Goal: Task Accomplishment & Management: Use online tool/utility

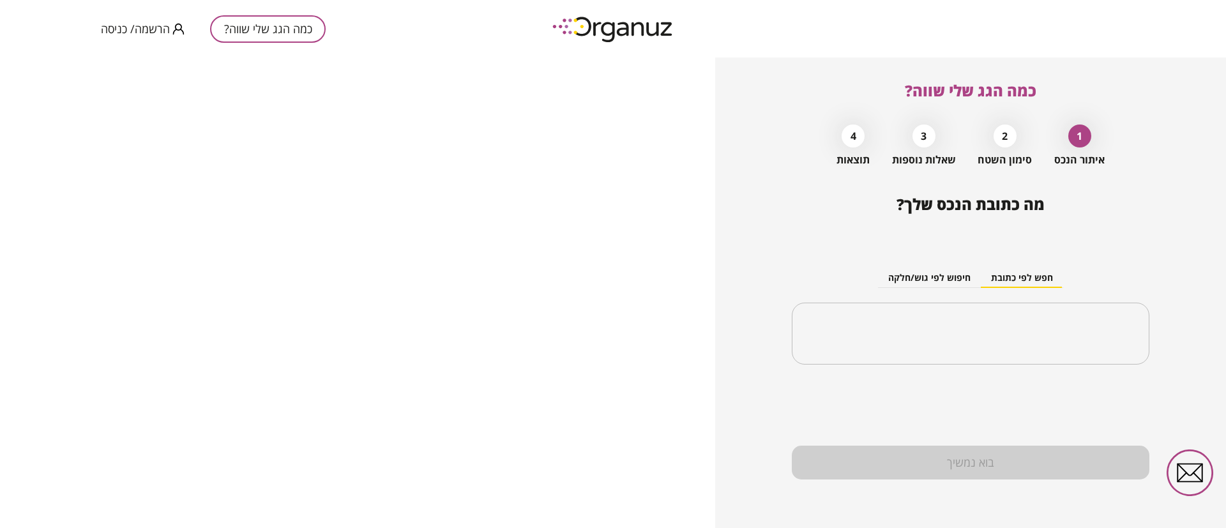
click at [172, 24] on icon "button" at bounding box center [178, 29] width 12 height 12
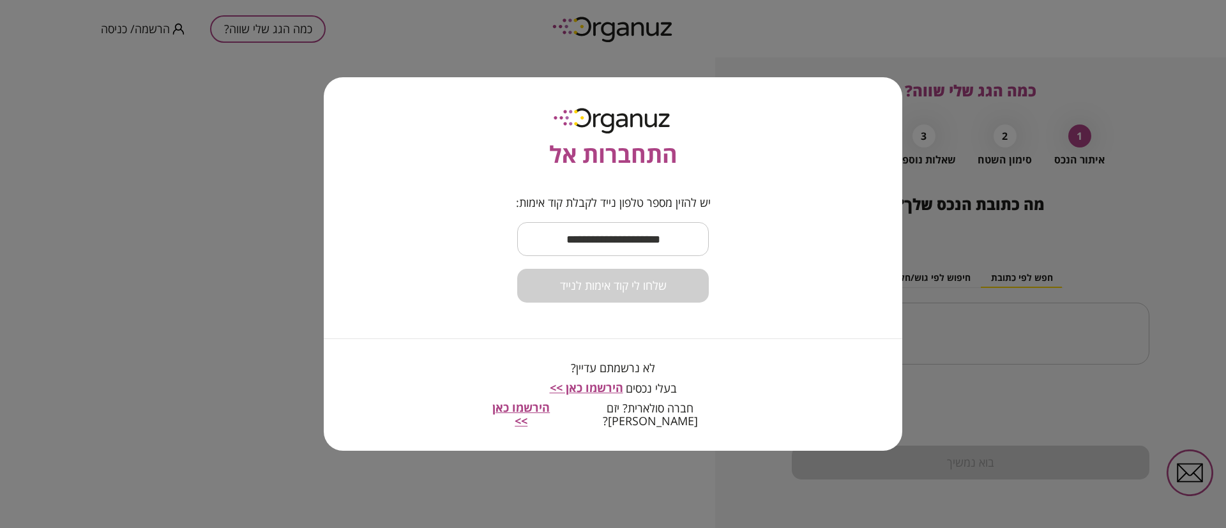
click at [554, 235] on input "text" at bounding box center [613, 239] width 192 height 38
type input "**********"
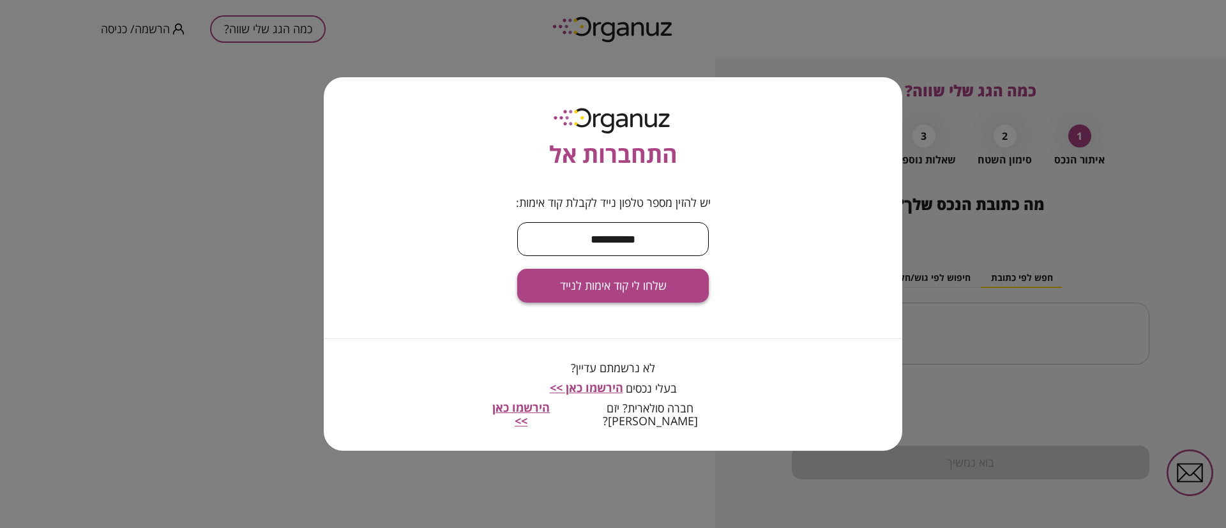
click at [655, 291] on span "שלחו לי קוד אימות לנייד" at bounding box center [613, 286] width 107 height 14
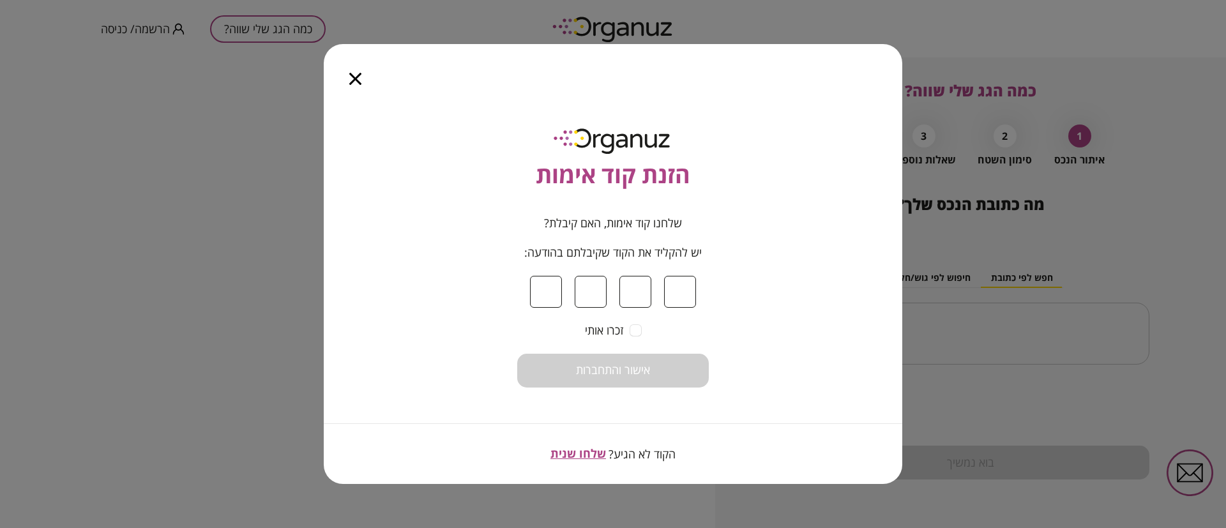
type input "*"
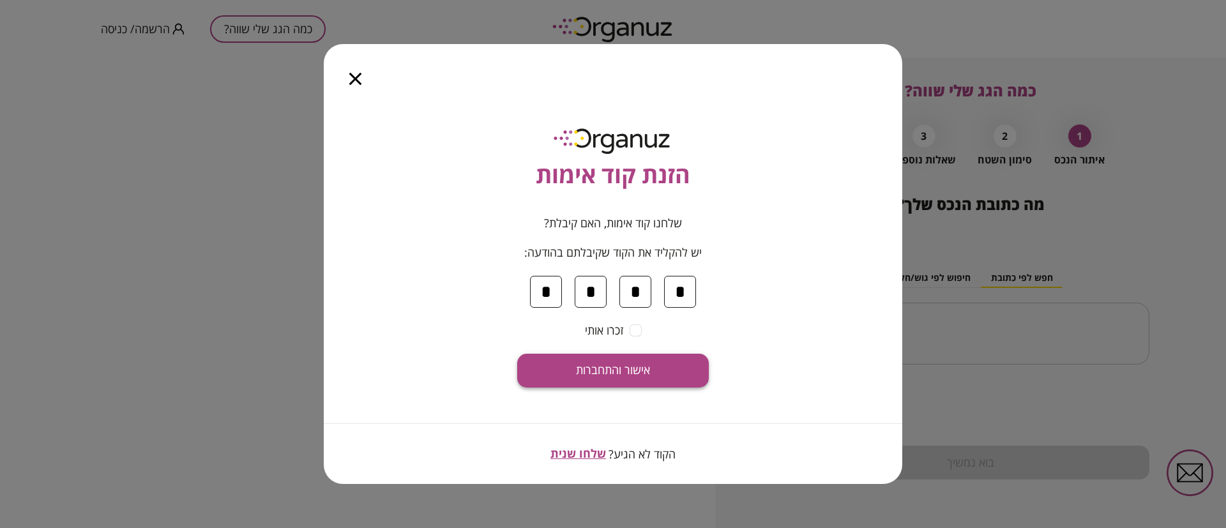
type input "*"
click at [623, 376] on span "אישור והתחברות" at bounding box center [613, 370] width 74 height 14
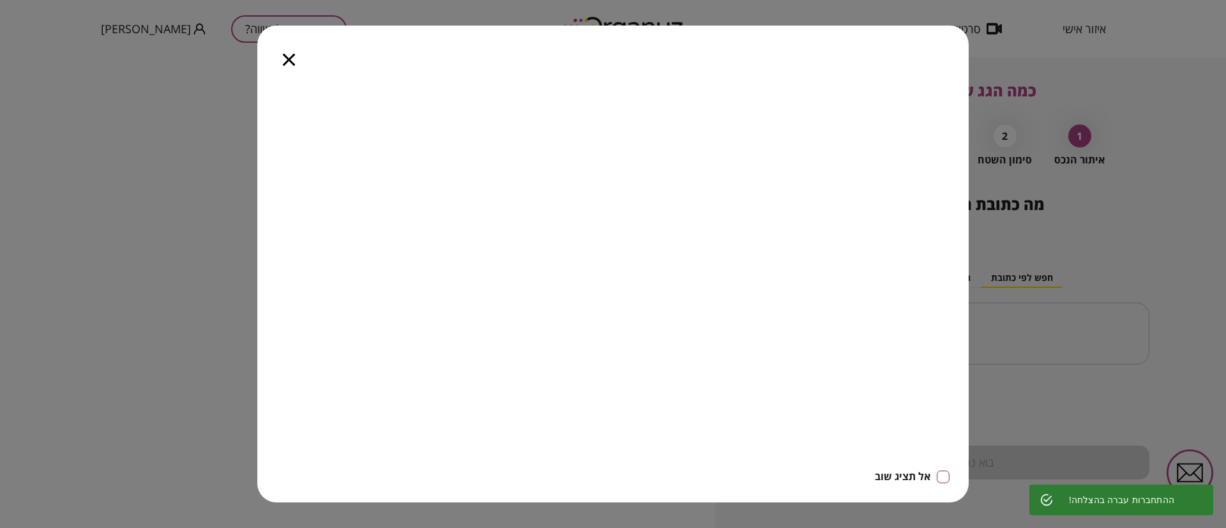
click at [290, 54] on icon "button" at bounding box center [289, 60] width 12 height 12
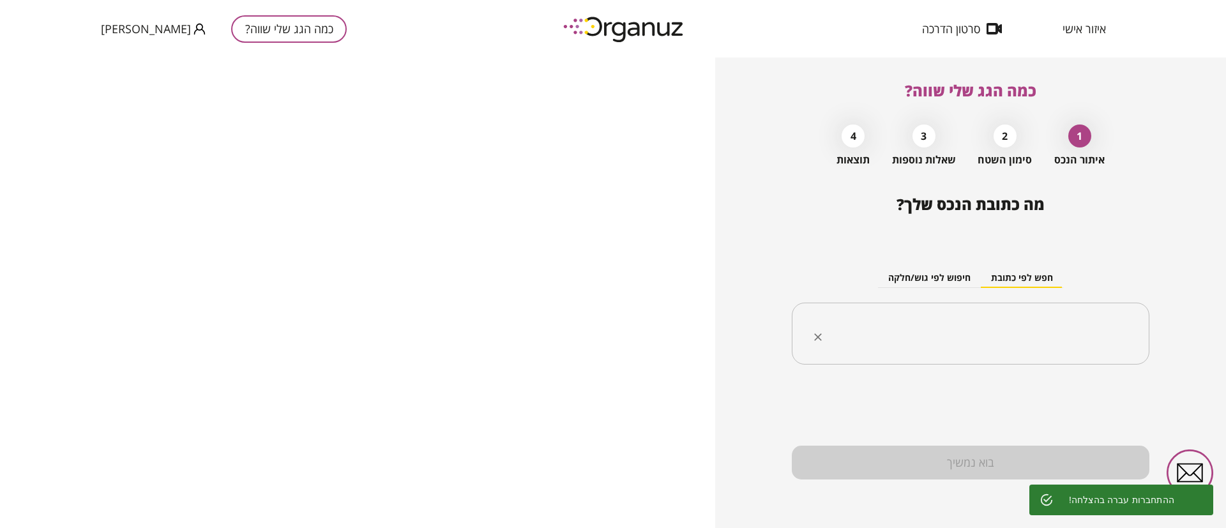
click at [982, 320] on input "text" at bounding box center [975, 334] width 317 height 32
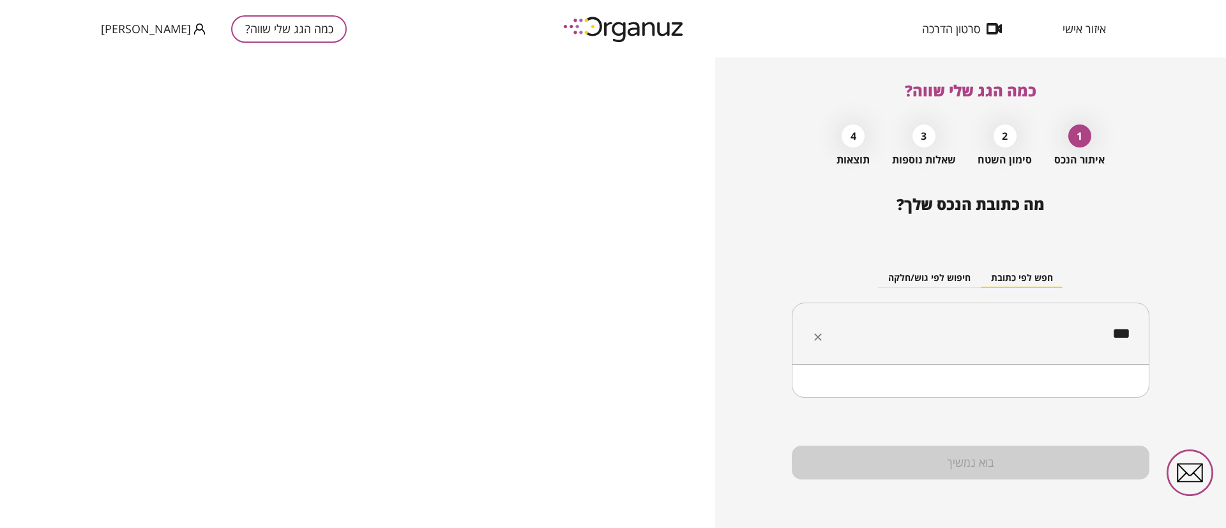
type input "***"
click at [976, 342] on input "text" at bounding box center [975, 334] width 317 height 32
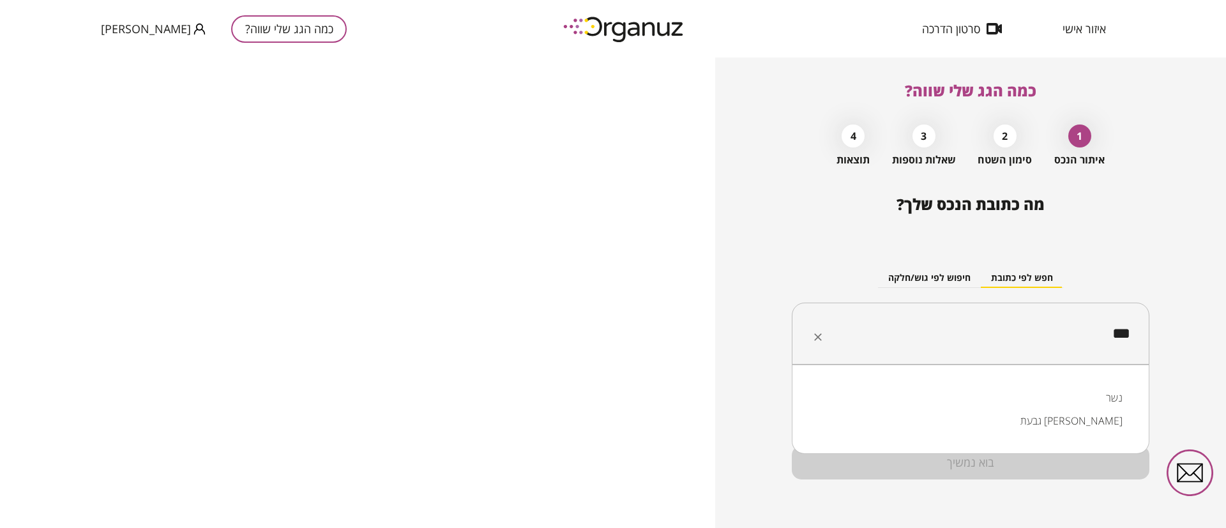
click at [1012, 395] on li "נשר" at bounding box center [971, 397] width 325 height 23
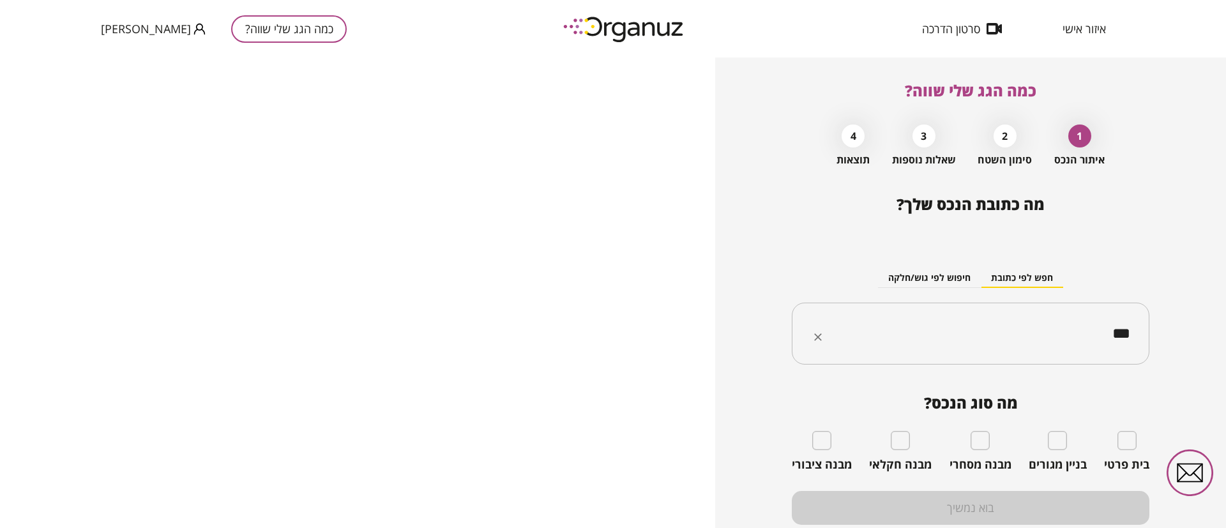
type input "***"
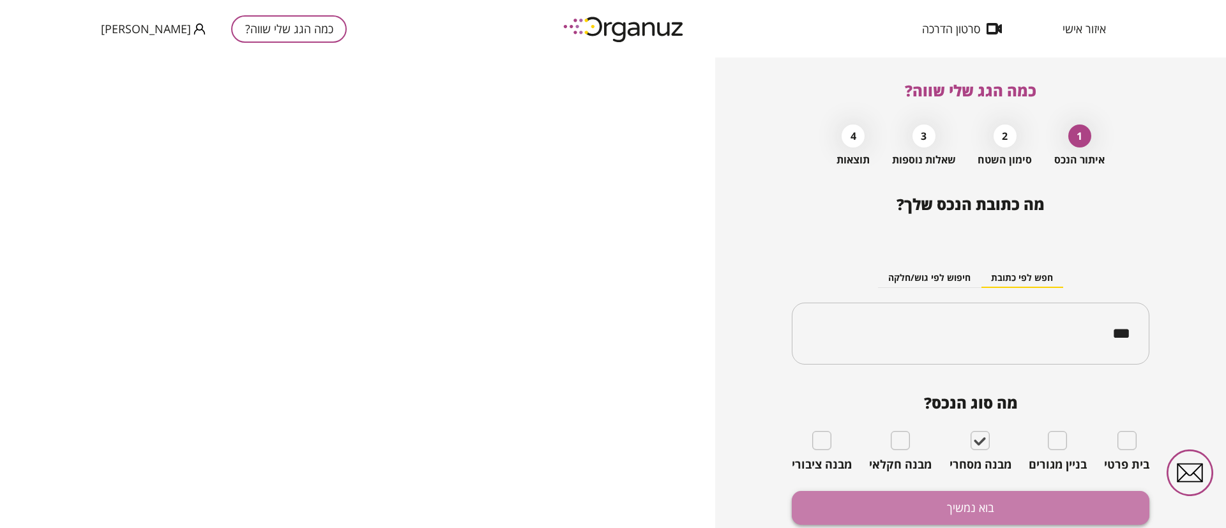
click at [968, 496] on button "בוא נמשיך" at bounding box center [971, 508] width 358 height 34
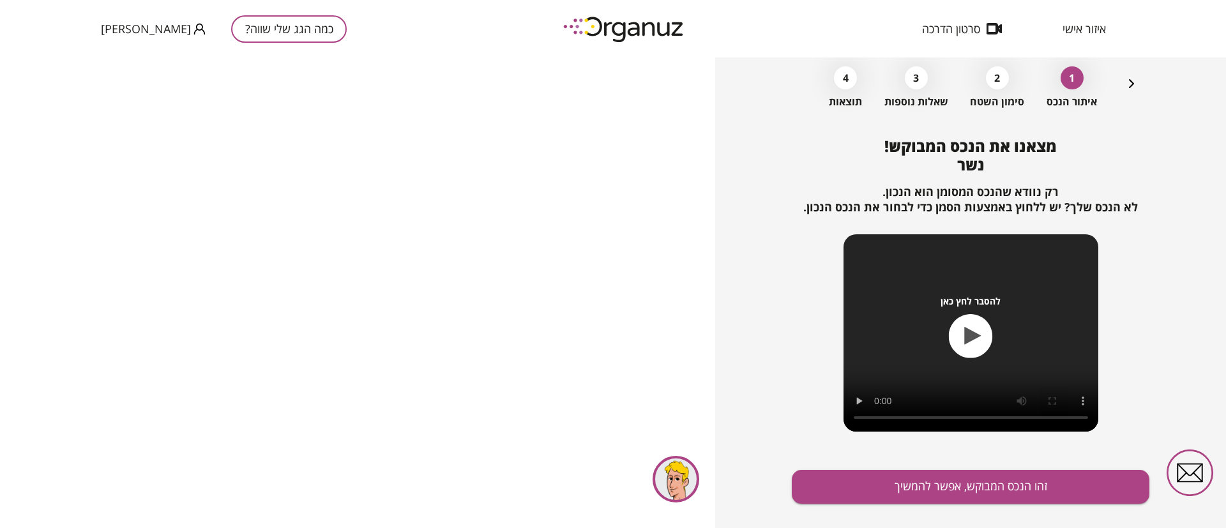
scroll to position [82, 0]
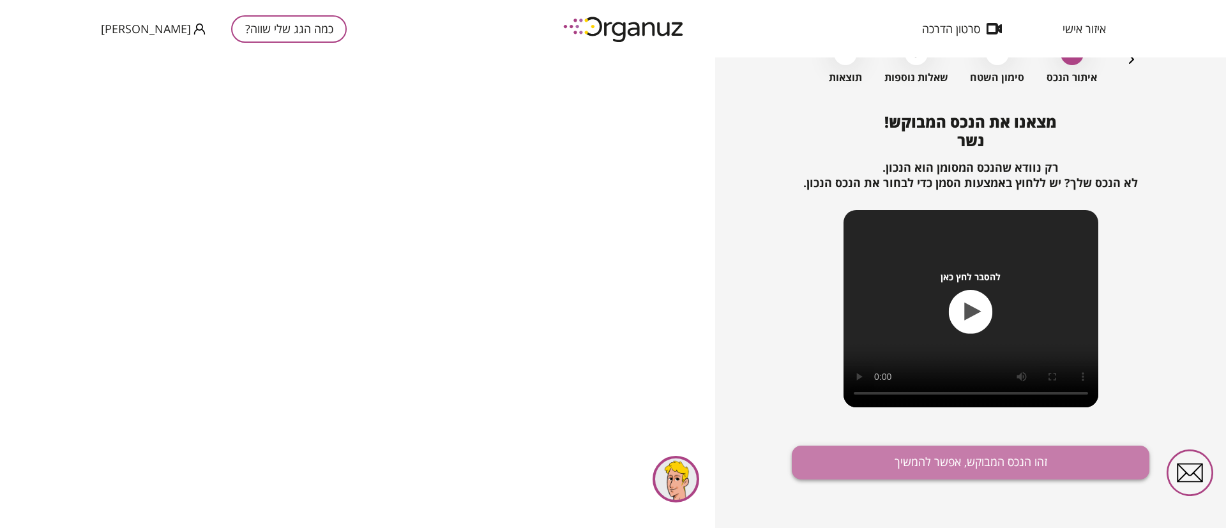
click at [976, 468] on button "זהו הנכס המבוקש, אפשר להמשיך" at bounding box center [971, 463] width 358 height 34
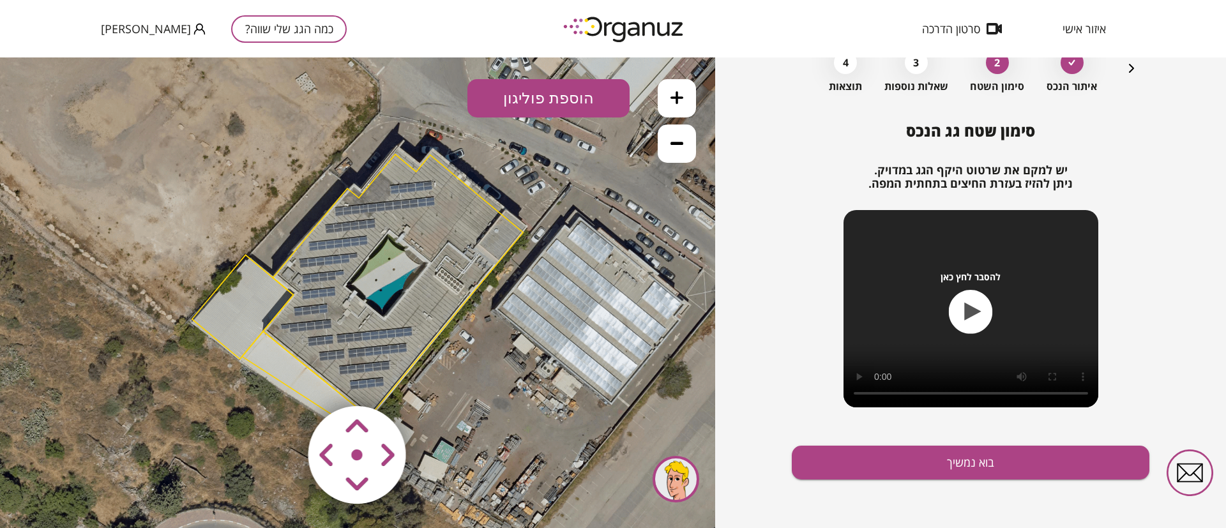
click at [670, 88] on button at bounding box center [677, 98] width 38 height 38
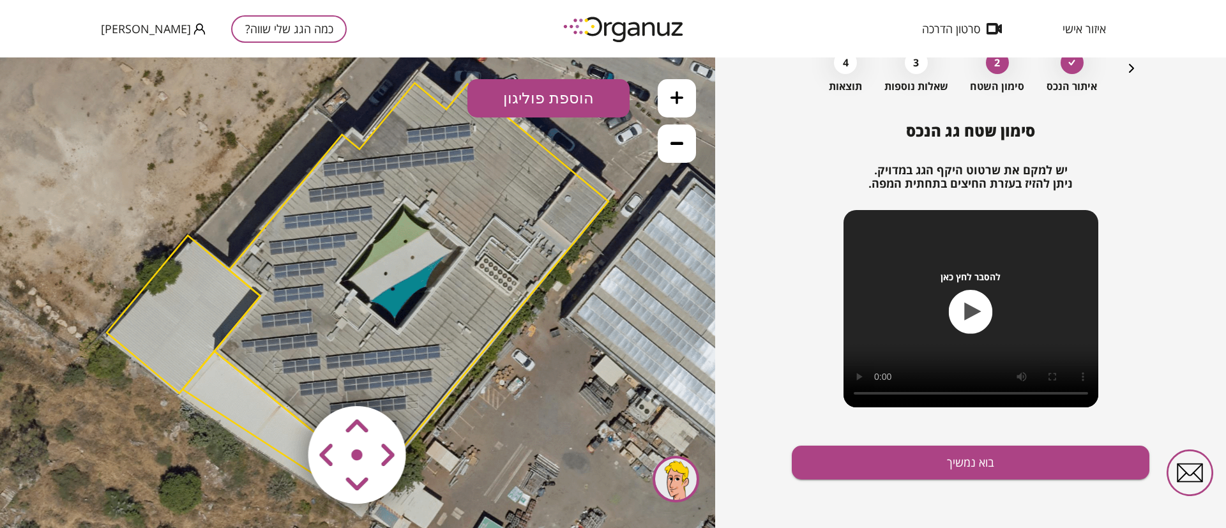
click at [670, 88] on button at bounding box center [677, 98] width 38 height 38
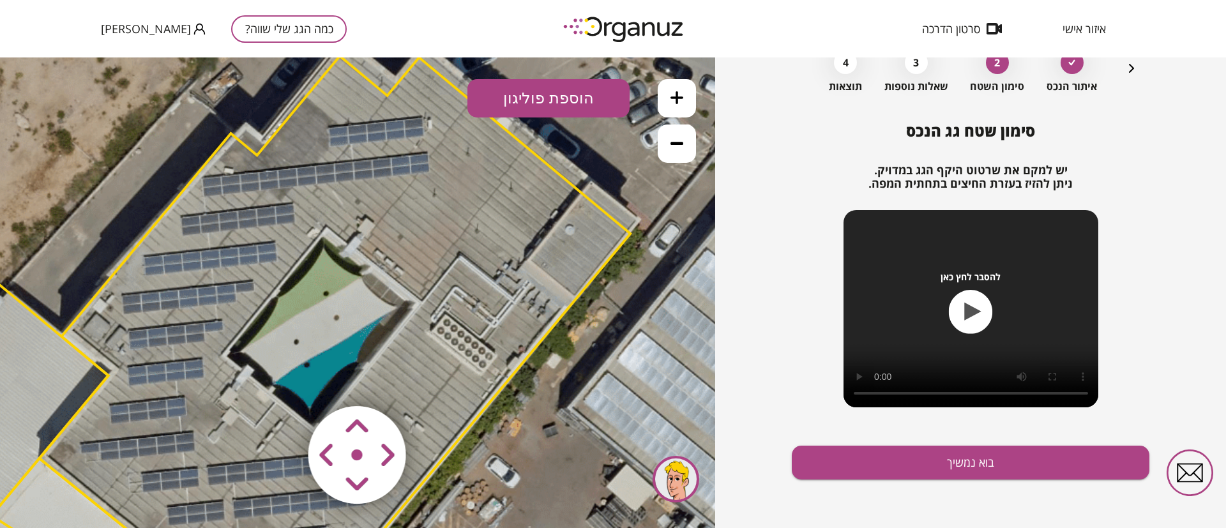
drag, startPoint x: 620, startPoint y: 271, endPoint x: 517, endPoint y: 349, distance: 129.9
click at [517, 349] on polygon at bounding box center [336, 355] width 592 height 598
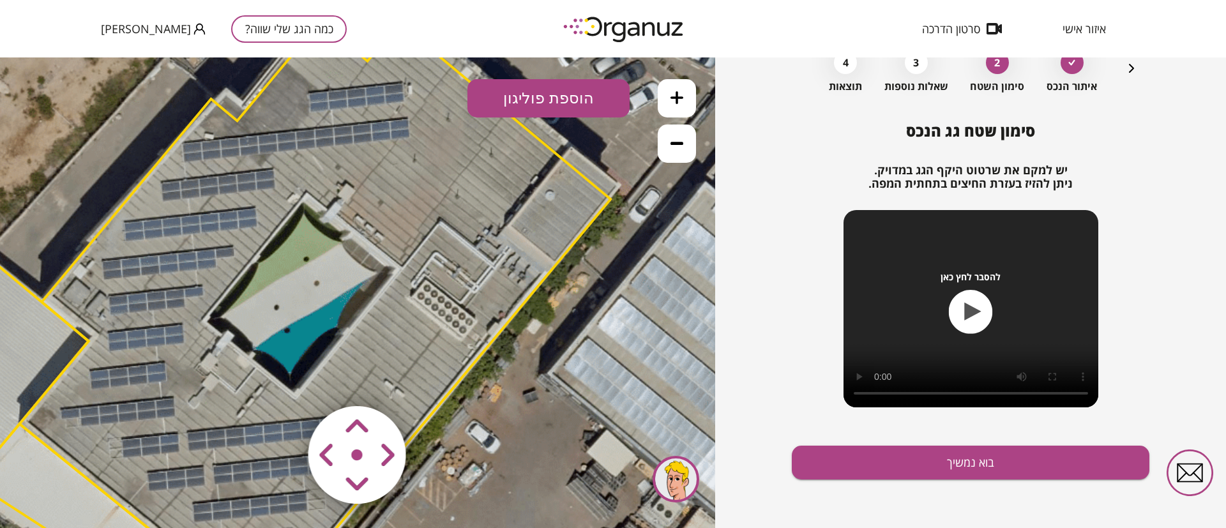
drag, startPoint x: 612, startPoint y: 370, endPoint x: 592, endPoint y: 335, distance: 40.1
click at [592, 335] on icon at bounding box center [236, 340] width 2300 height 2300
click at [282, 379] on area at bounding box center [282, 379] width 0 height 0
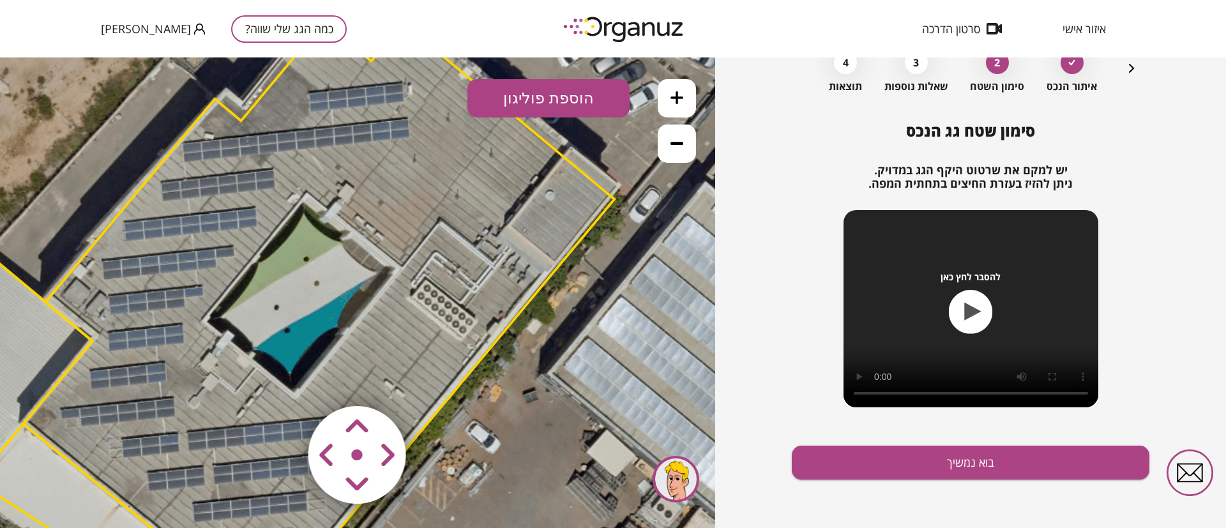
click at [282, 379] on area at bounding box center [282, 379] width 0 height 0
drag, startPoint x: 367, startPoint y: 441, endPoint x: 362, endPoint y: 429, distance: 13.4
click at [282, 379] on area at bounding box center [282, 379] width 0 height 0
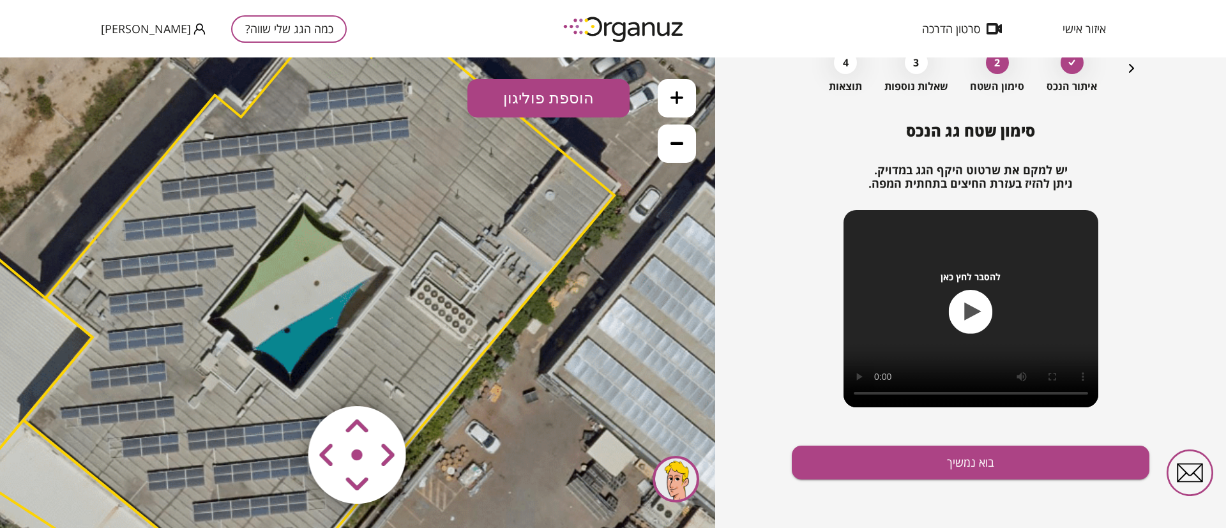
click at [282, 379] on area at bounding box center [282, 379] width 0 height 0
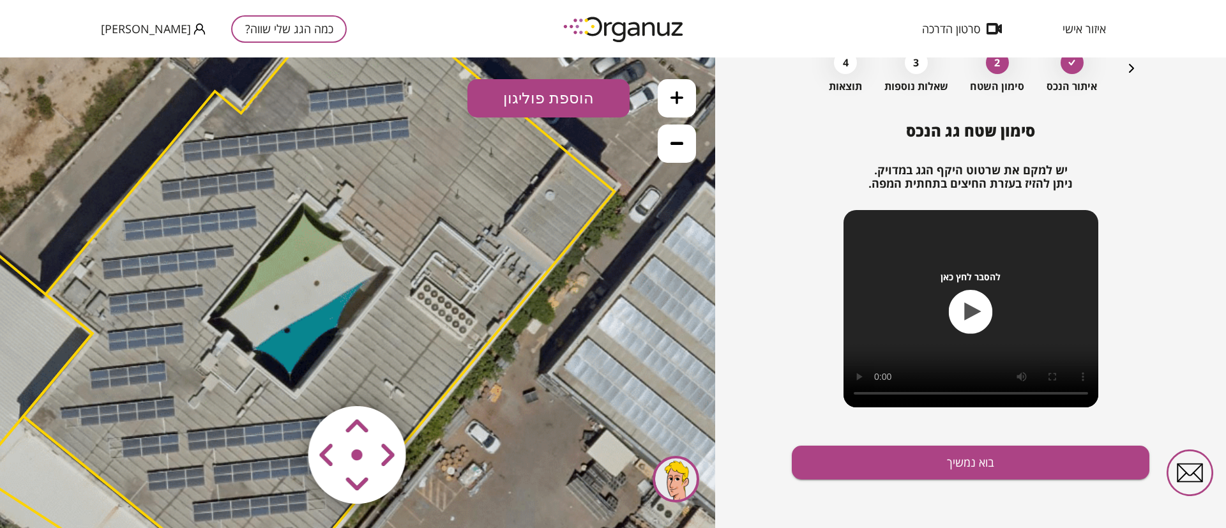
click at [282, 379] on area at bounding box center [282, 379] width 0 height 0
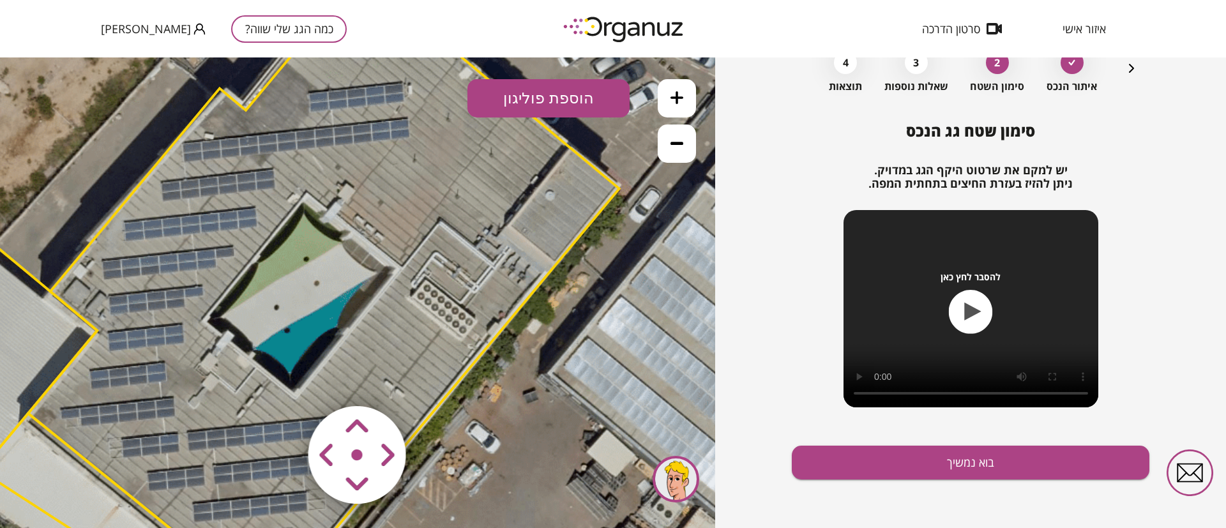
click at [282, 379] on area at bounding box center [282, 379] width 0 height 0
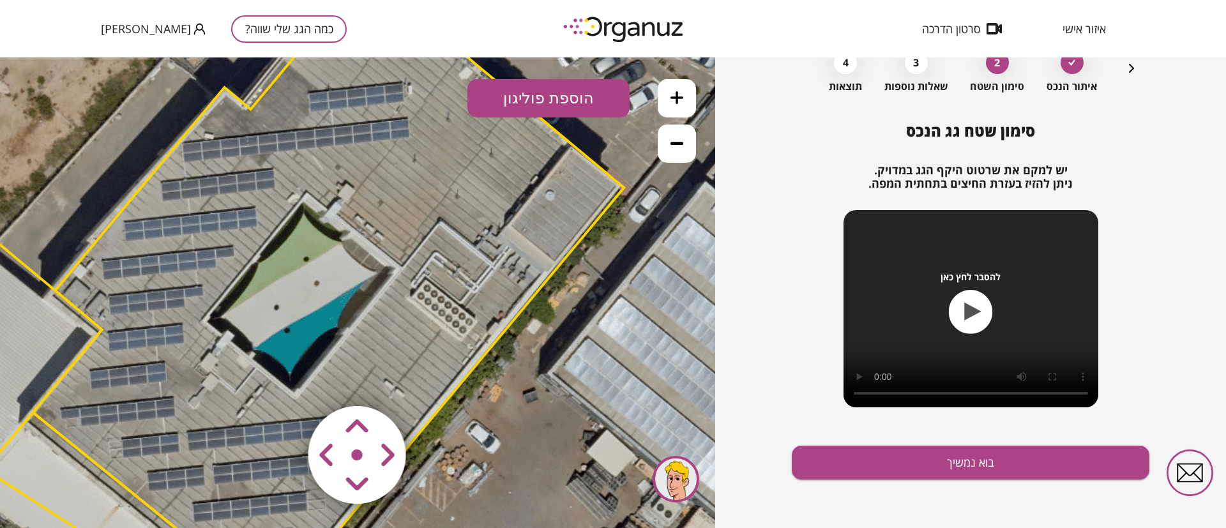
drag, startPoint x: 367, startPoint y: 421, endPoint x: 351, endPoint y: 434, distance: 20.9
click at [282, 379] on area at bounding box center [282, 379] width 0 height 0
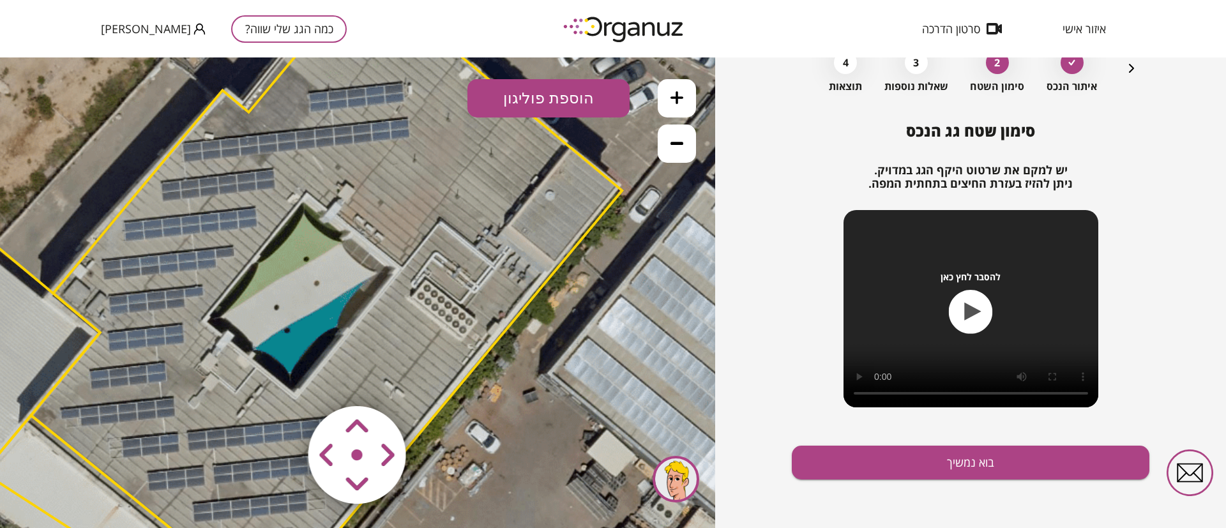
click at [282, 379] on area at bounding box center [282, 379] width 0 height 0
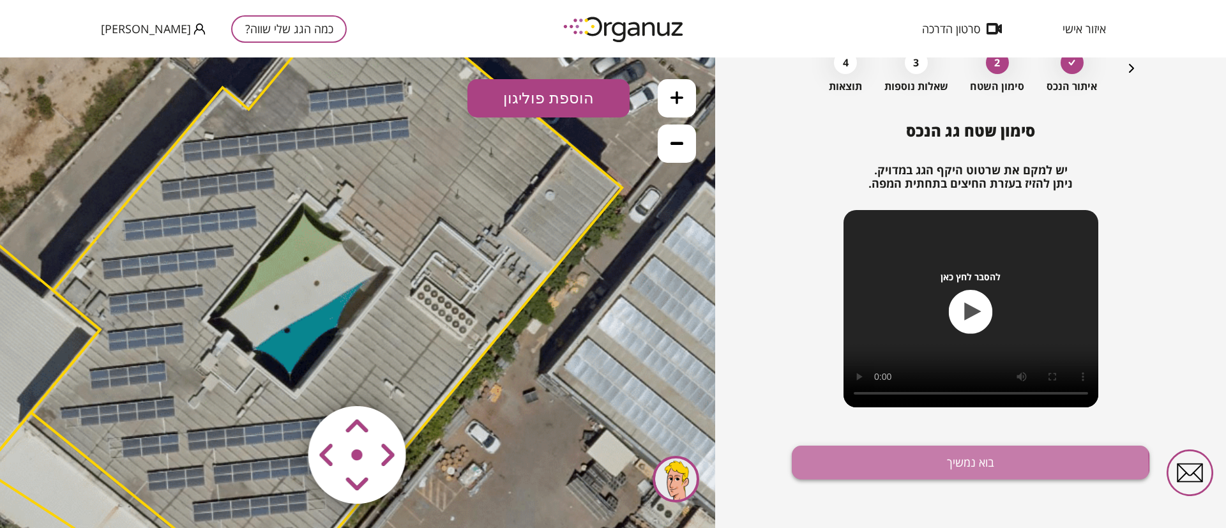
click at [832, 467] on button "בוא נמשיך" at bounding box center [971, 463] width 358 height 34
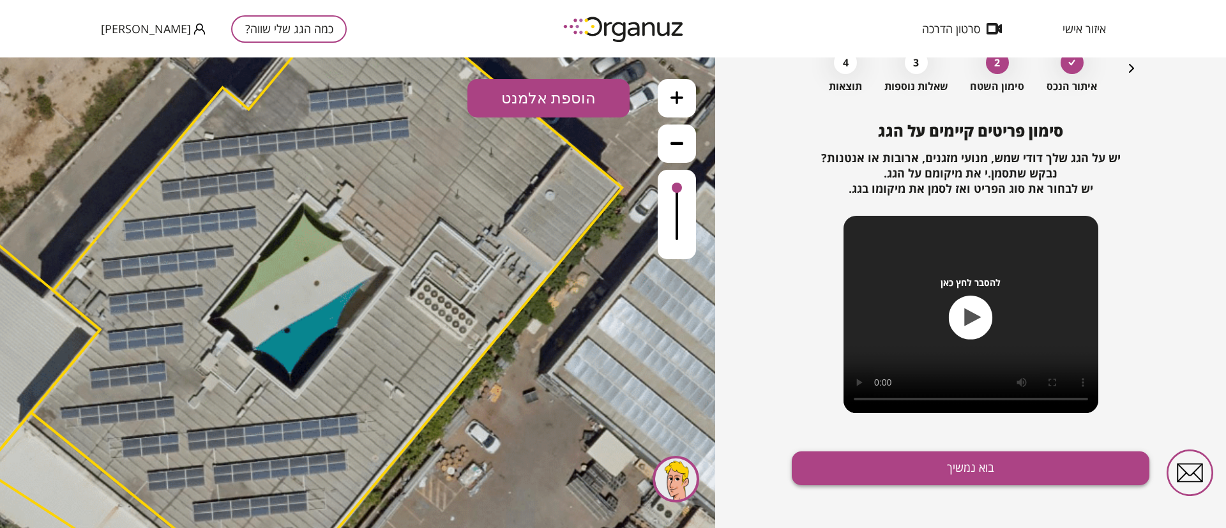
click at [832, 466] on button "בוא נמשיך" at bounding box center [971, 469] width 358 height 34
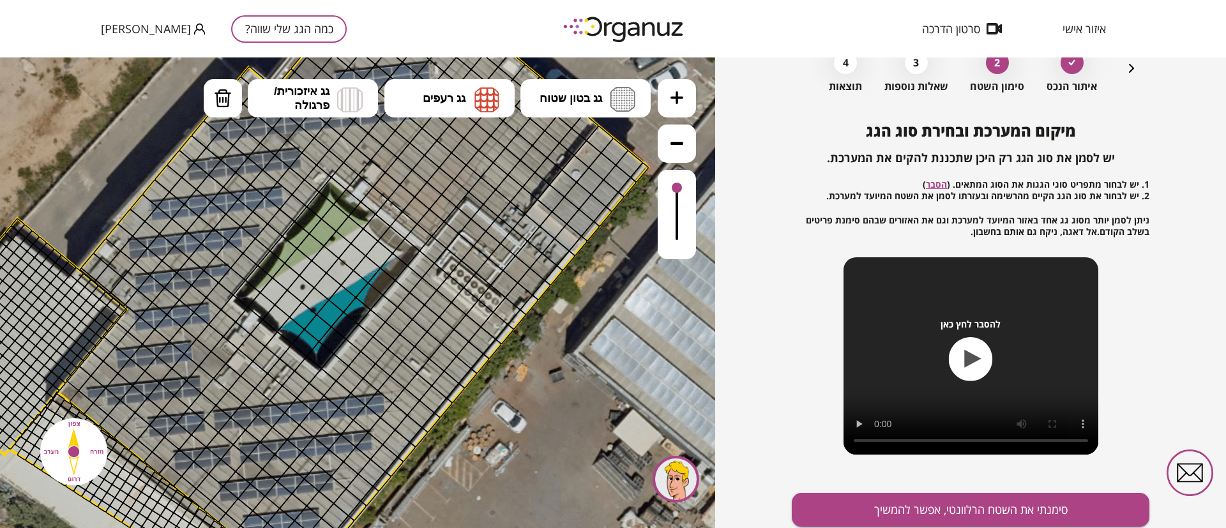
drag, startPoint x: 556, startPoint y: 309, endPoint x: 582, endPoint y: 289, distance: 32.8
click at [582, 289] on icon at bounding box center [262, 320] width 2300 height 2300
click at [665, 144] on button at bounding box center [677, 144] width 38 height 38
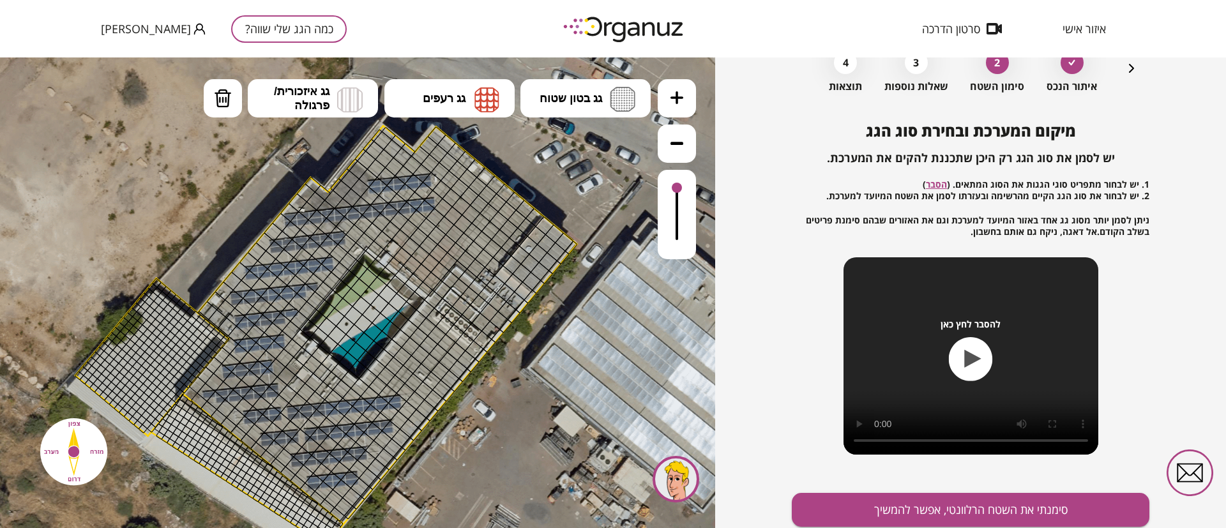
drag, startPoint x: 564, startPoint y: 295, endPoint x: 599, endPoint y: 336, distance: 53.9
click at [594, 331] on icon at bounding box center [319, 345] width 1533 height 1533
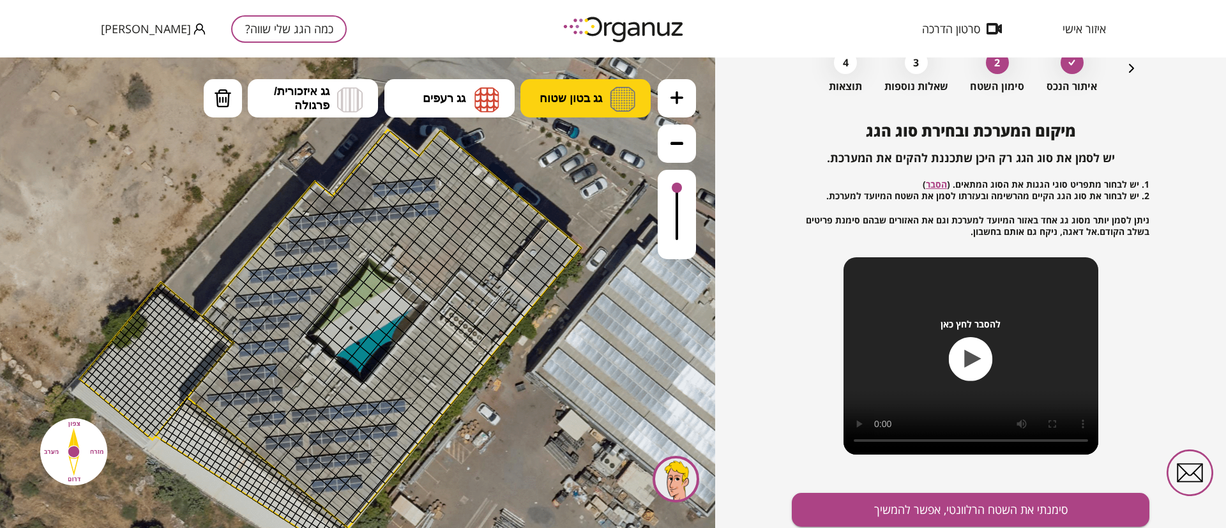
click at [572, 105] on button "גג בטון שטוח" at bounding box center [586, 98] width 130 height 38
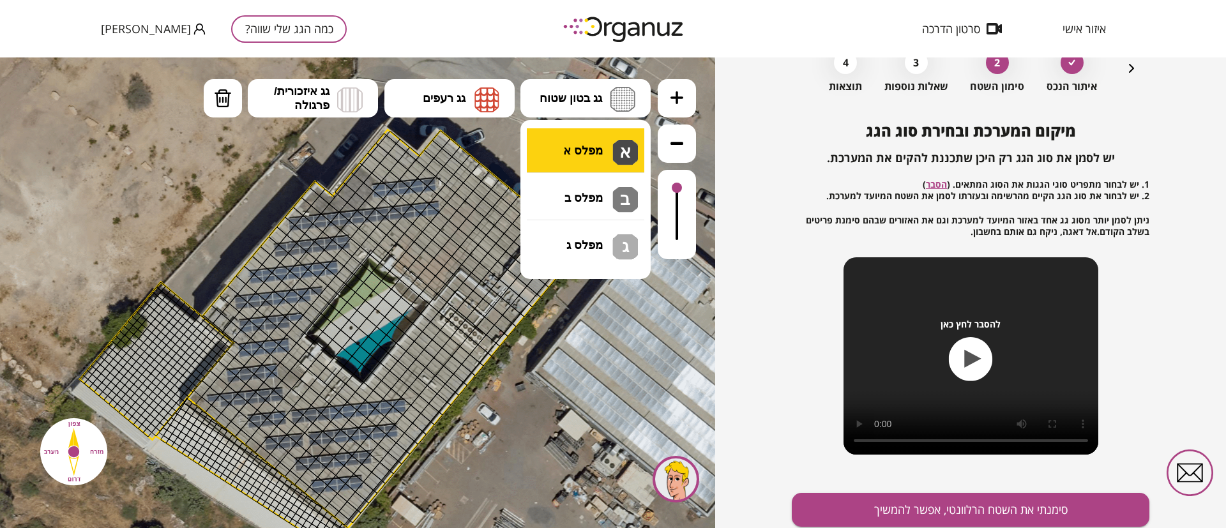
click at [576, 141] on div ".st0 { fill: #FFFFFF; } 10" at bounding box center [357, 292] width 715 height 471
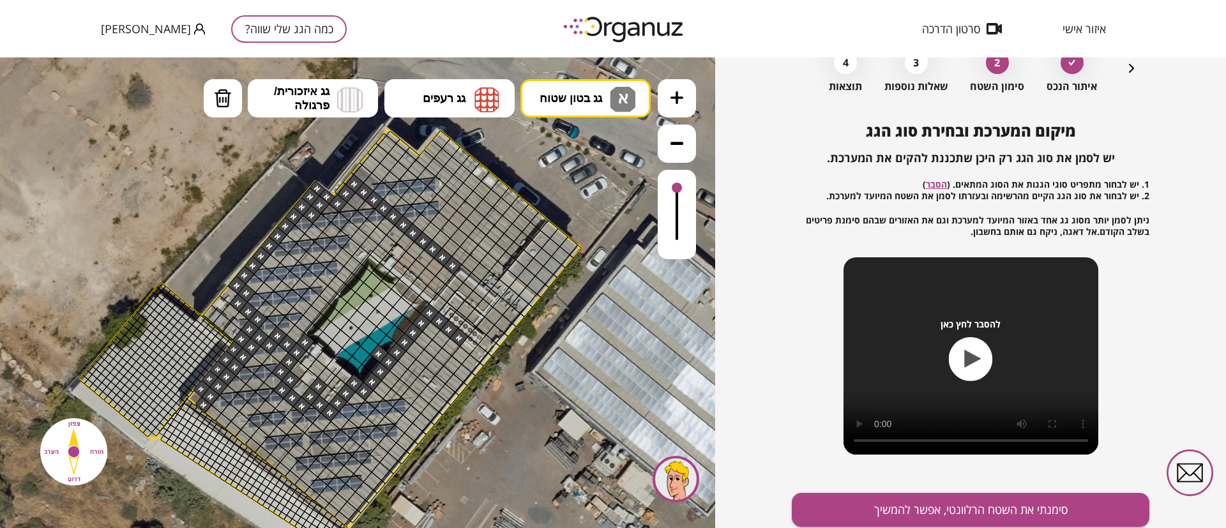
drag, startPoint x: 447, startPoint y: 264, endPoint x: 449, endPoint y: 336, distance: 71.6
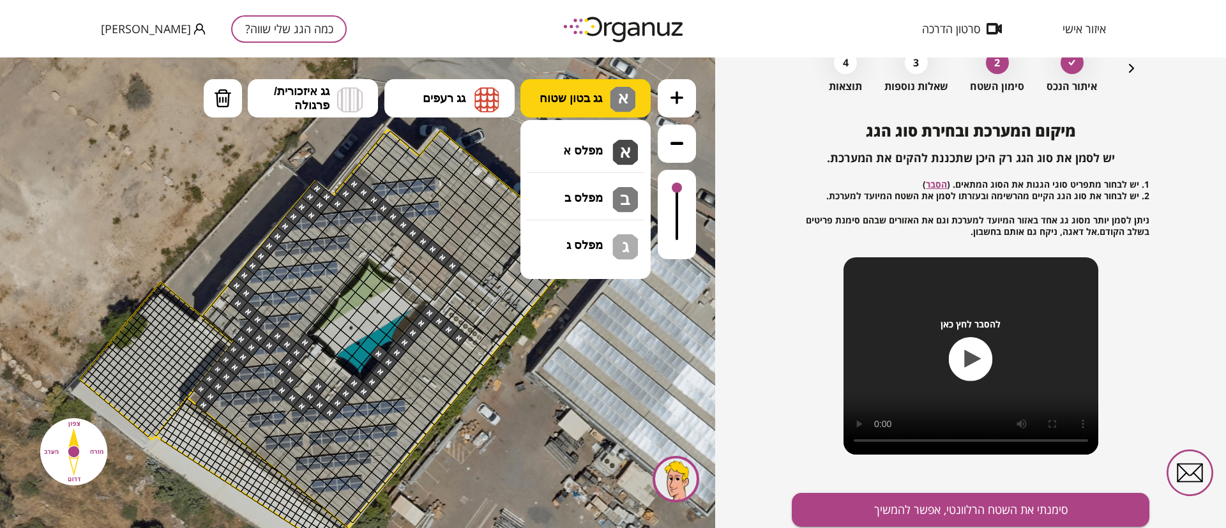
drag, startPoint x: 564, startPoint y: 97, endPoint x: 554, endPoint y: 111, distance: 17.4
click at [563, 99] on span "גג בטון שטוח" at bounding box center [571, 98] width 63 height 14
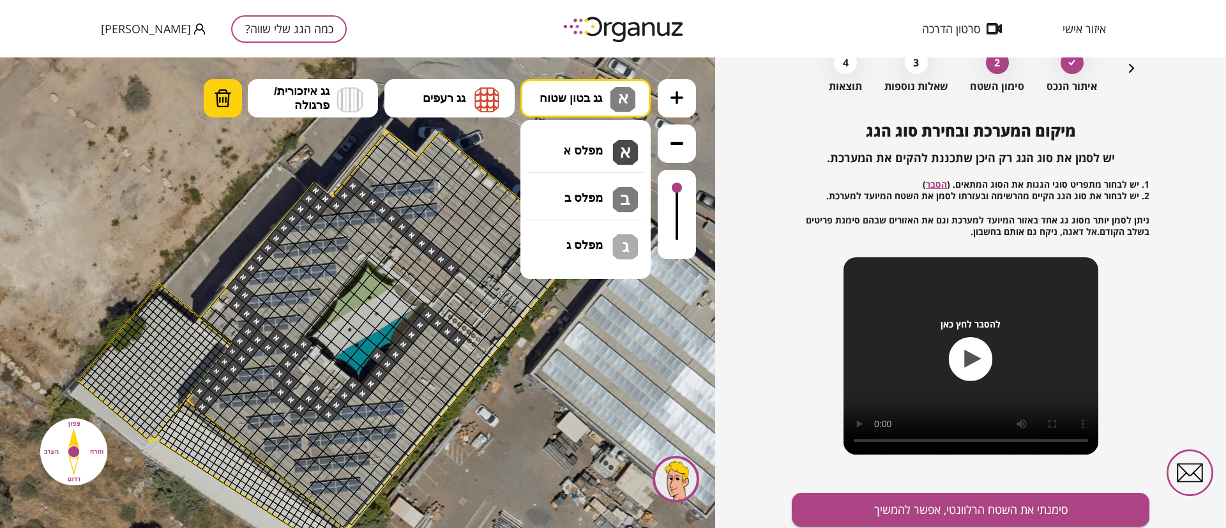
click at [223, 91] on img at bounding box center [223, 98] width 18 height 19
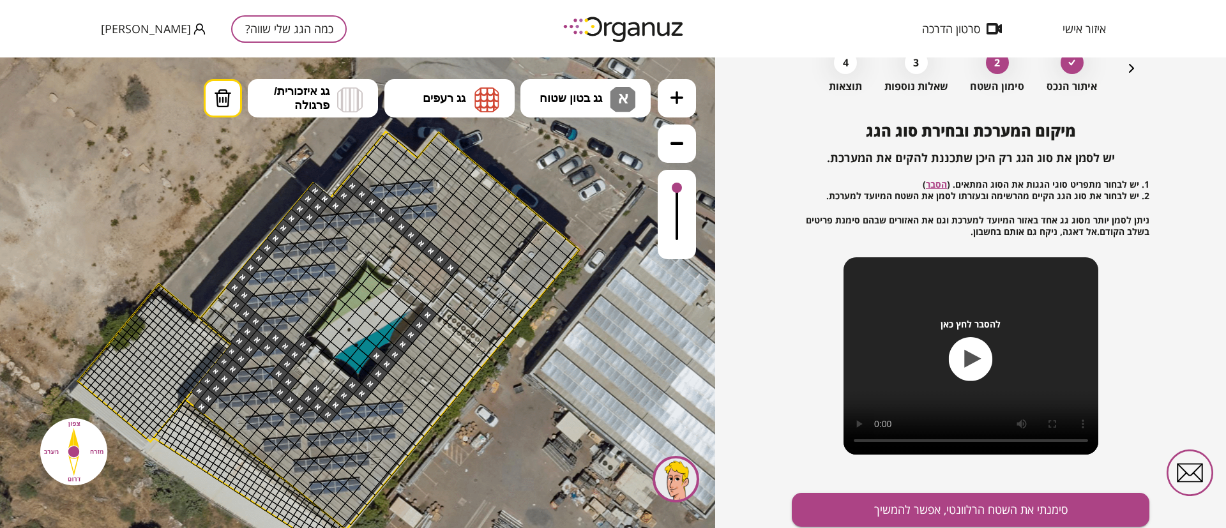
drag, startPoint x: 461, startPoint y: 342, endPoint x: 438, endPoint y: 326, distance: 28.4
click at [565, 103] on span "גג בטון שטוח" at bounding box center [571, 98] width 63 height 14
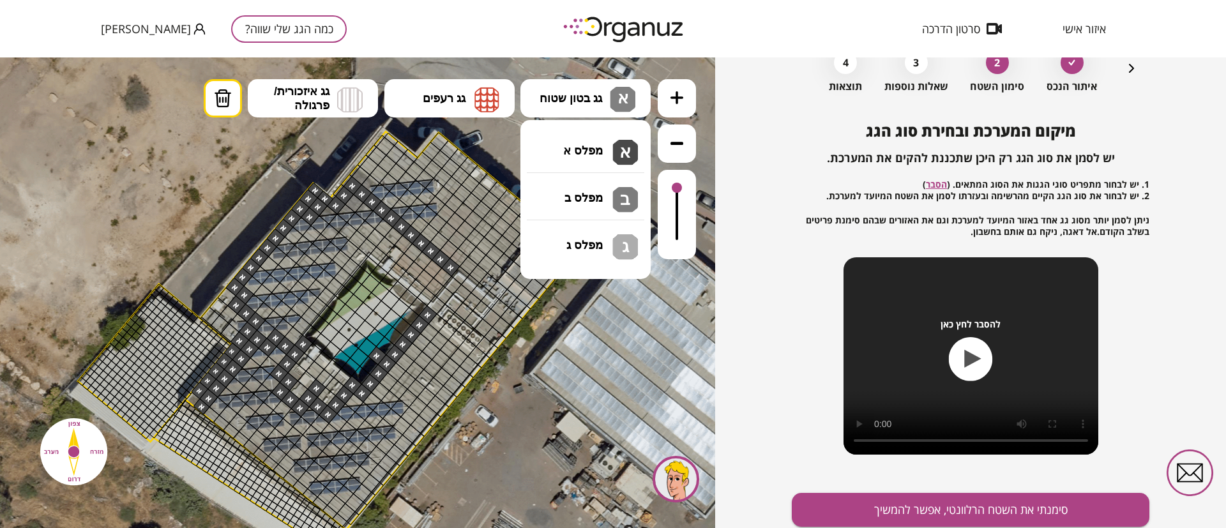
click at [542, 147] on div ".st0 { fill: #FFFFFF; } 10" at bounding box center [357, 292] width 715 height 471
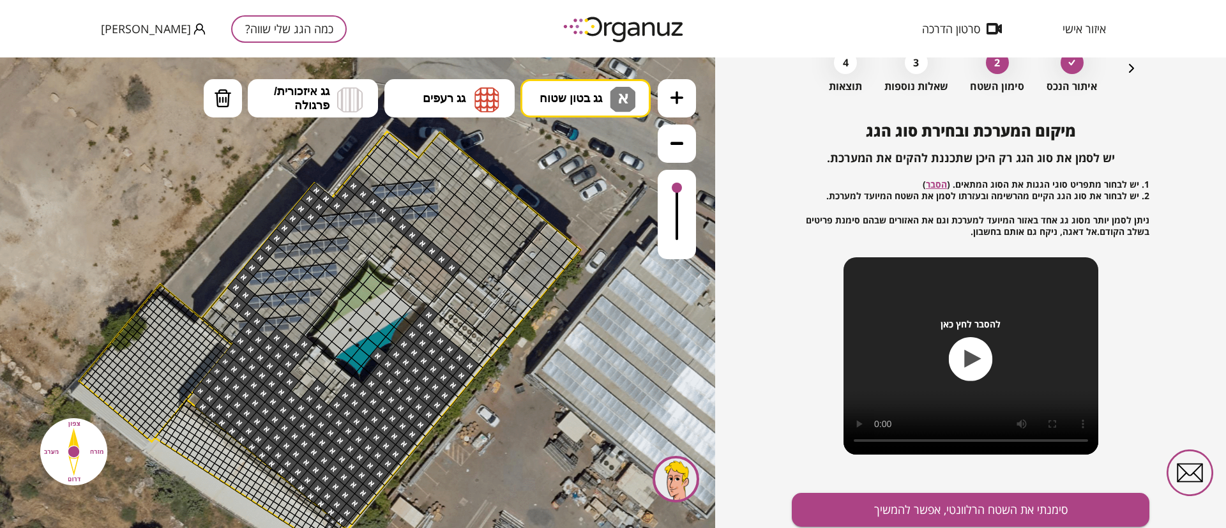
drag, startPoint x: 432, startPoint y: 333, endPoint x: 256, endPoint y: 351, distance: 176.6
click at [547, 107] on button "גג בטון שטוח א א" at bounding box center [586, 98] width 130 height 38
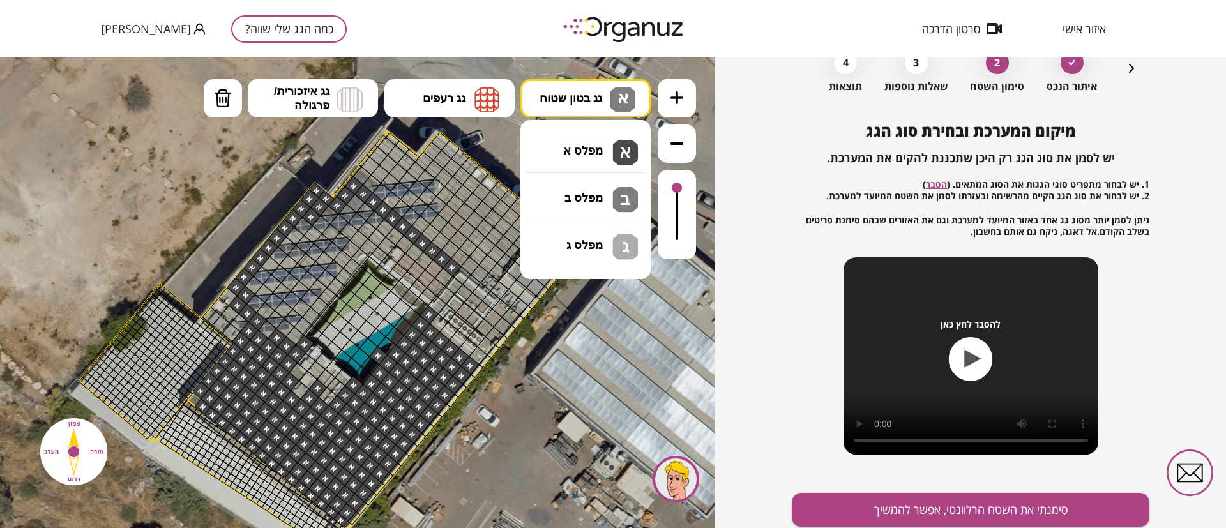
drag, startPoint x: 544, startPoint y: 135, endPoint x: 537, endPoint y: 146, distance: 12.9
click at [541, 141] on div ".st0 { fill: #FFFFFF; } 10" at bounding box center [357, 292] width 715 height 471
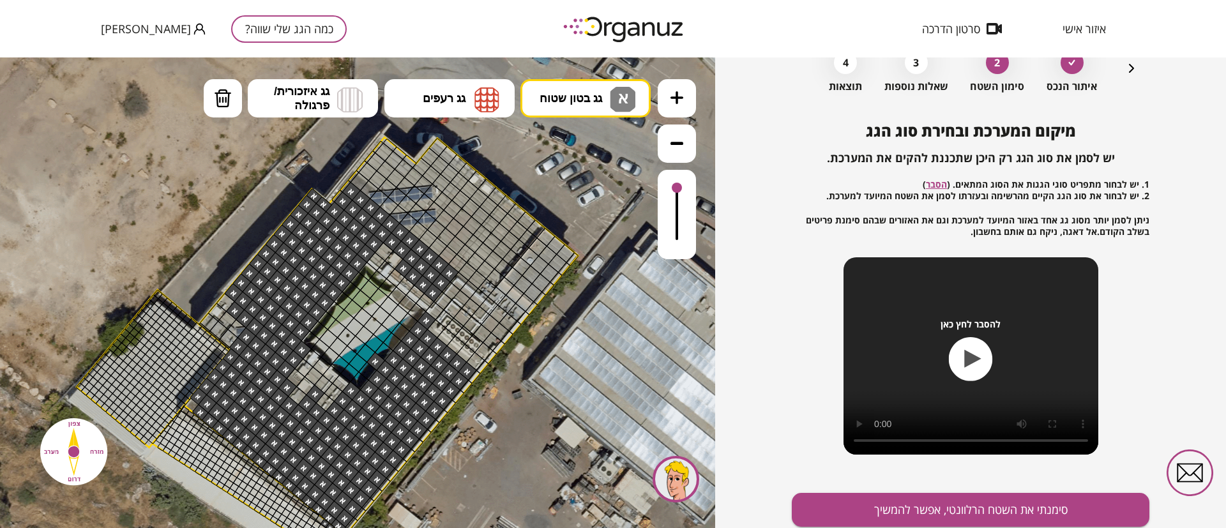
drag, startPoint x: 294, startPoint y: 342, endPoint x: 400, endPoint y: 270, distance: 127.4
click at [228, 316] on div at bounding box center [227, 320] width 19 height 19
click at [679, 97] on icon at bounding box center [677, 97] width 13 height 13
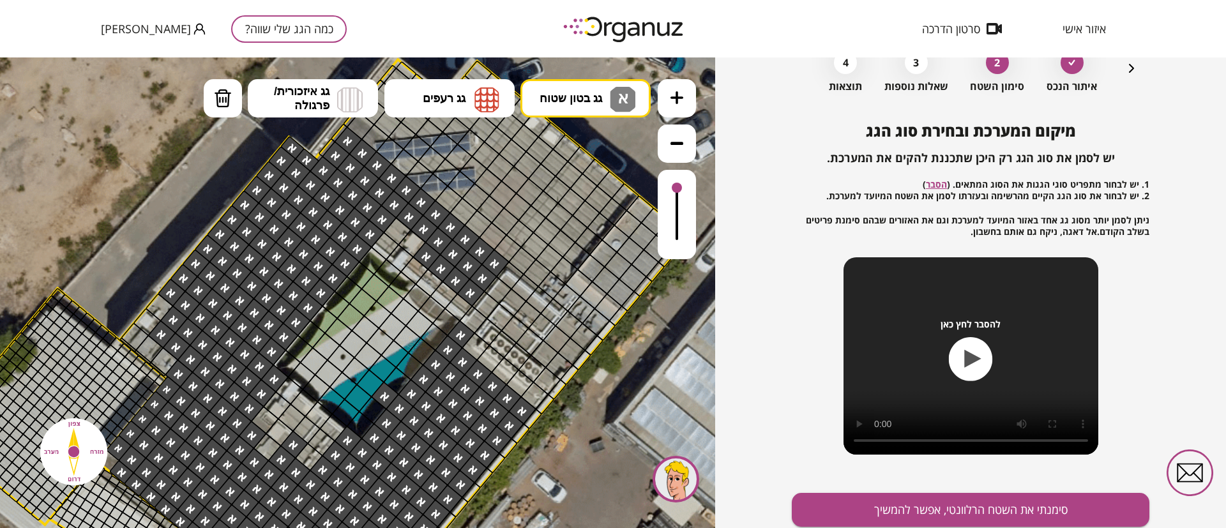
click at [172, 340] on div at bounding box center [176, 347] width 28 height 28
click at [390, 228] on div at bounding box center [397, 231] width 28 height 28
drag, startPoint x: 386, startPoint y: 239, endPoint x: 385, endPoint y: 254, distance: 15.5
click at [385, 240] on div at bounding box center [385, 246] width 28 height 28
click at [671, 140] on icon at bounding box center [677, 143] width 13 height 13
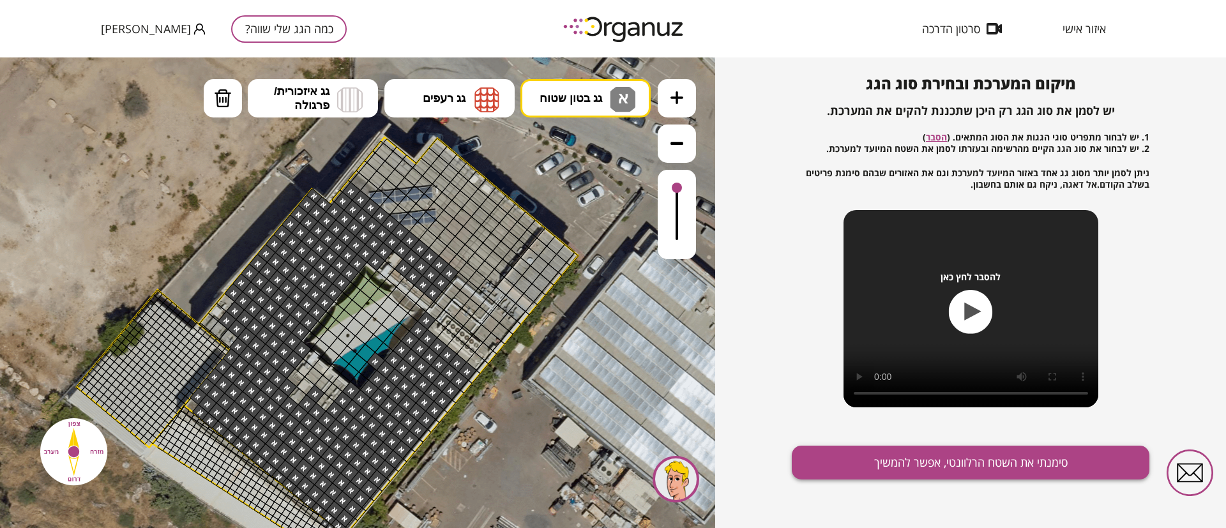
click at [933, 454] on button "סימנתי את השטח הרלוונטי, אפשר להמשיך" at bounding box center [971, 463] width 358 height 34
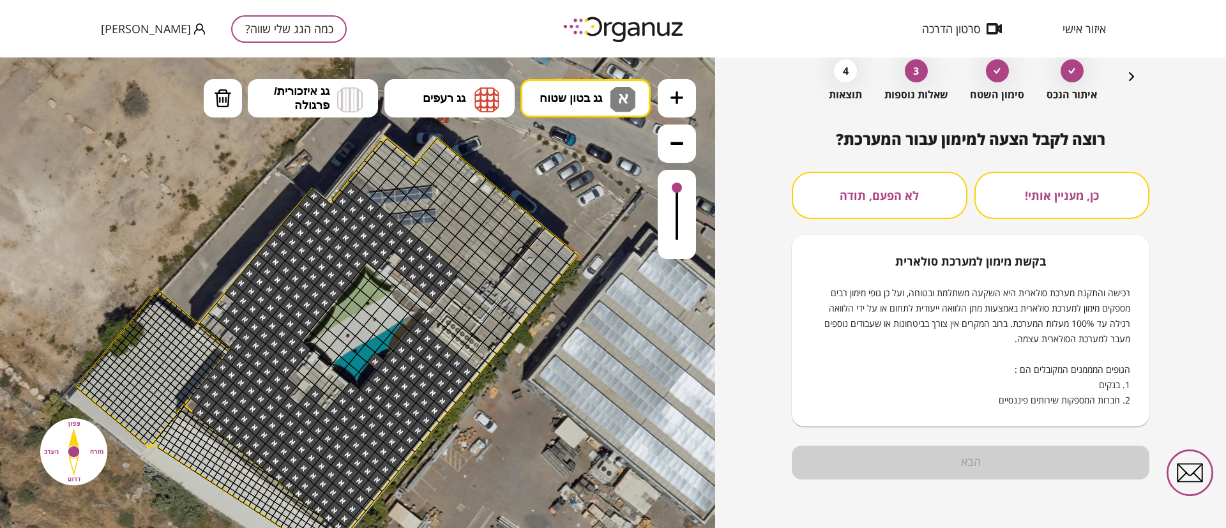
scroll to position [65, 0]
click at [905, 181] on button "לא הפעם, תודה" at bounding box center [880, 195] width 176 height 47
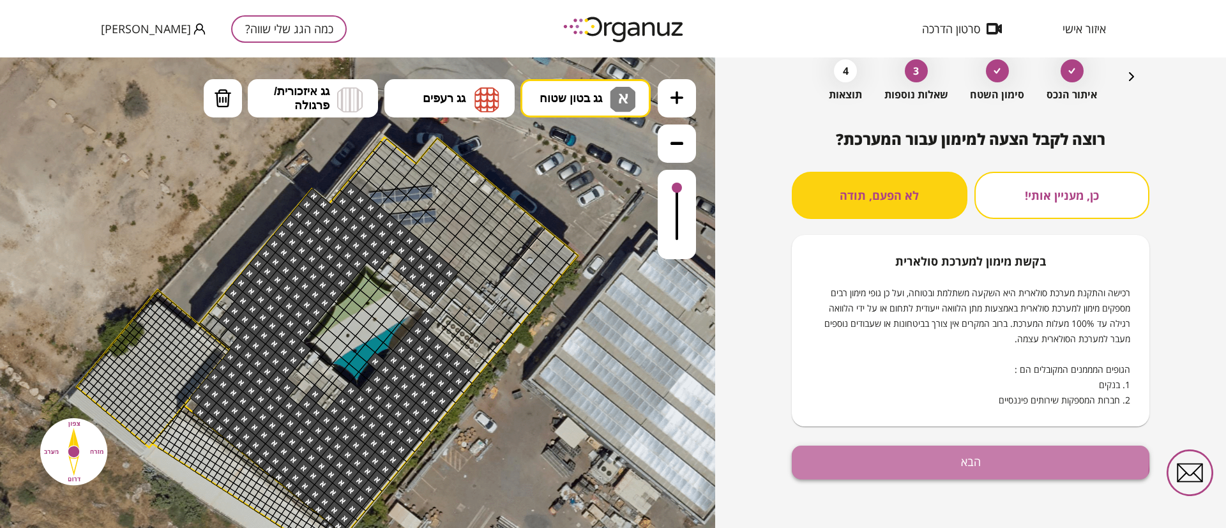
drag, startPoint x: 895, startPoint y: 452, endPoint x: 880, endPoint y: 454, distance: 14.8
click at [894, 452] on button "הבא" at bounding box center [971, 463] width 358 height 34
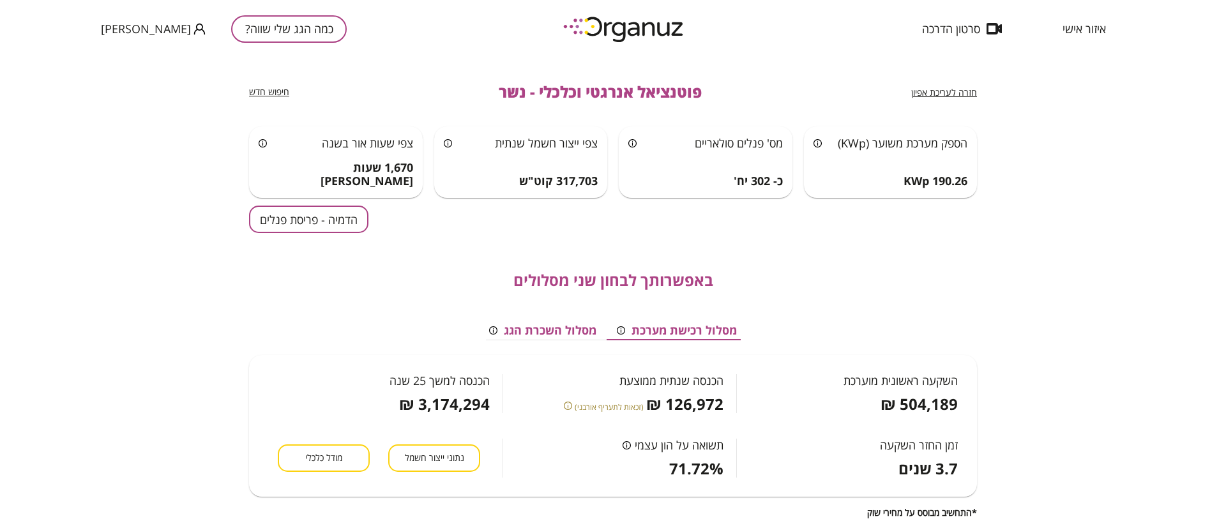
click at [266, 33] on button "כמה הגג שלי שווה?" at bounding box center [289, 28] width 116 height 27
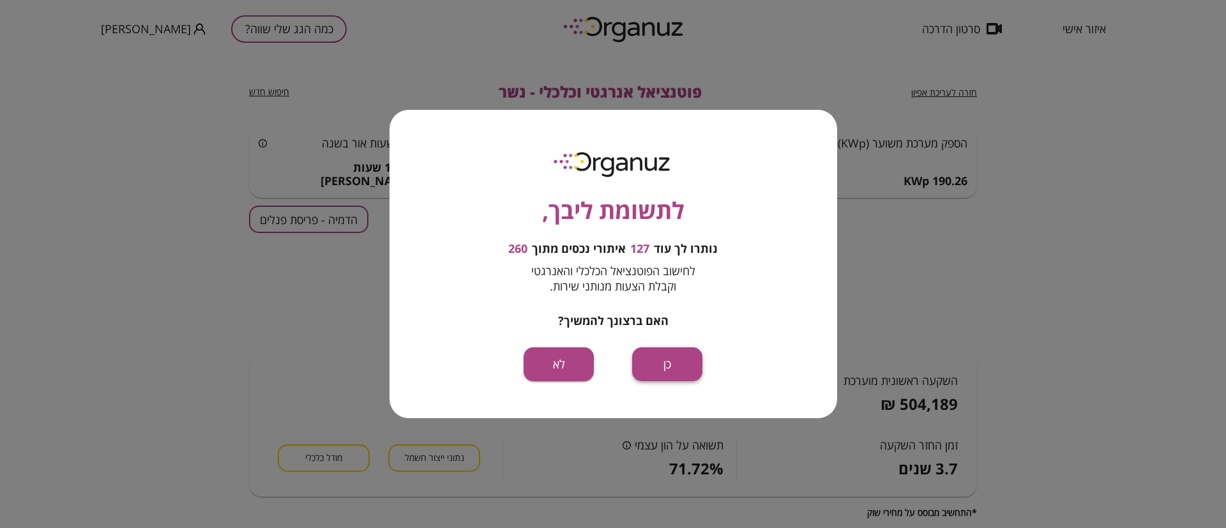
click at [653, 354] on button "כן" at bounding box center [667, 364] width 70 height 34
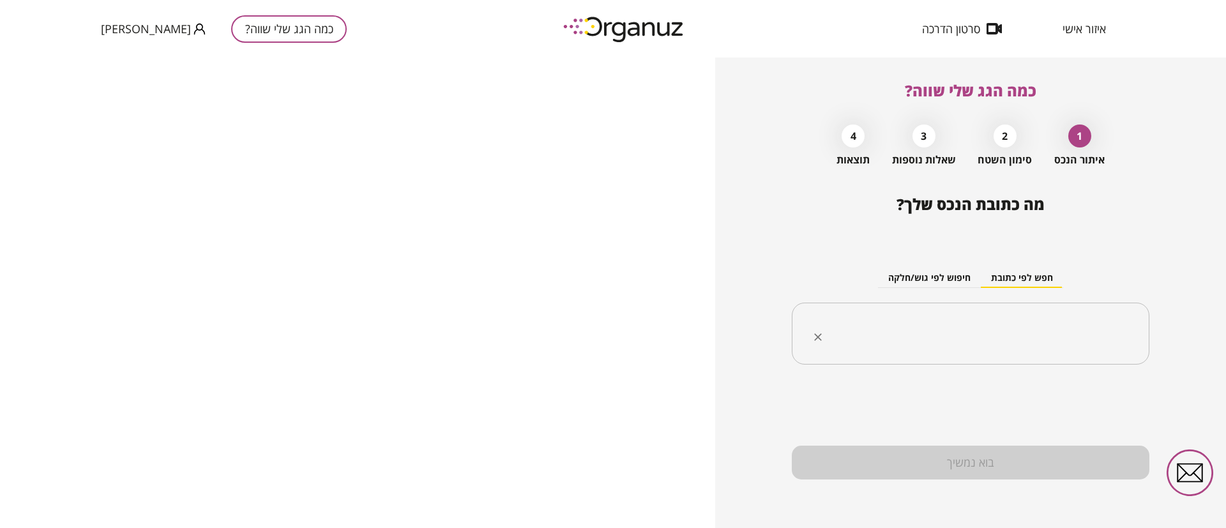
click at [928, 350] on div "​" at bounding box center [971, 334] width 358 height 63
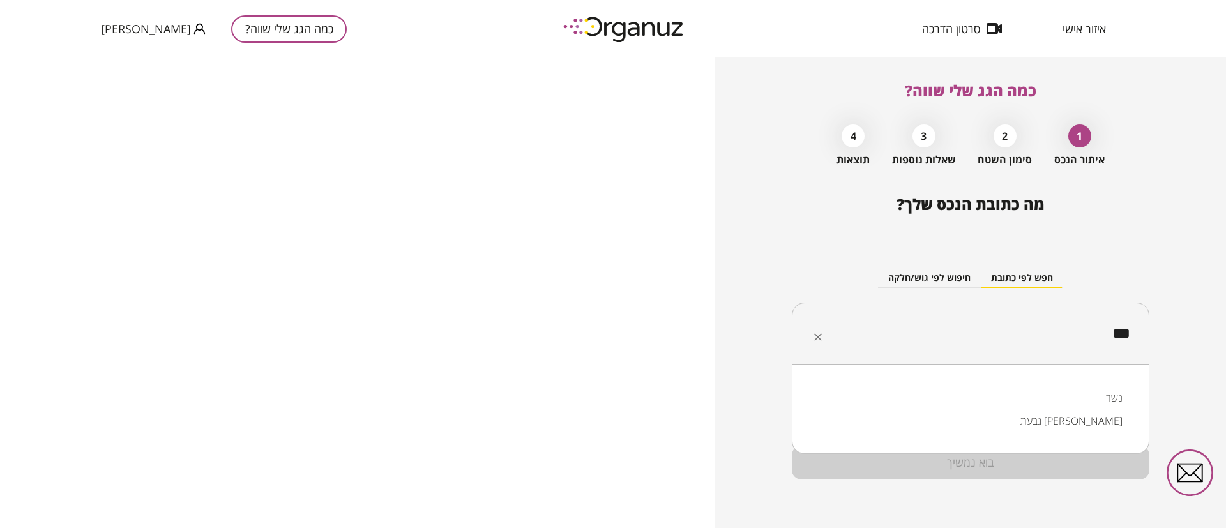
click at [993, 401] on li "נשר" at bounding box center [971, 397] width 325 height 23
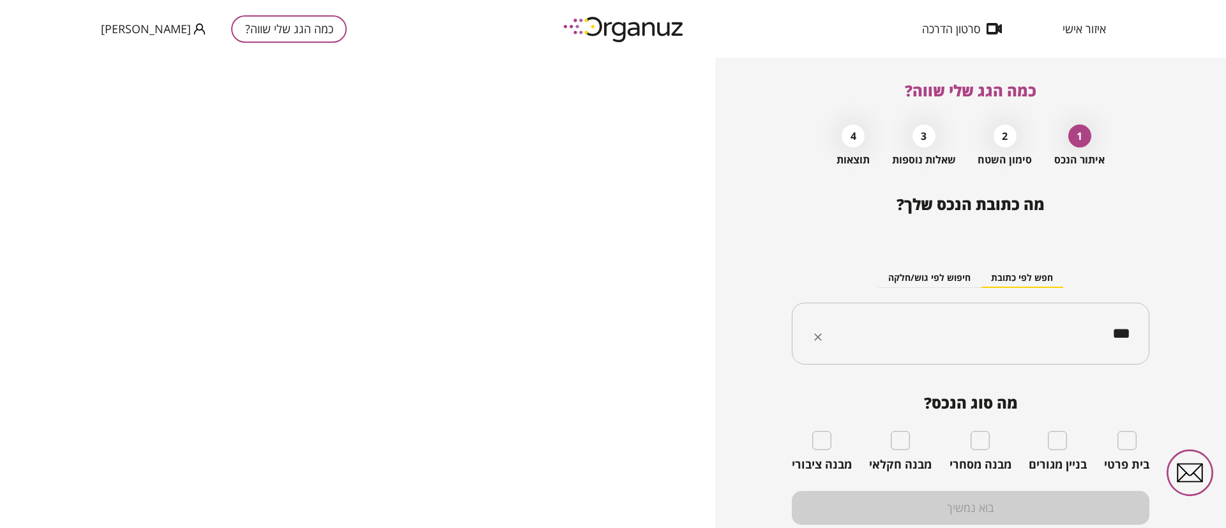
type input "***"
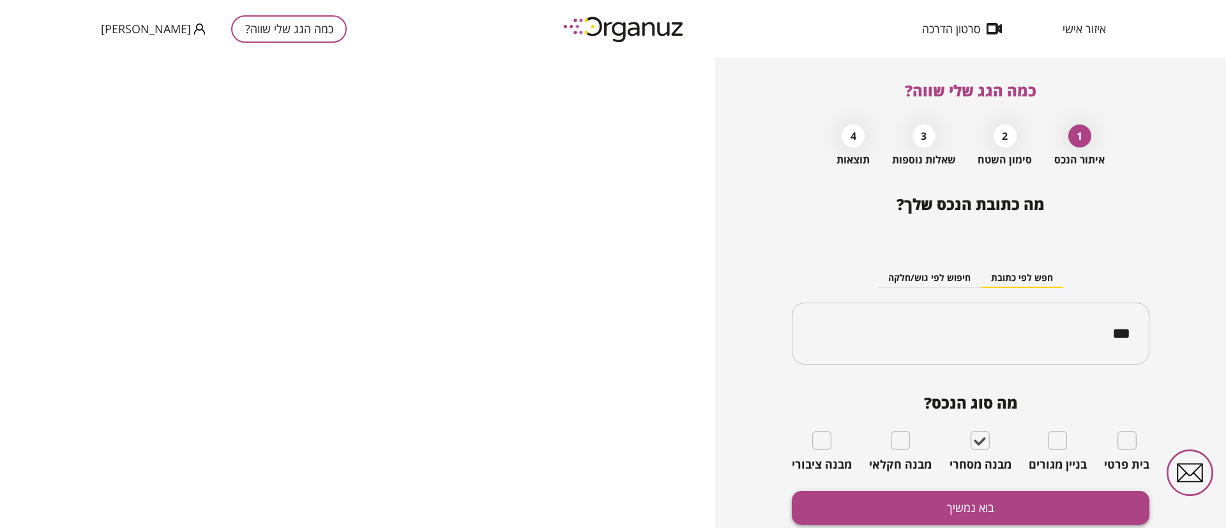
click at [974, 500] on button "בוא נמשיך" at bounding box center [971, 508] width 358 height 34
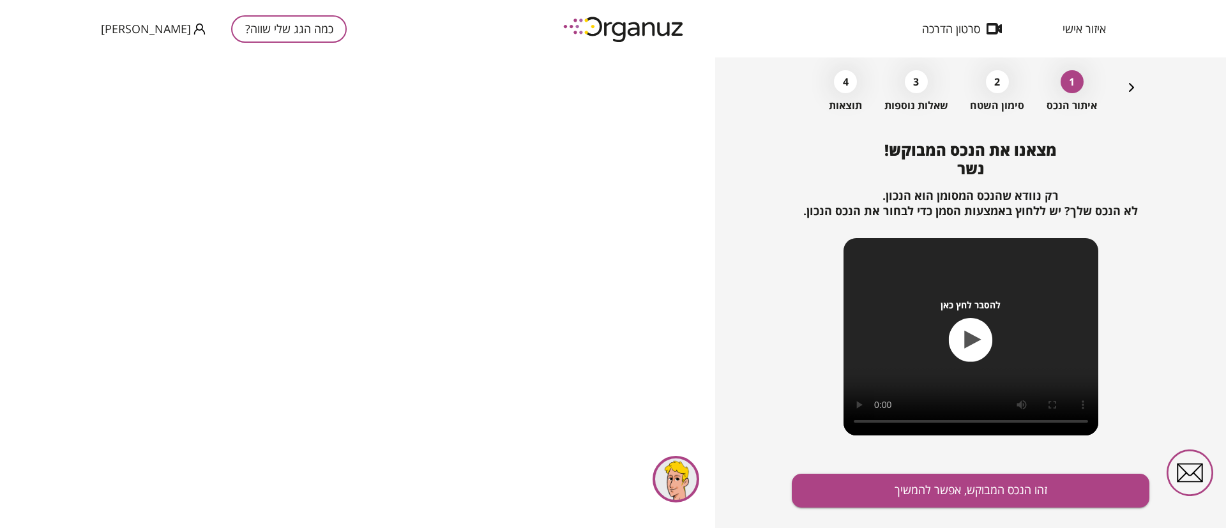
scroll to position [82, 0]
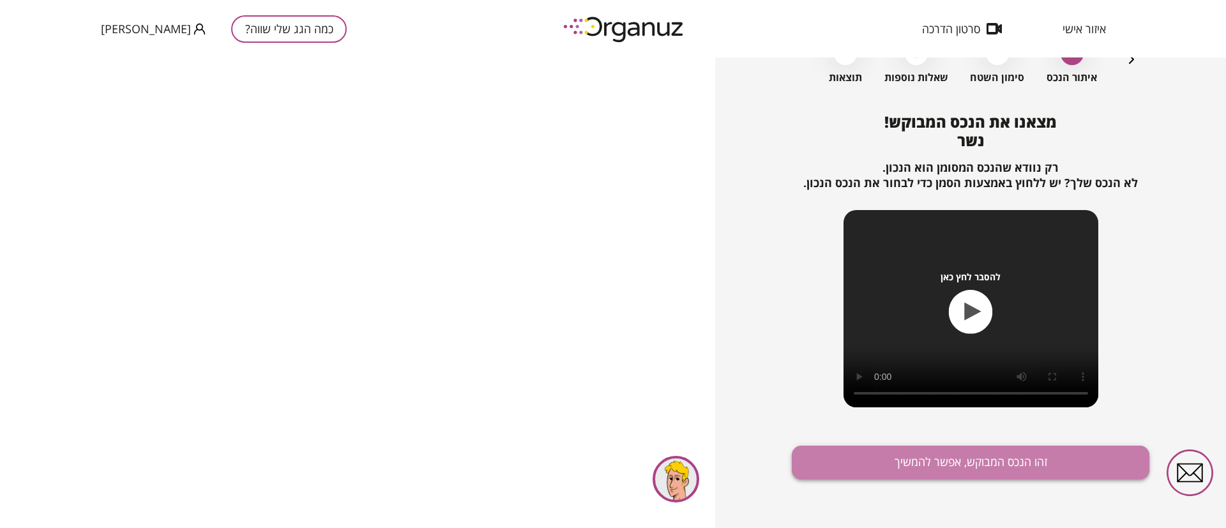
click at [1012, 475] on button "זהו הנכס המבוקש, אפשר להמשיך" at bounding box center [971, 463] width 358 height 34
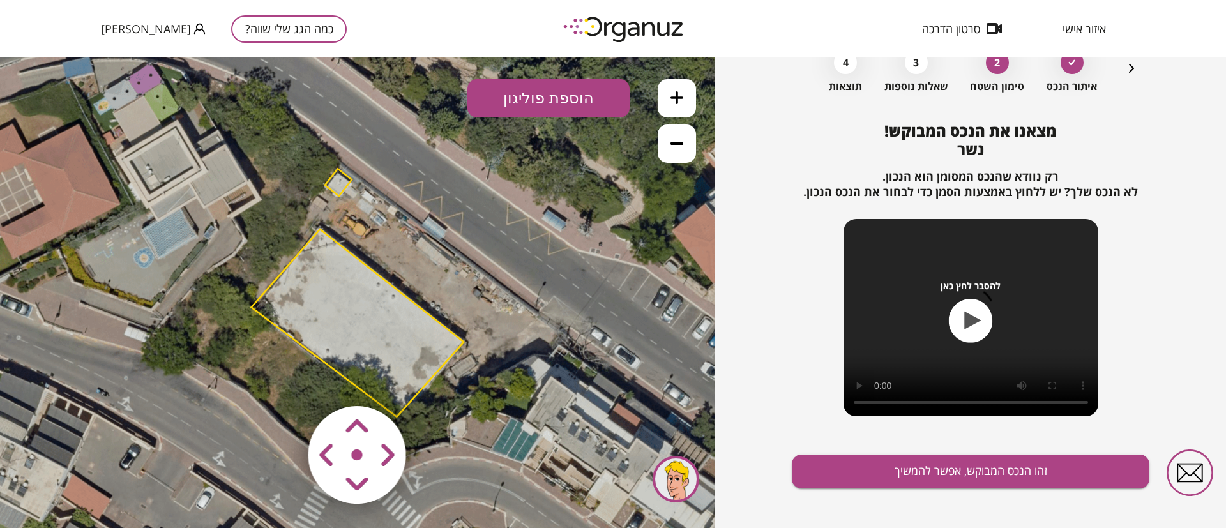
scroll to position [82, 0]
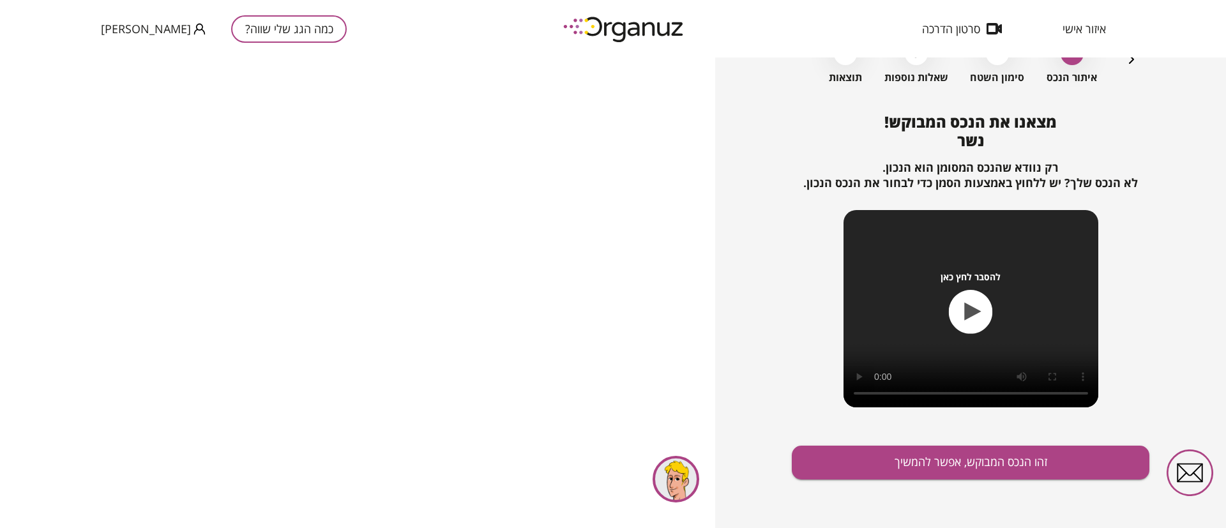
scroll to position [45, 0]
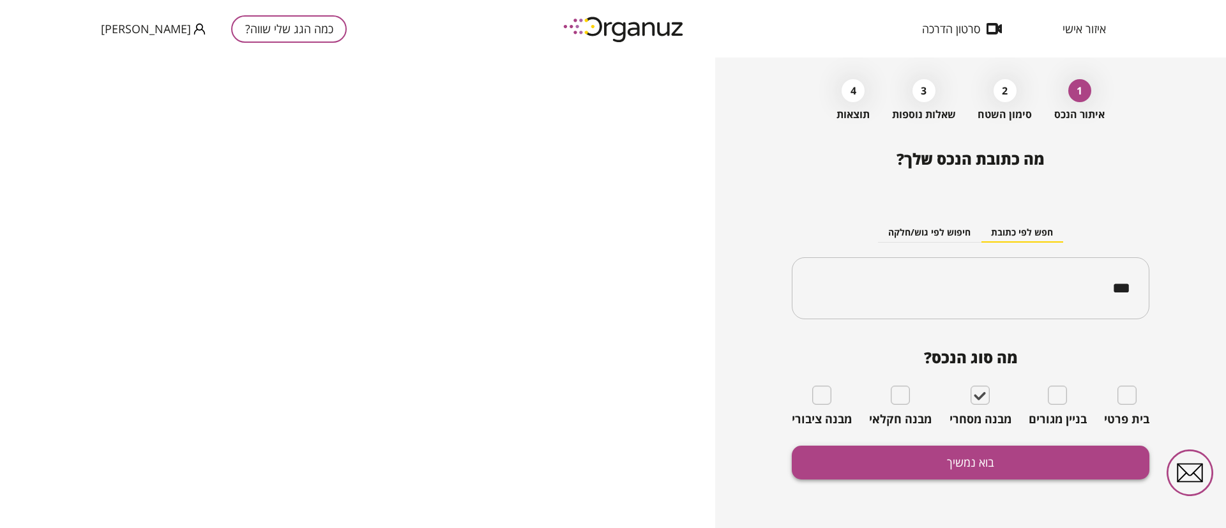
click at [1004, 470] on button "בוא נמשיך" at bounding box center [971, 463] width 358 height 34
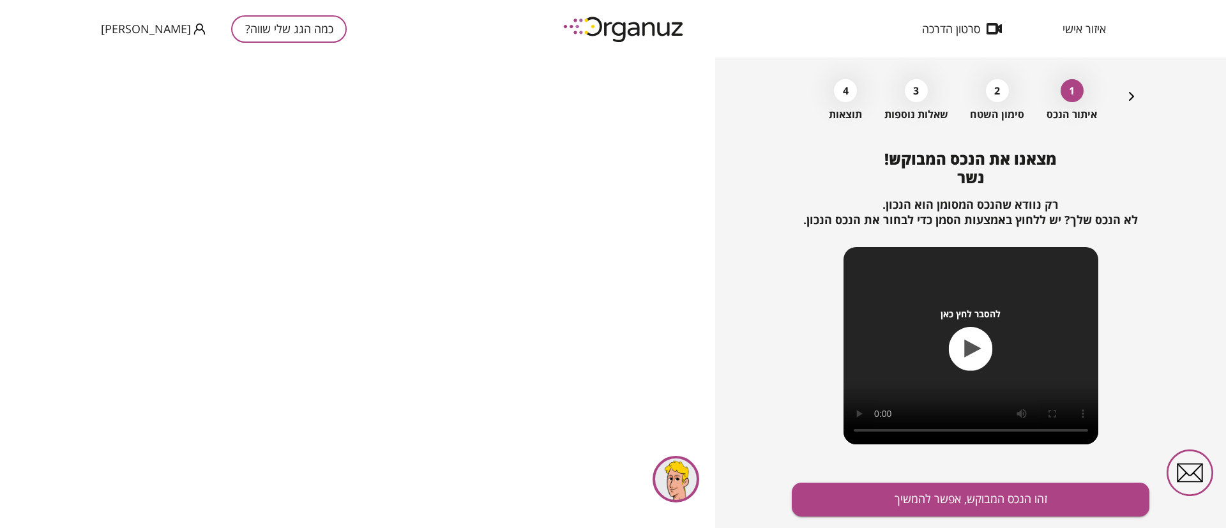
click at [250, 29] on button "כמה הגג שלי שווה?" at bounding box center [289, 28] width 116 height 27
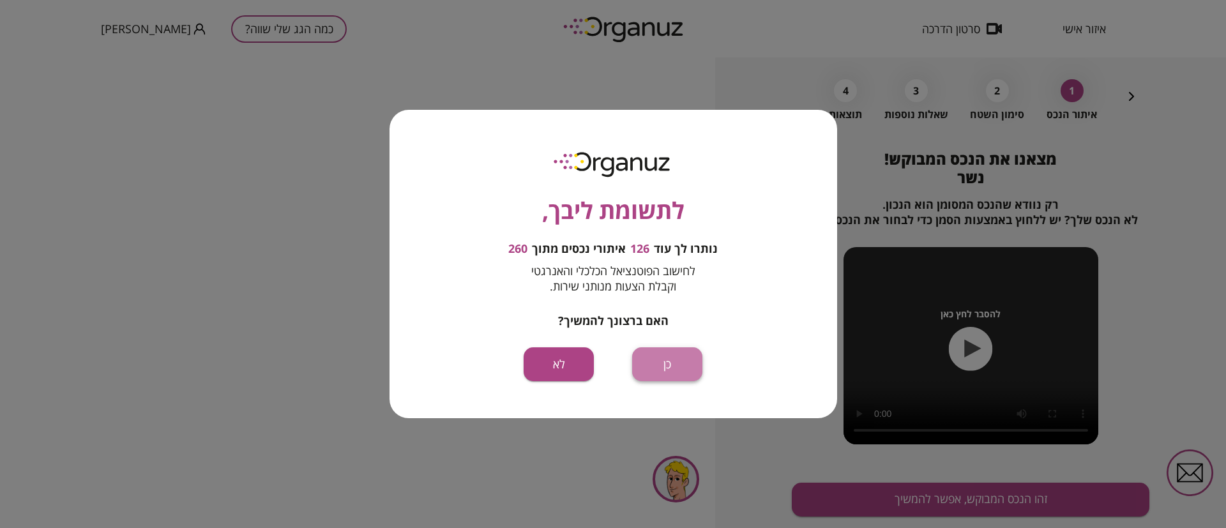
click at [669, 369] on button "כן" at bounding box center [667, 364] width 70 height 34
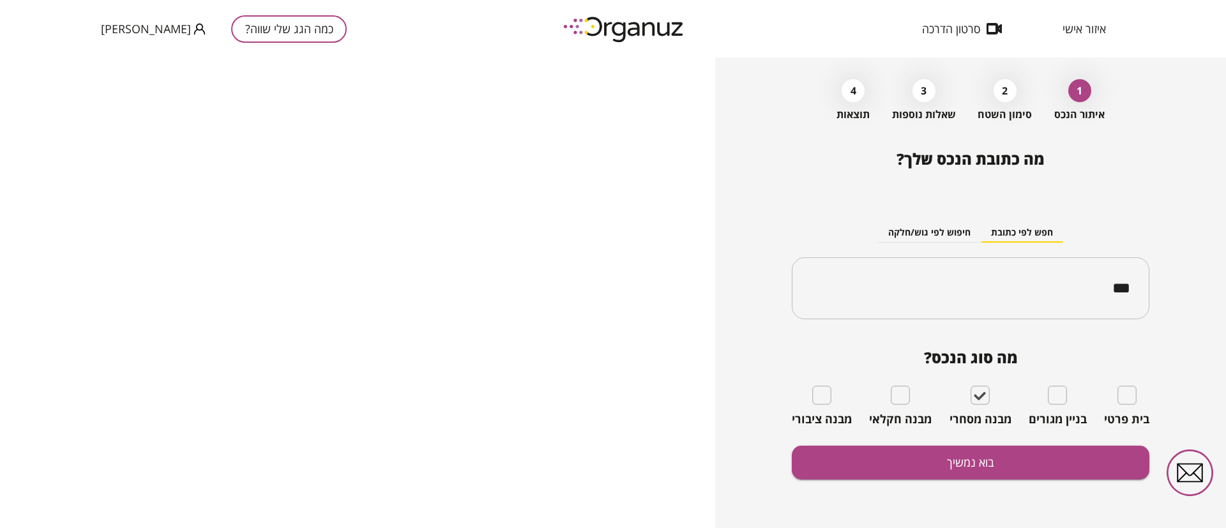
click at [141, 27] on button "[PERSON_NAME]" at bounding box center [153, 29] width 105 height 16
click at [229, 30] on div at bounding box center [613, 264] width 1226 height 528
click at [235, 30] on button "כמה הגג שלי שווה?" at bounding box center [289, 28] width 116 height 27
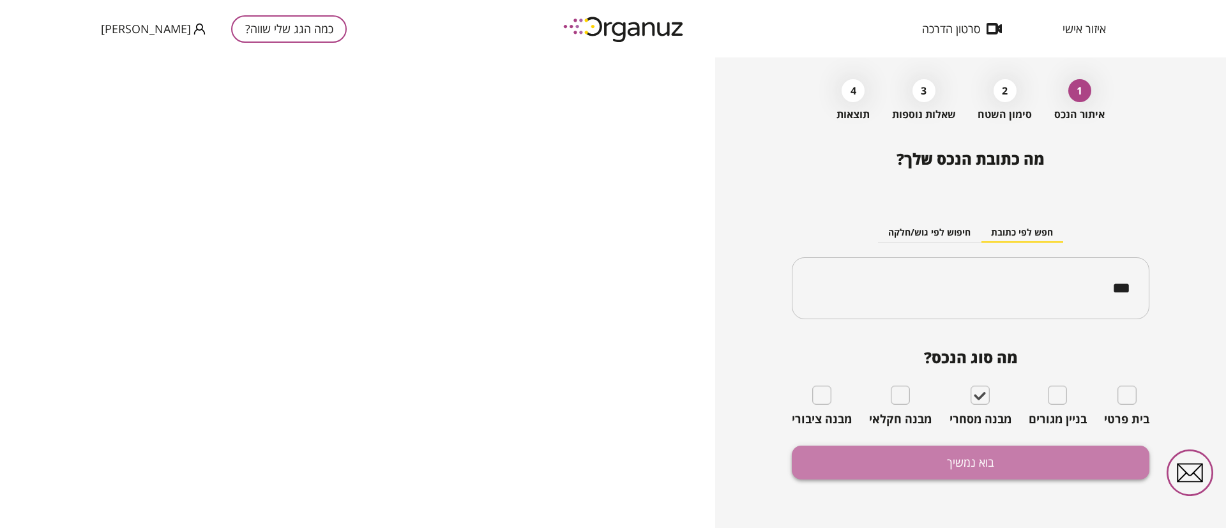
click at [991, 468] on button "בוא נמשיך" at bounding box center [971, 463] width 358 height 34
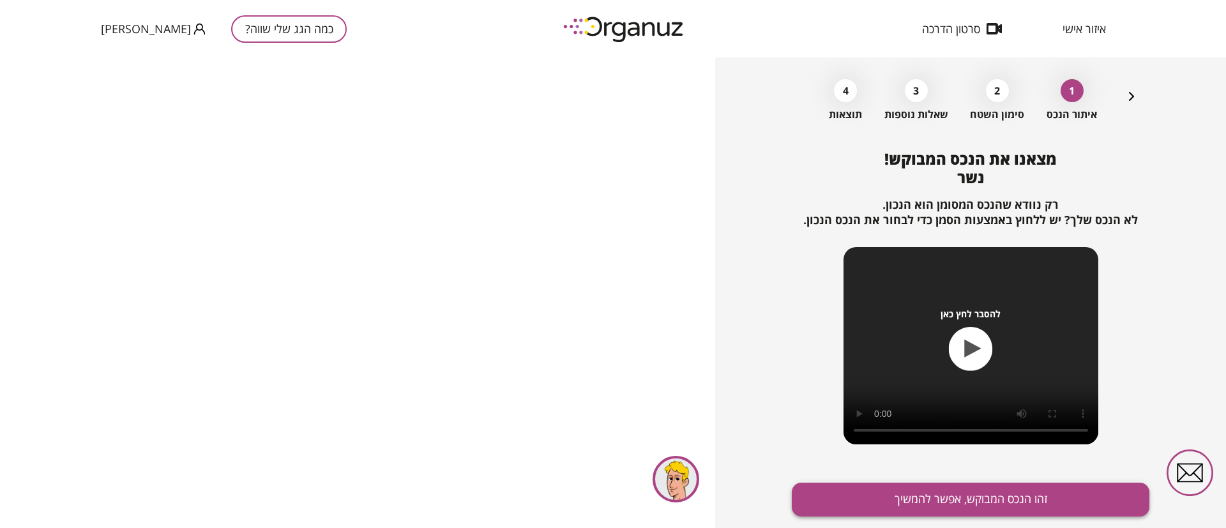
click at [977, 493] on button "זהו הנכס המבוקש, אפשר להמשיך" at bounding box center [971, 500] width 358 height 34
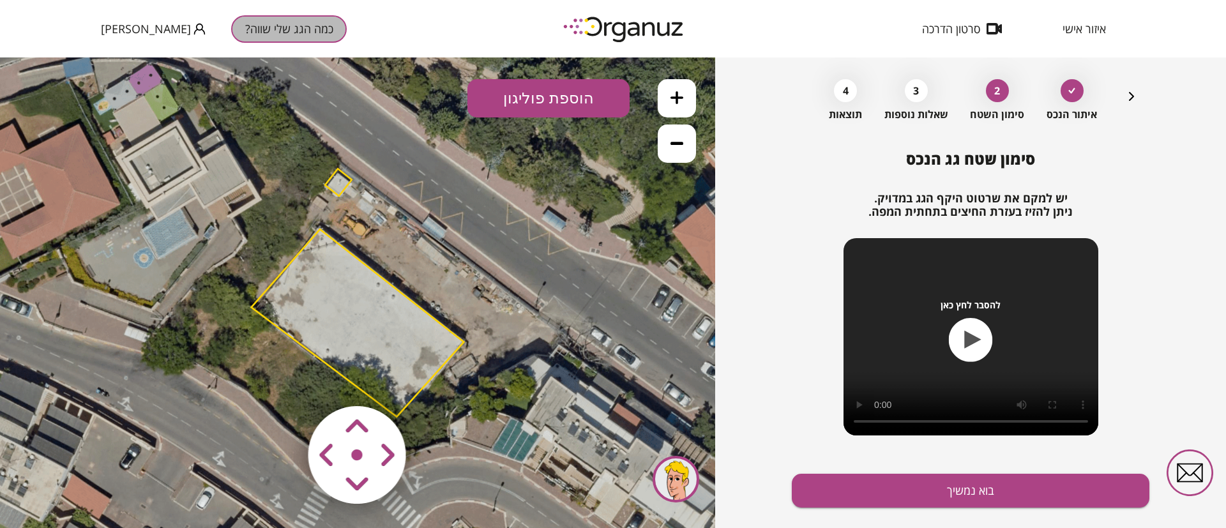
click at [231, 34] on button "כמה הגג שלי שווה?" at bounding box center [289, 28] width 116 height 27
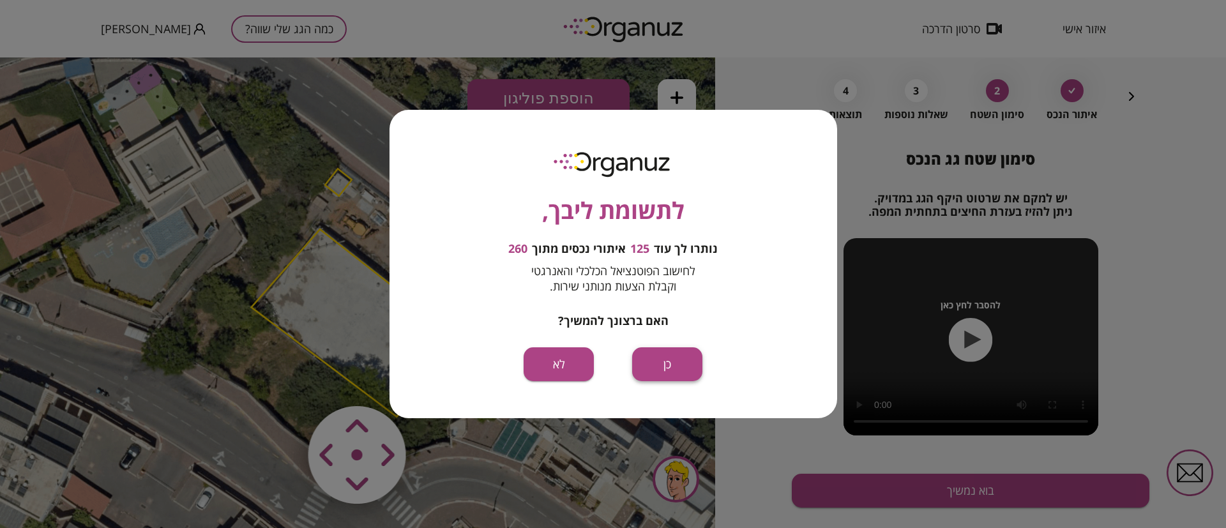
drag, startPoint x: 652, startPoint y: 313, endPoint x: 652, endPoint y: 370, distance: 57.5
click at [652, 370] on button "כן" at bounding box center [667, 364] width 70 height 34
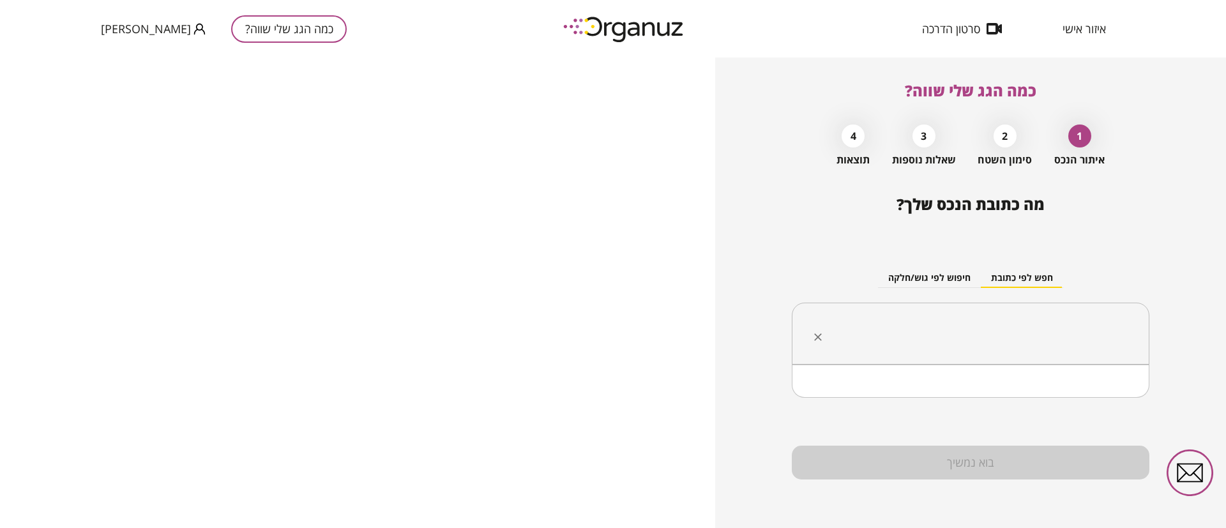
click at [947, 339] on input "text" at bounding box center [975, 334] width 317 height 32
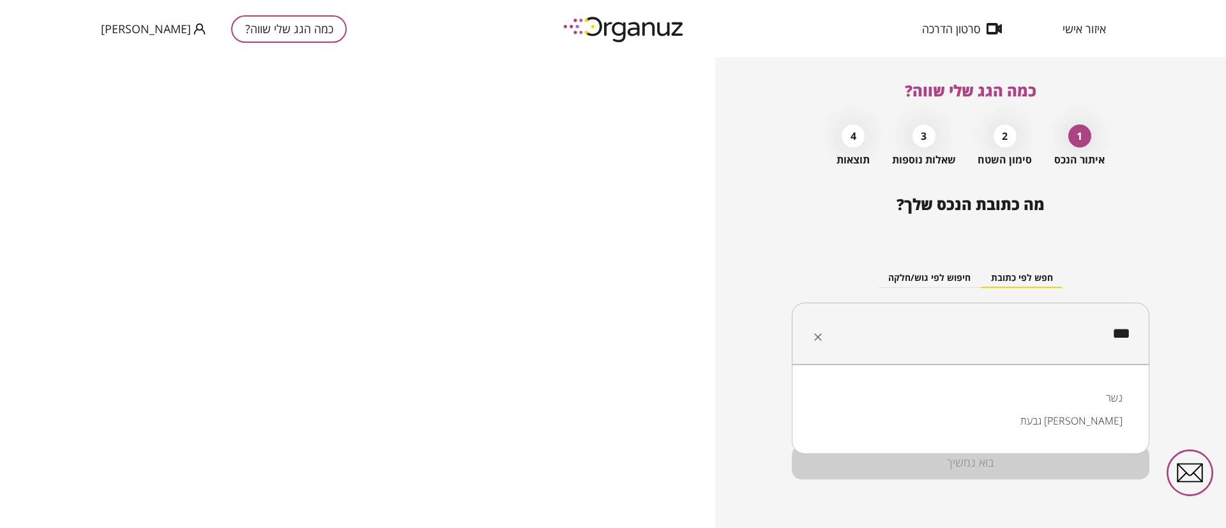
click at [1079, 390] on li "נשר" at bounding box center [971, 397] width 325 height 23
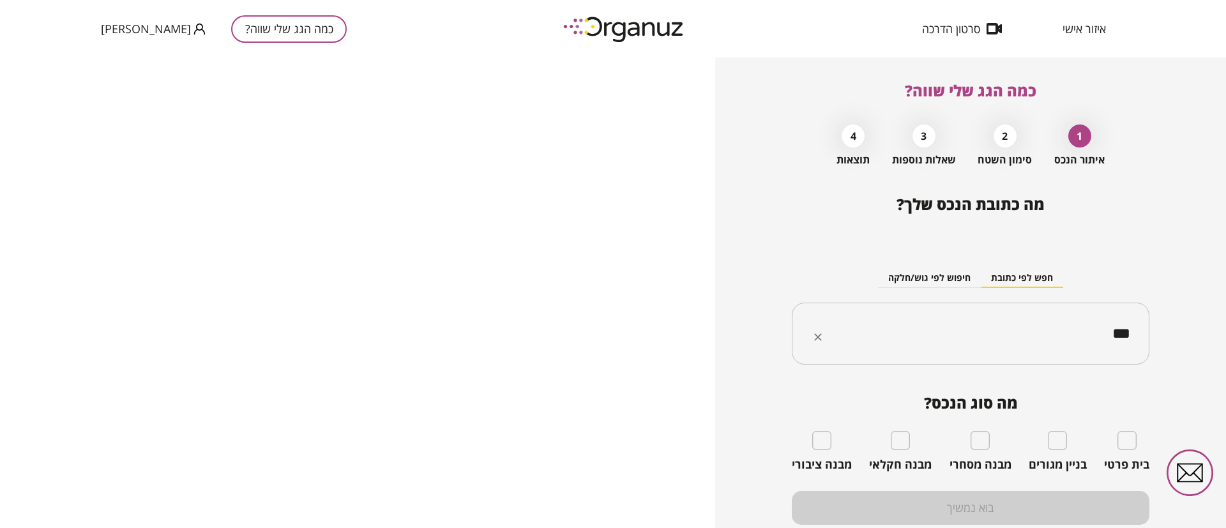
type input "***"
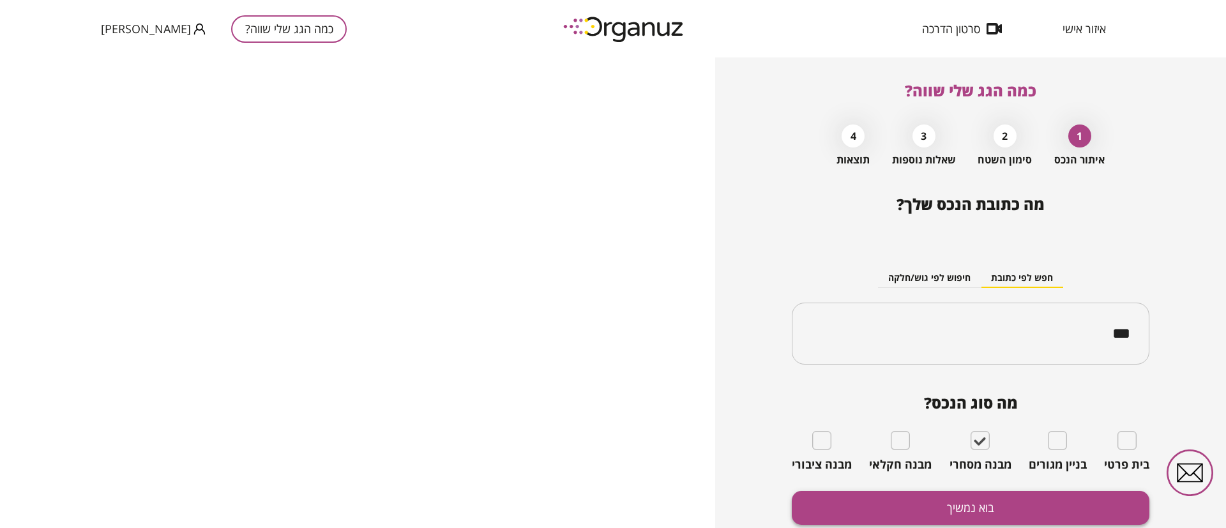
click at [1002, 502] on button "בוא נמשיך" at bounding box center [971, 508] width 358 height 34
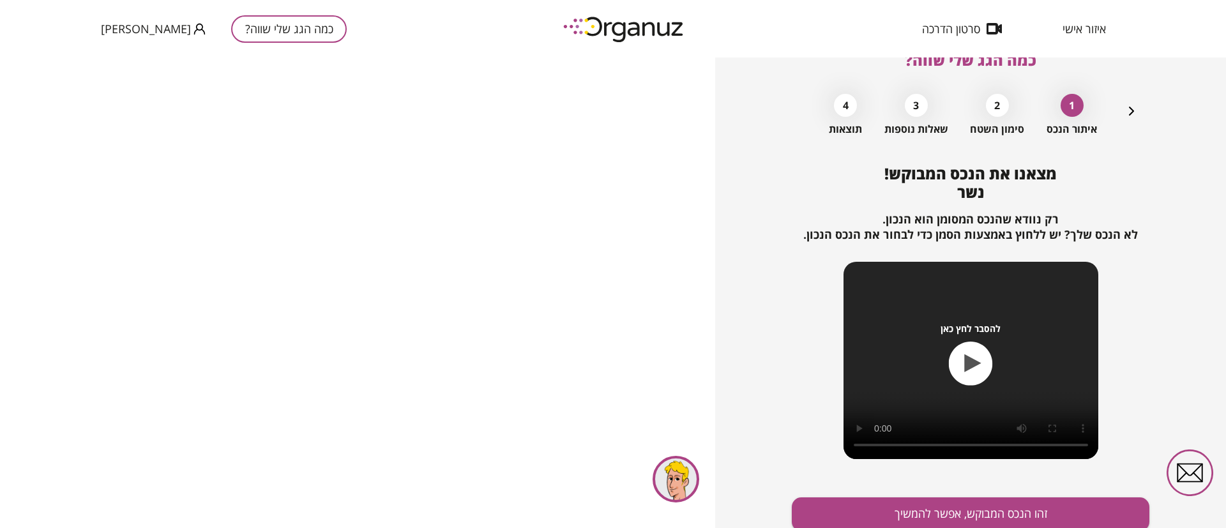
scroll to position [82, 0]
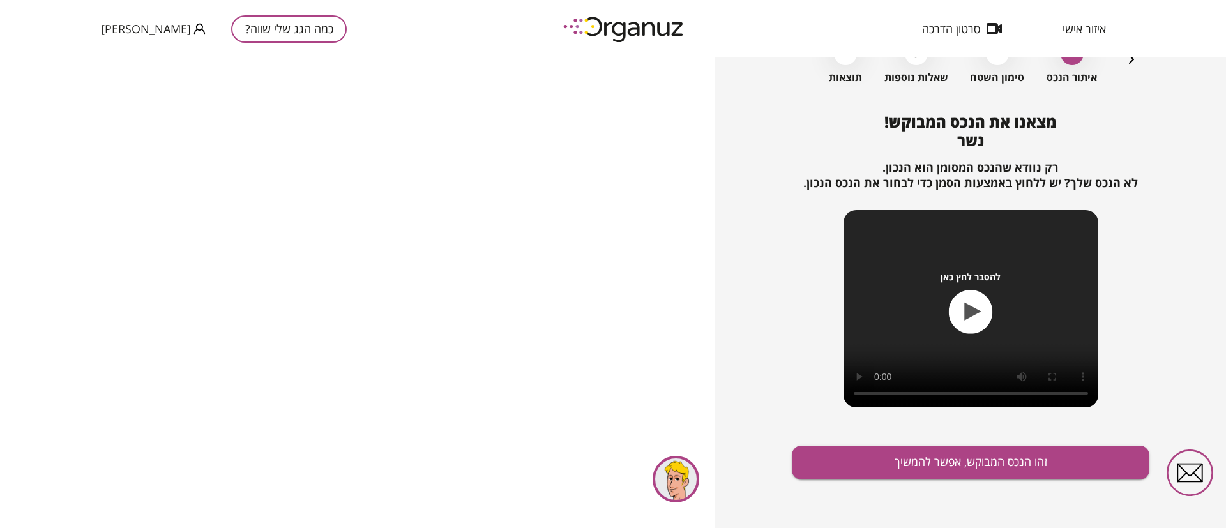
click at [976, 480] on div "מצאנו את הנכס המבוקש! נשר רק נוודא שהנכס המסומן הוא הנכון. לא הנכס שלך? יש ללחו…" at bounding box center [971, 320] width 358 height 415
click at [967, 468] on button "זהו הנכס המבוקש, אפשר להמשיך" at bounding box center [971, 463] width 358 height 34
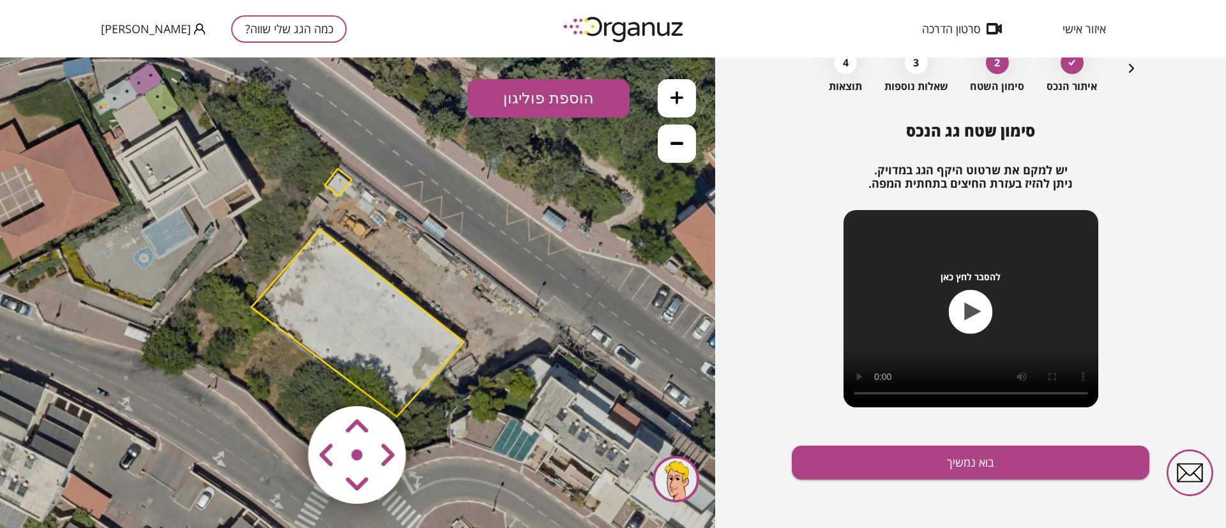
click at [676, 149] on button at bounding box center [677, 144] width 38 height 38
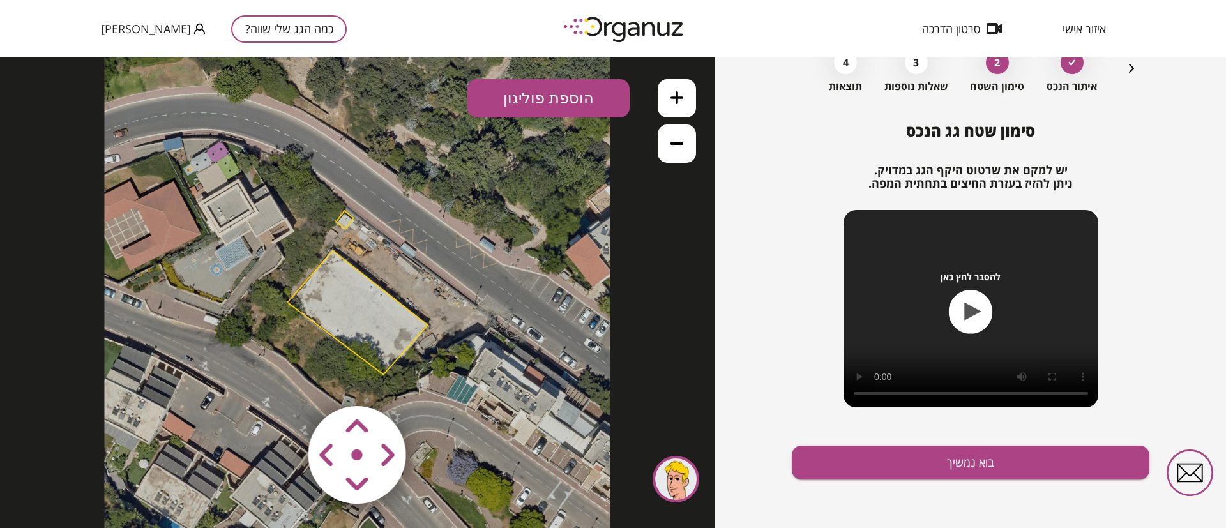
click at [676, 149] on button at bounding box center [677, 144] width 38 height 38
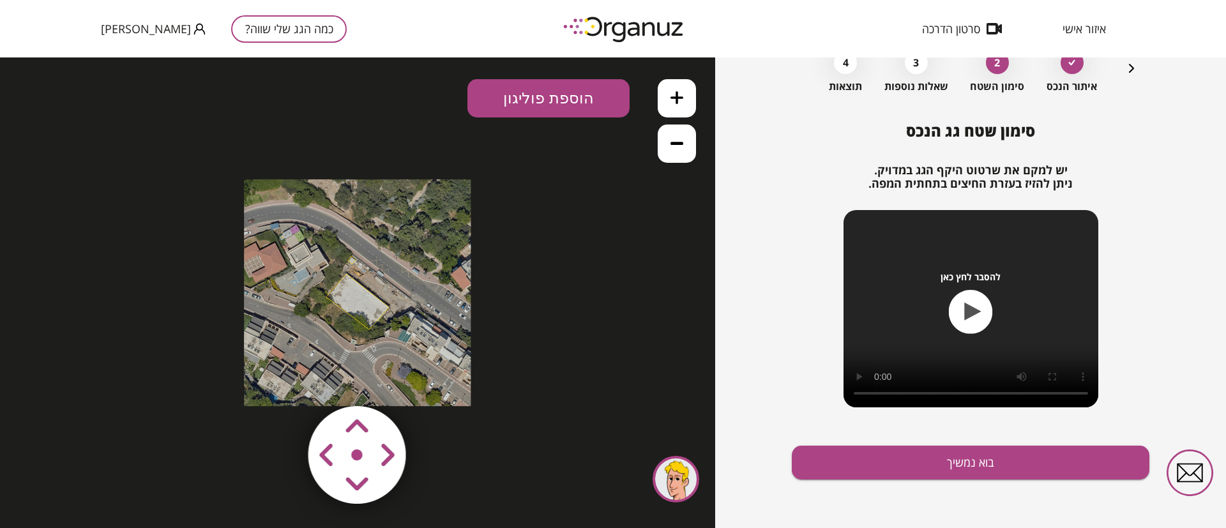
click at [666, 89] on button at bounding box center [677, 98] width 38 height 38
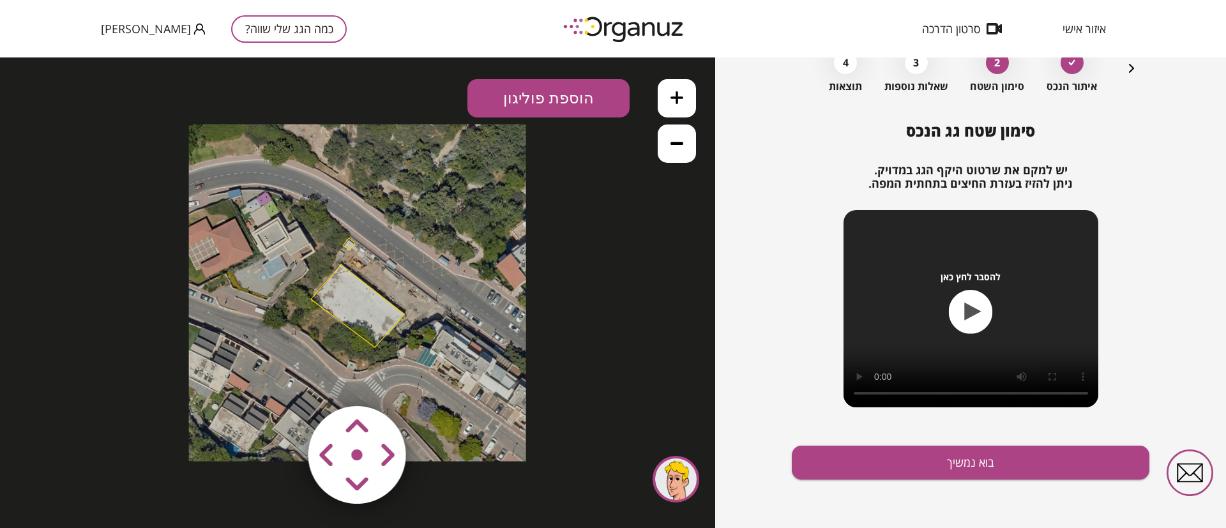
click at [666, 89] on button at bounding box center [677, 98] width 38 height 38
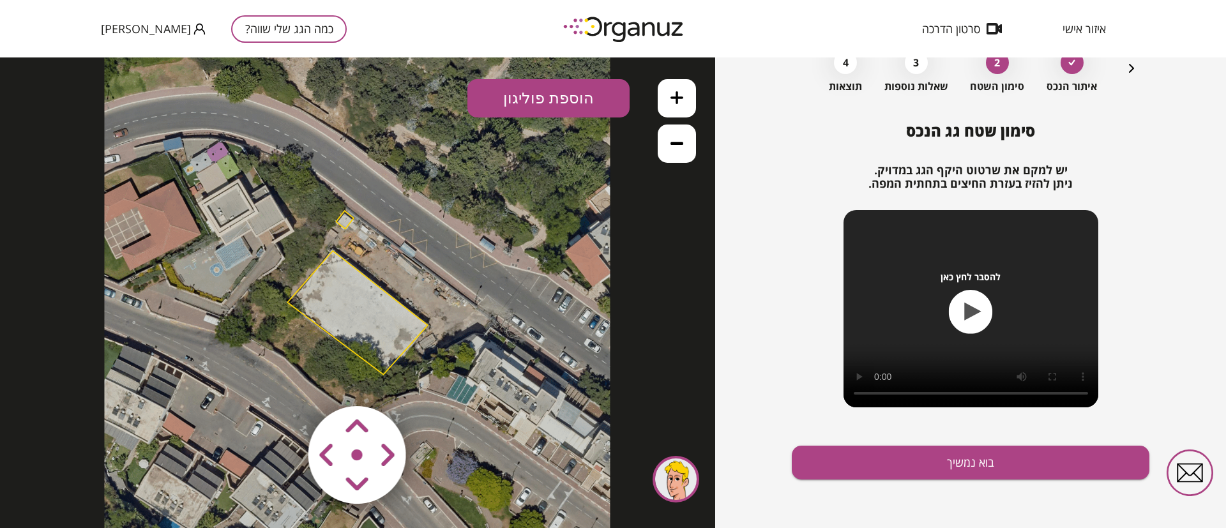
click at [666, 89] on button at bounding box center [677, 98] width 38 height 38
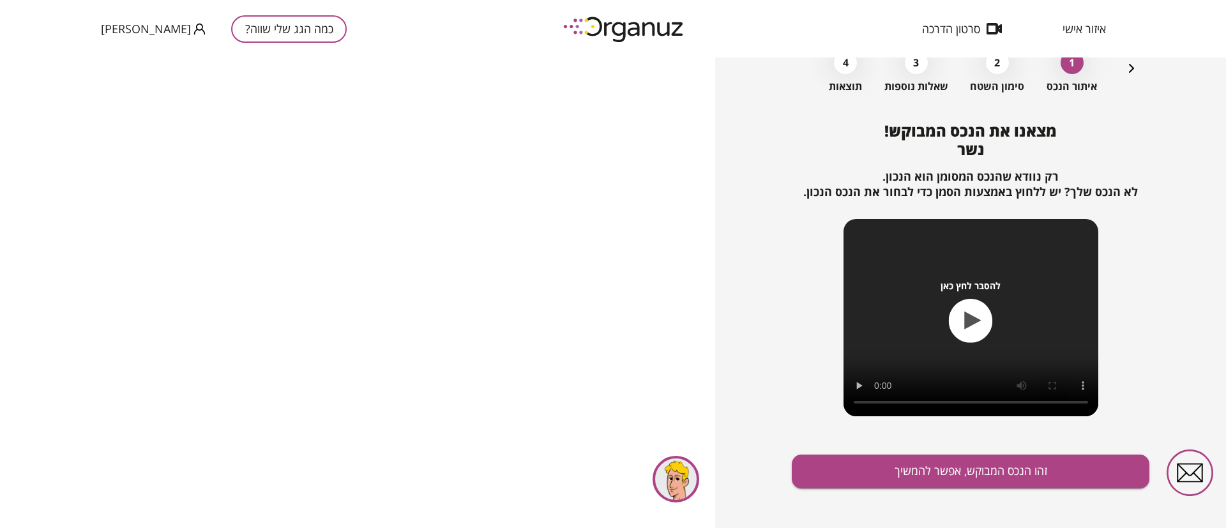
scroll to position [82, 0]
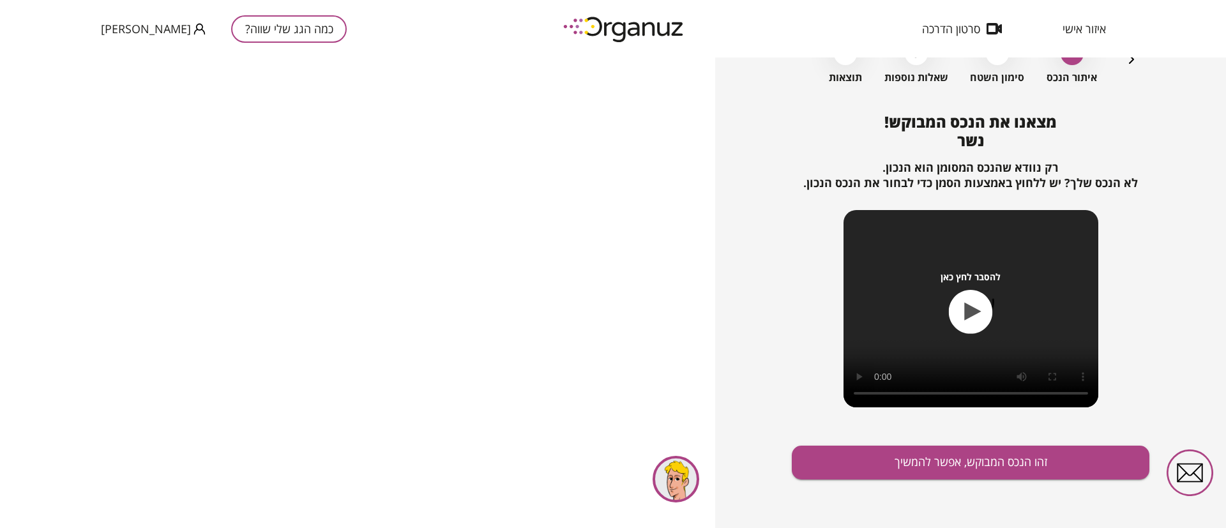
click at [240, 30] on button "כמה הגג שלי שווה?" at bounding box center [289, 28] width 116 height 27
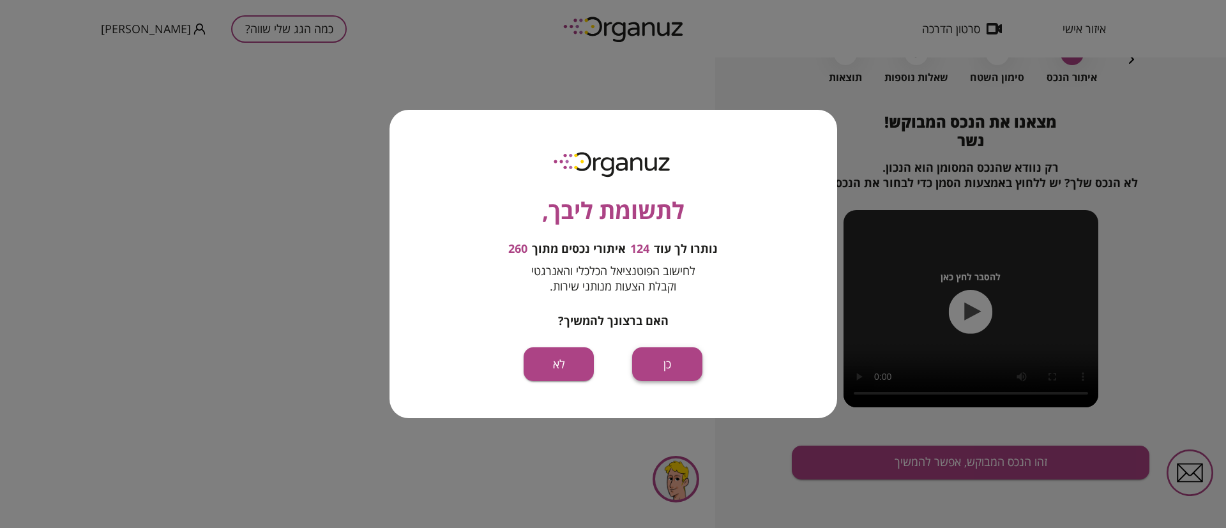
click at [643, 360] on button "כן" at bounding box center [667, 364] width 70 height 34
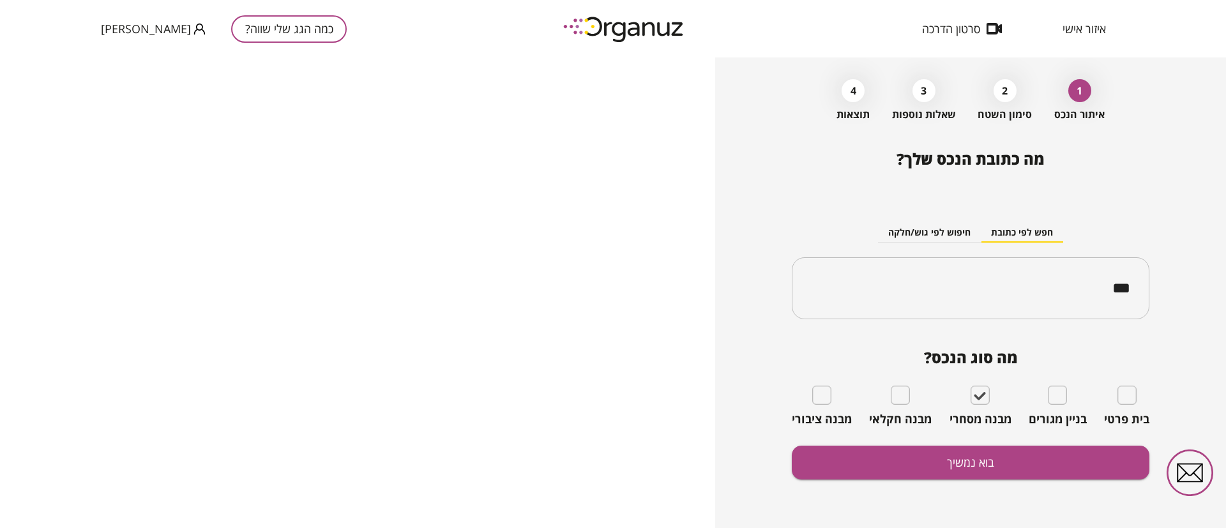
scroll to position [45, 0]
click at [142, 28] on button "[PERSON_NAME]" at bounding box center [153, 29] width 105 height 16
click at [133, 49] on li "התנתק" at bounding box center [126, 53] width 50 height 23
click at [168, 35] on span "הרשמה/ כניסה" at bounding box center [135, 28] width 69 height 13
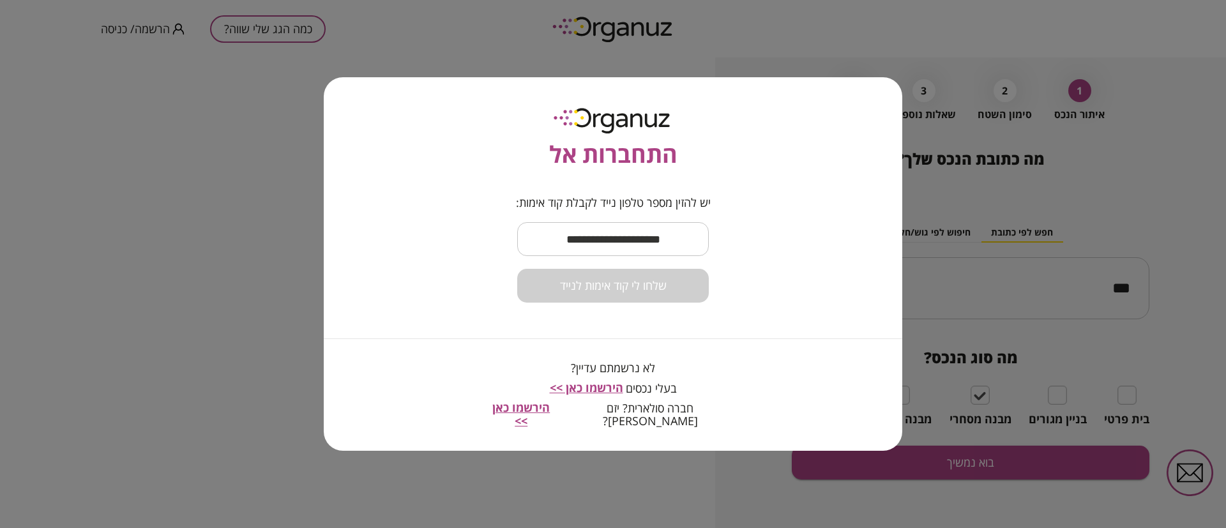
click at [540, 244] on input "text" at bounding box center [613, 239] width 192 height 38
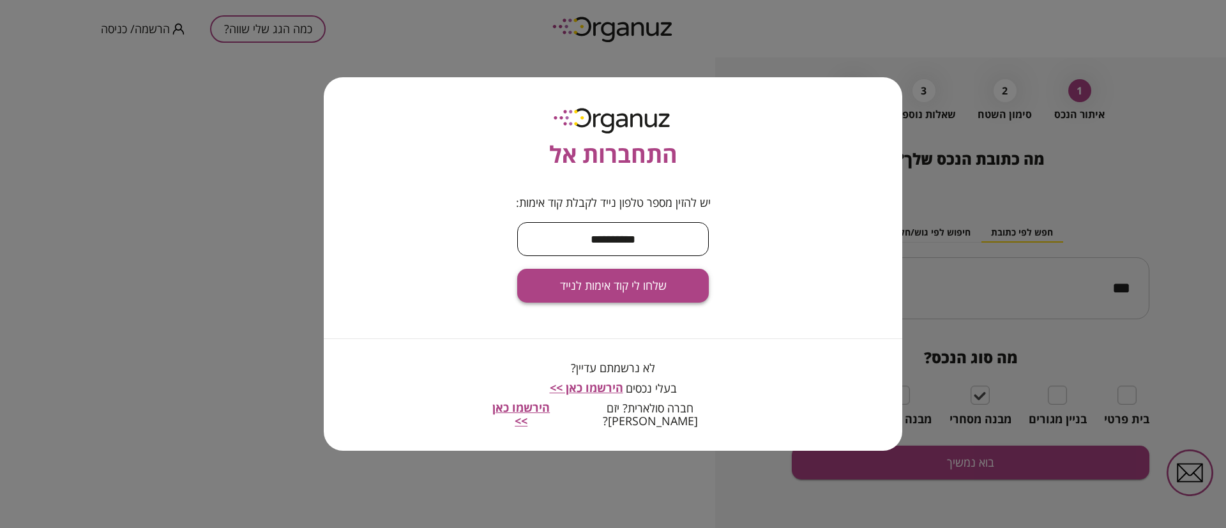
type input "**********"
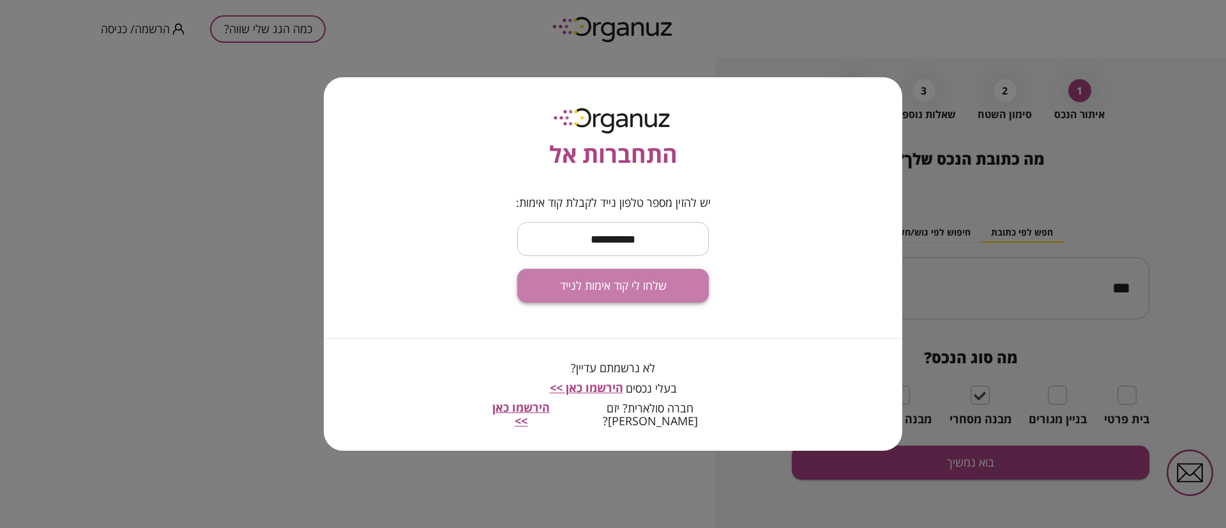
click at [657, 286] on span "שלחו לי קוד אימות לנייד" at bounding box center [613, 286] width 107 height 14
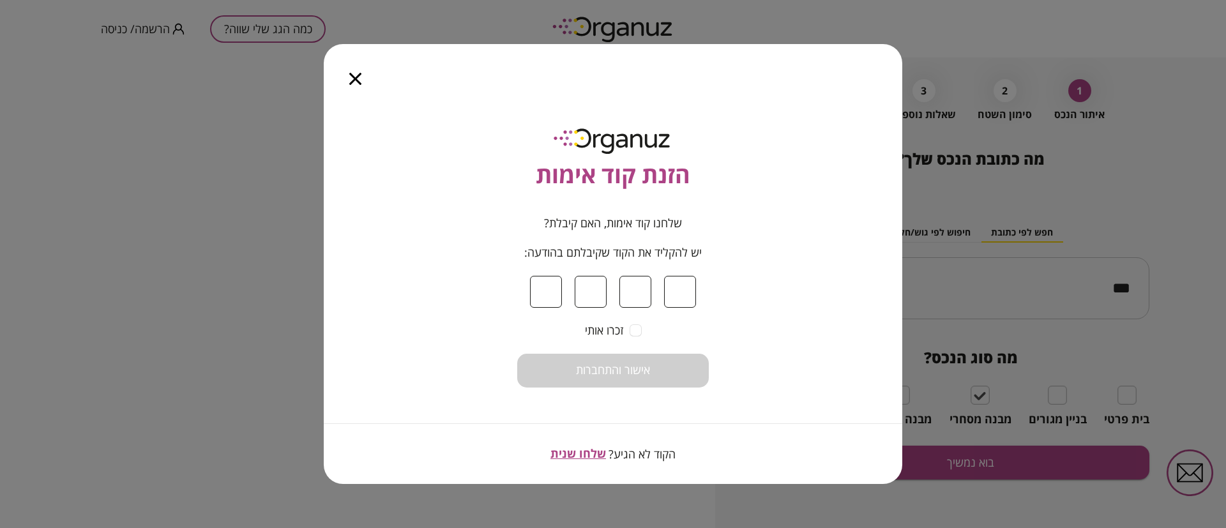
type input "*"
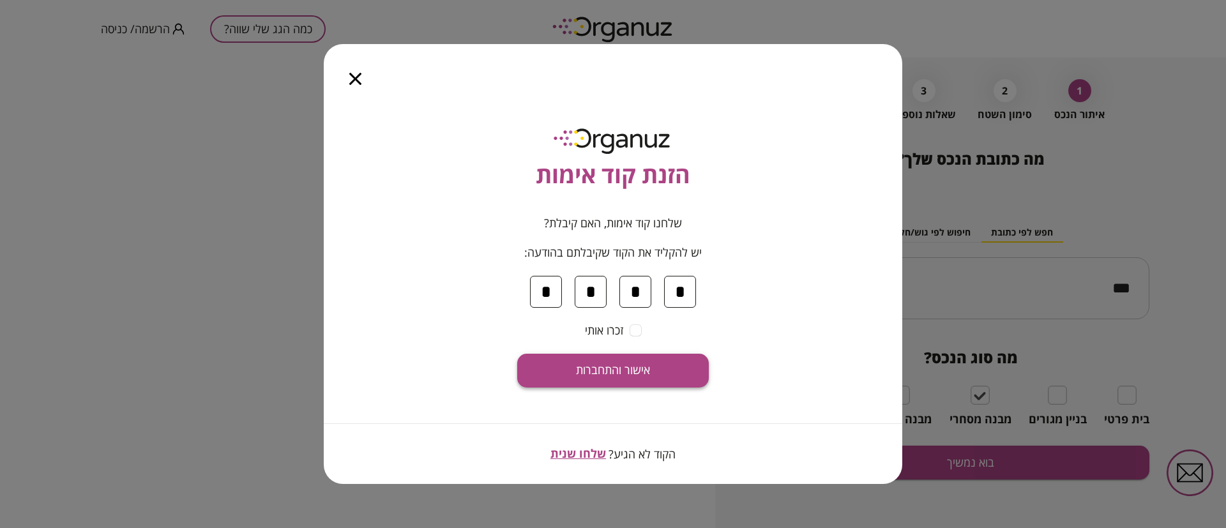
type input "*"
click at [637, 367] on span "אישור והתחברות" at bounding box center [613, 370] width 74 height 14
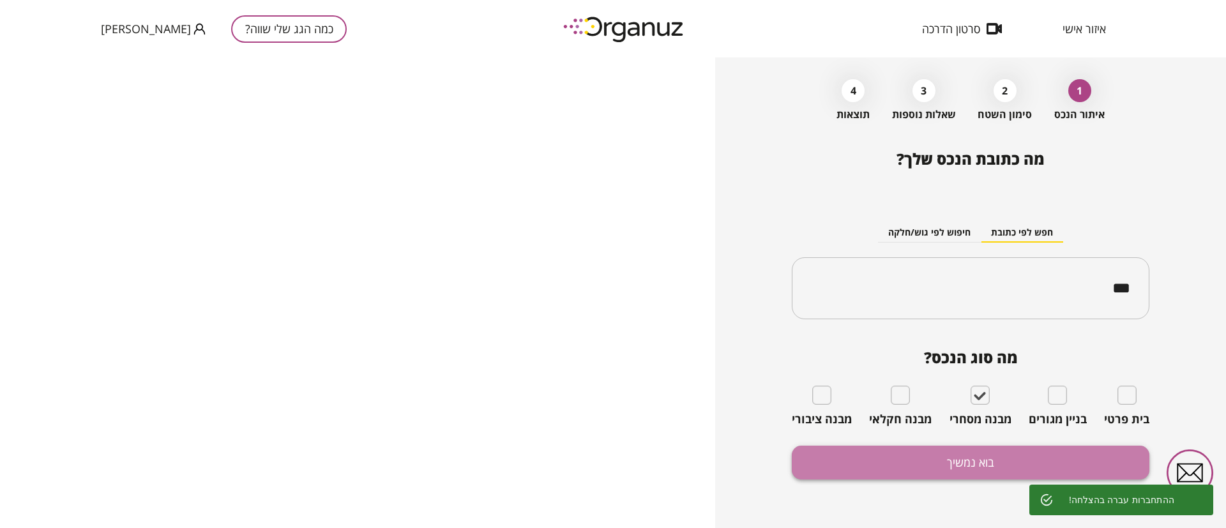
click at [982, 462] on button "בוא נמשיך" at bounding box center [971, 463] width 358 height 34
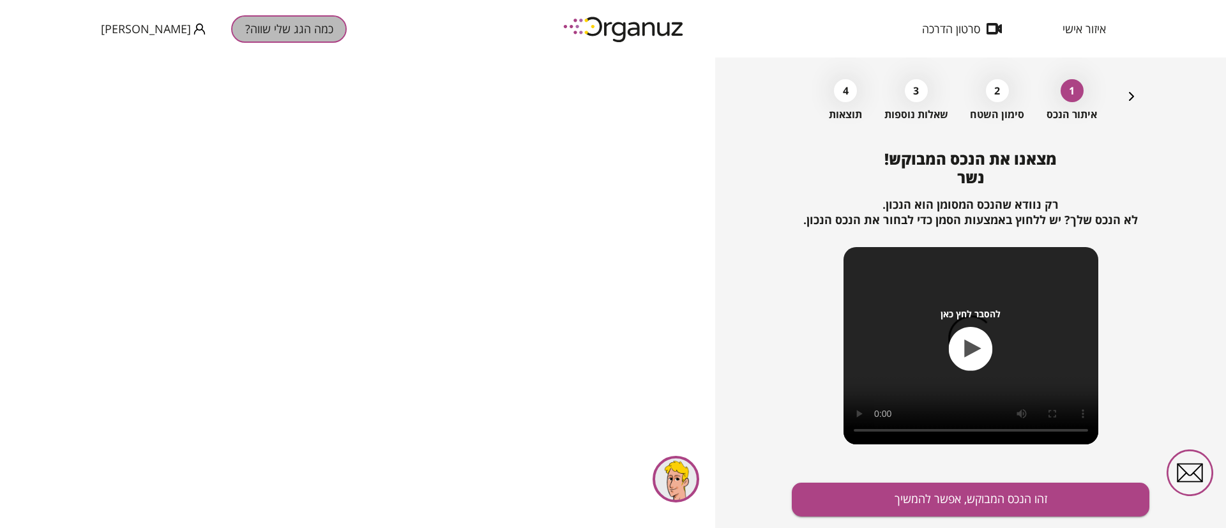
click at [235, 32] on button "כמה הגג שלי שווה?" at bounding box center [289, 28] width 116 height 27
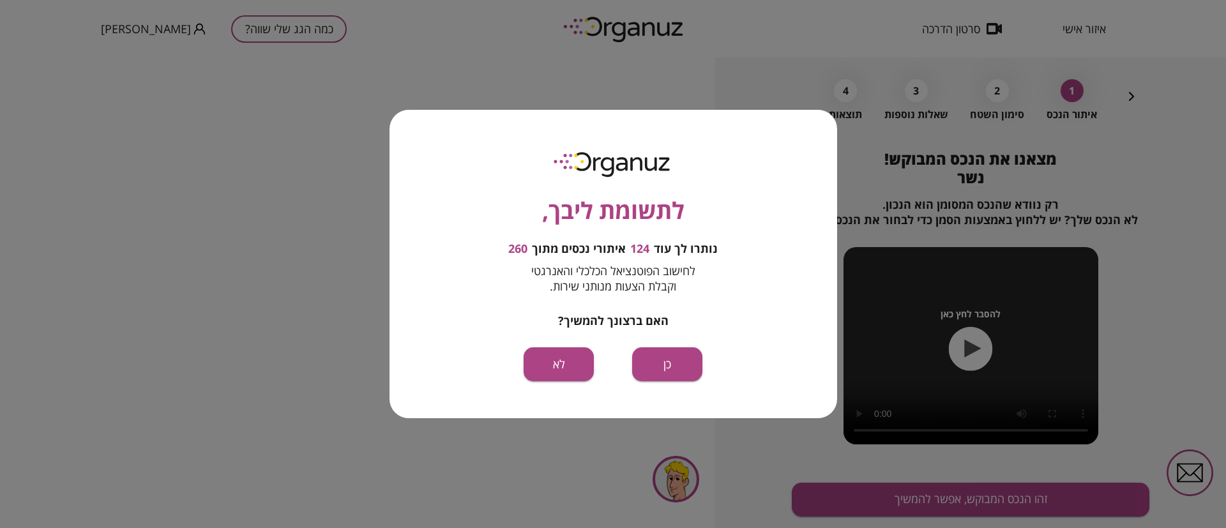
click at [651, 365] on button "כן" at bounding box center [667, 364] width 70 height 34
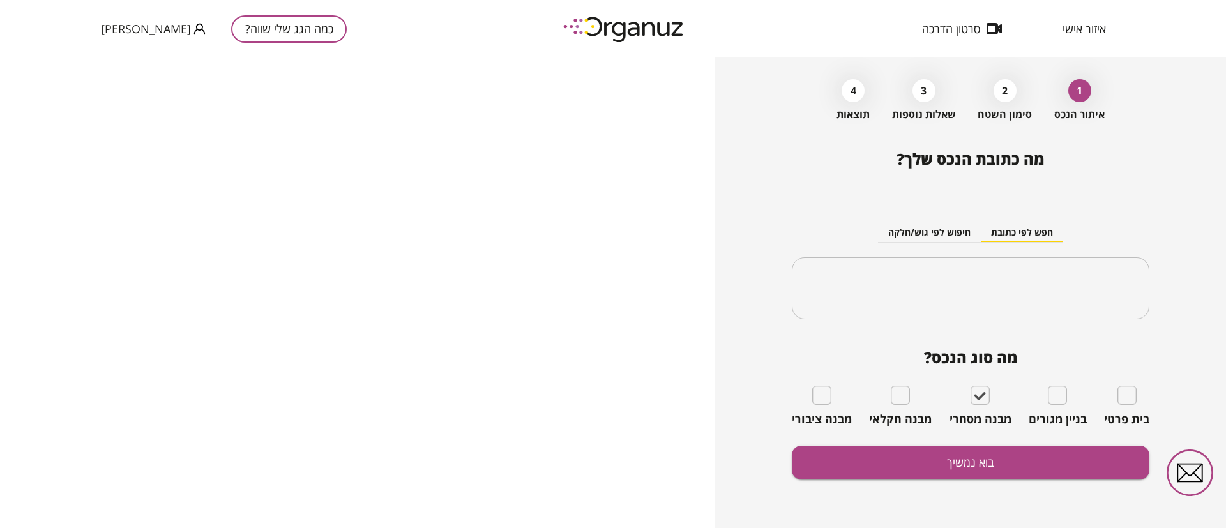
type input "***"
click at [278, 33] on button "כמה הגג שלי שווה?" at bounding box center [289, 28] width 116 height 27
click at [235, 29] on button "כמה הגג שלי שווה?" at bounding box center [289, 28] width 116 height 27
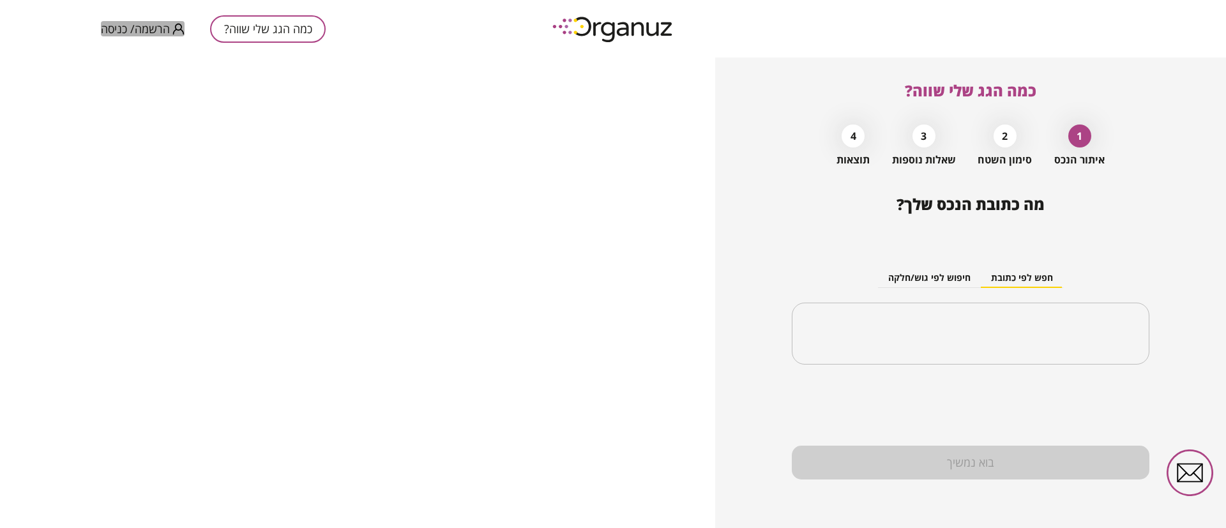
click at [135, 34] on span "הרשמה/ כניסה" at bounding box center [135, 28] width 69 height 13
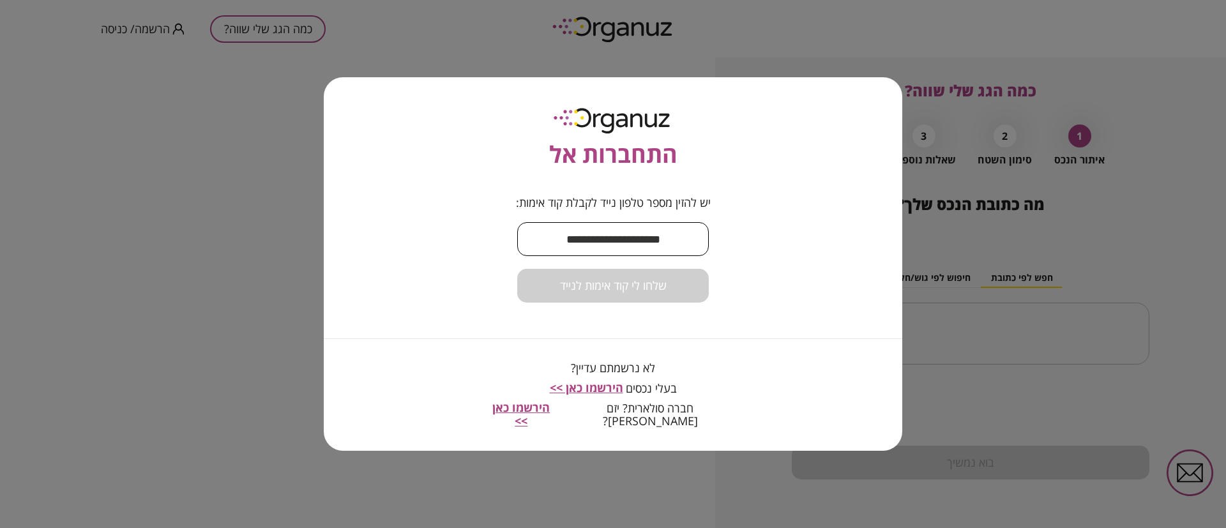
click at [581, 253] on input "text" at bounding box center [613, 239] width 192 height 38
type input "**********"
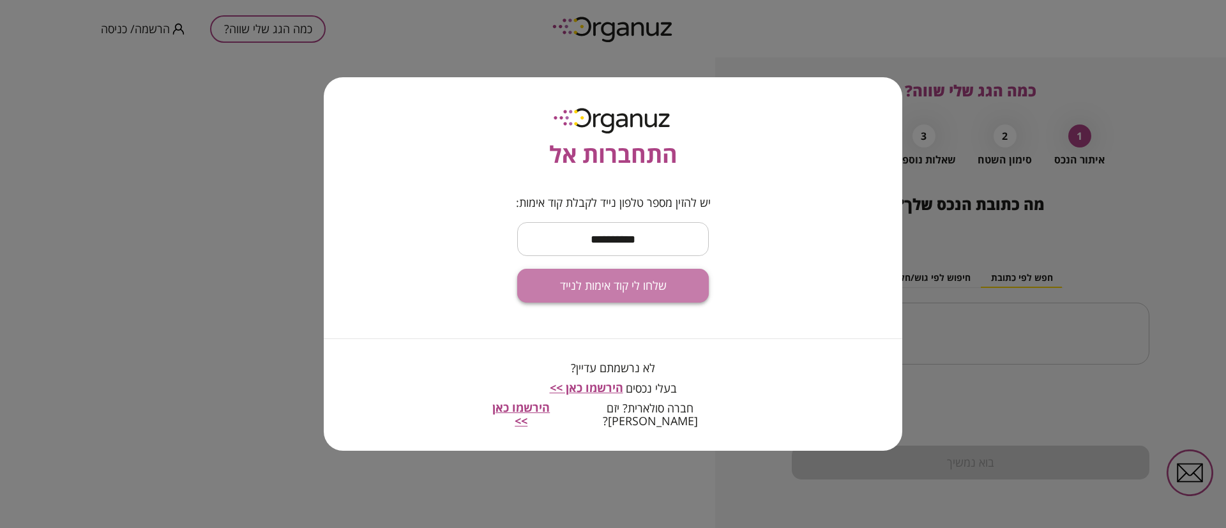
click at [638, 293] on span "שלחו לי קוד אימות לנייד" at bounding box center [613, 286] width 107 height 14
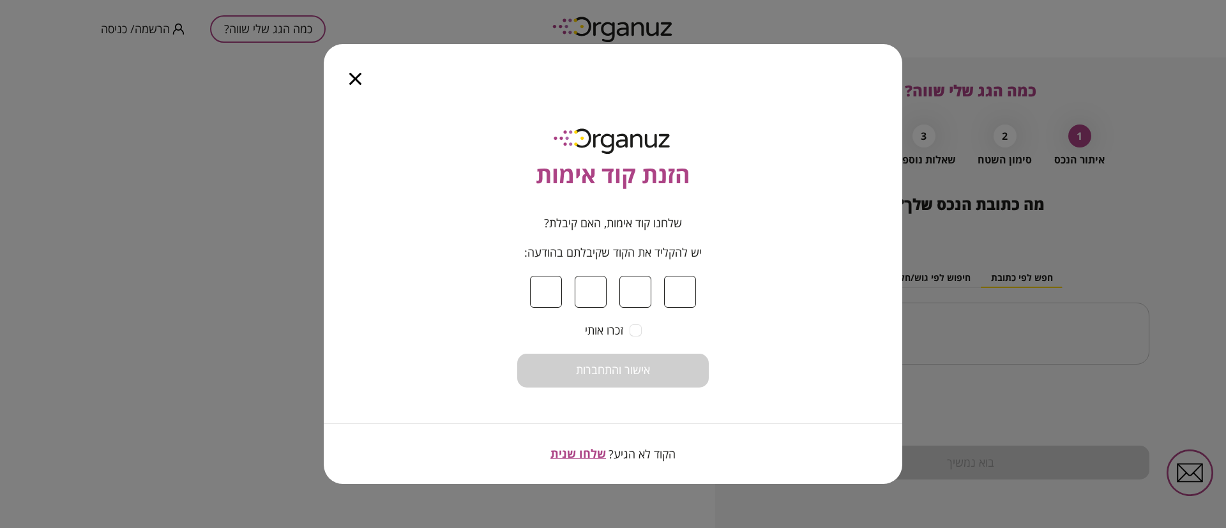
type input "*"
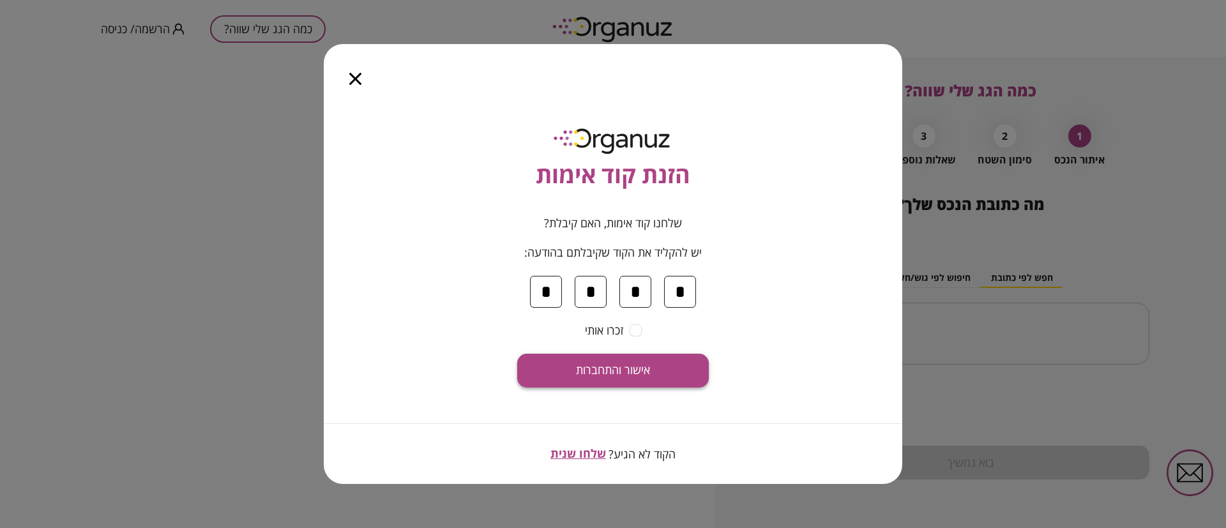
type input "*"
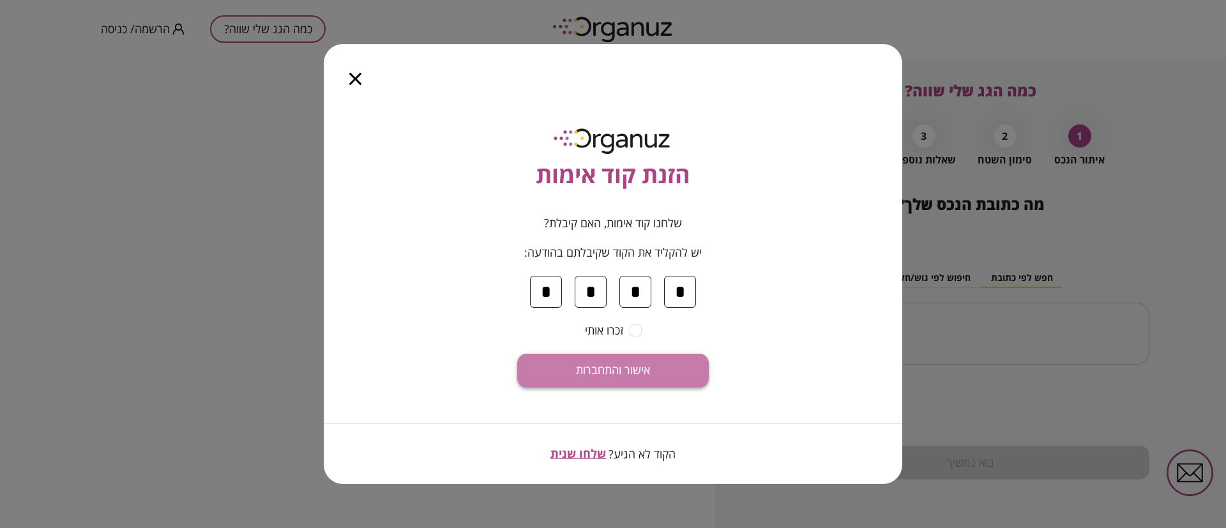
click at [650, 379] on button "אישור והתחברות" at bounding box center [613, 371] width 192 height 34
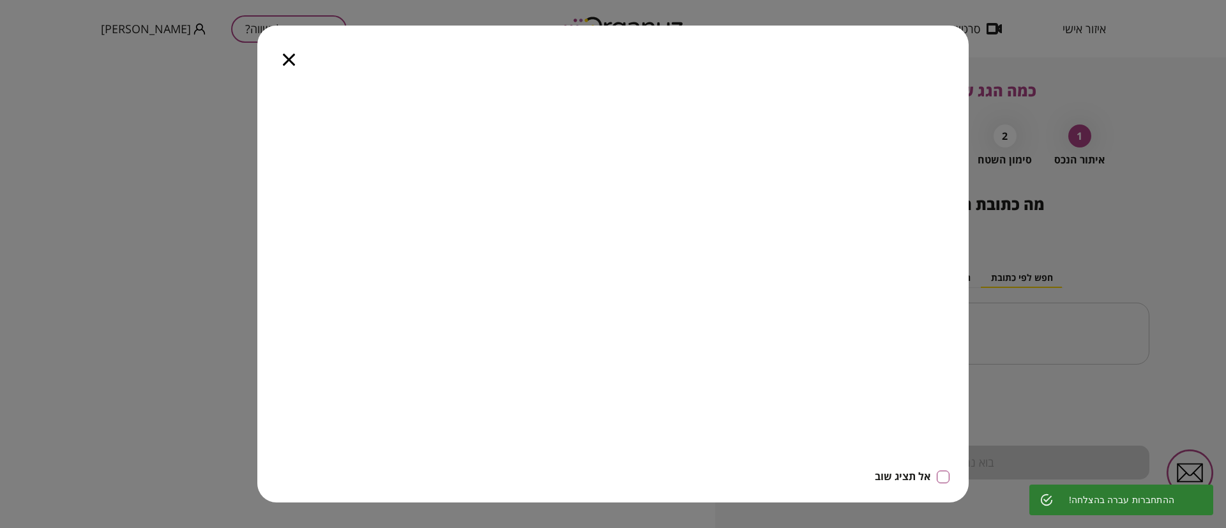
click at [287, 56] on icon "button" at bounding box center [289, 60] width 12 height 12
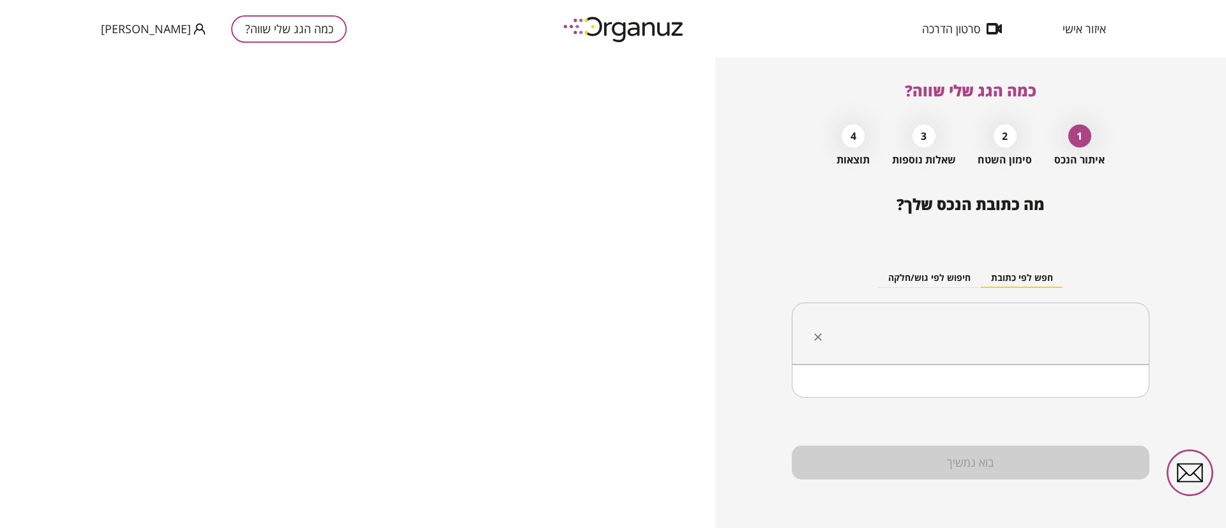
click at [1008, 340] on input "text" at bounding box center [975, 334] width 317 height 32
type input "*"
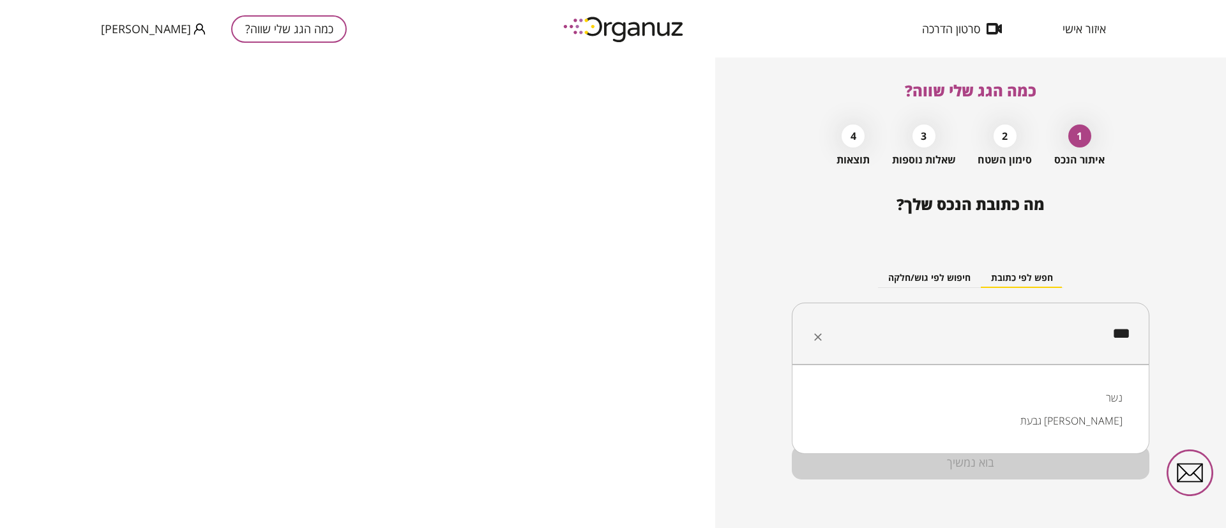
click at [1034, 393] on li "נשר" at bounding box center [971, 397] width 325 height 23
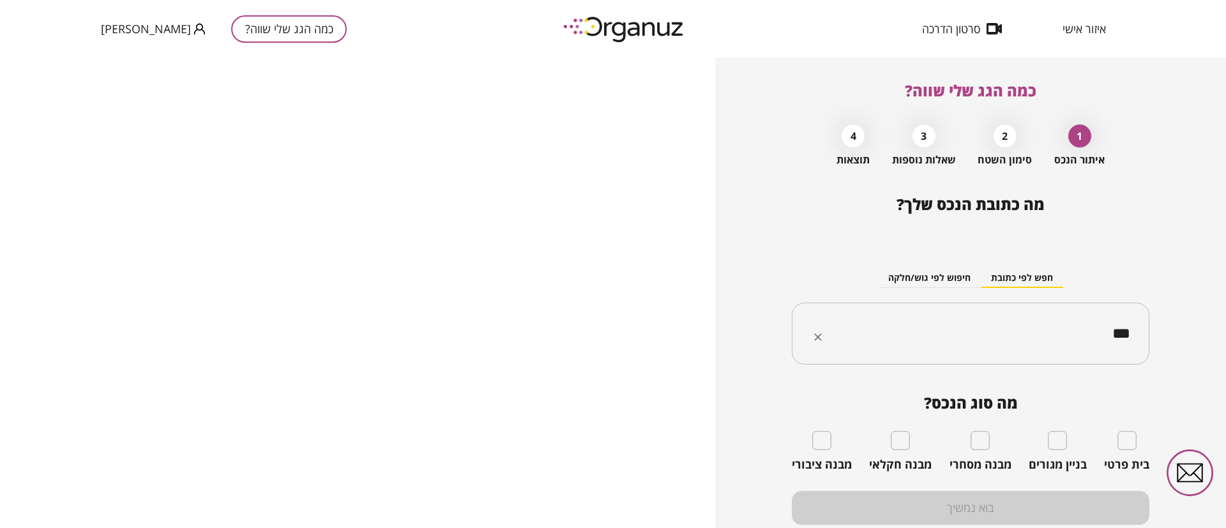
type input "***"
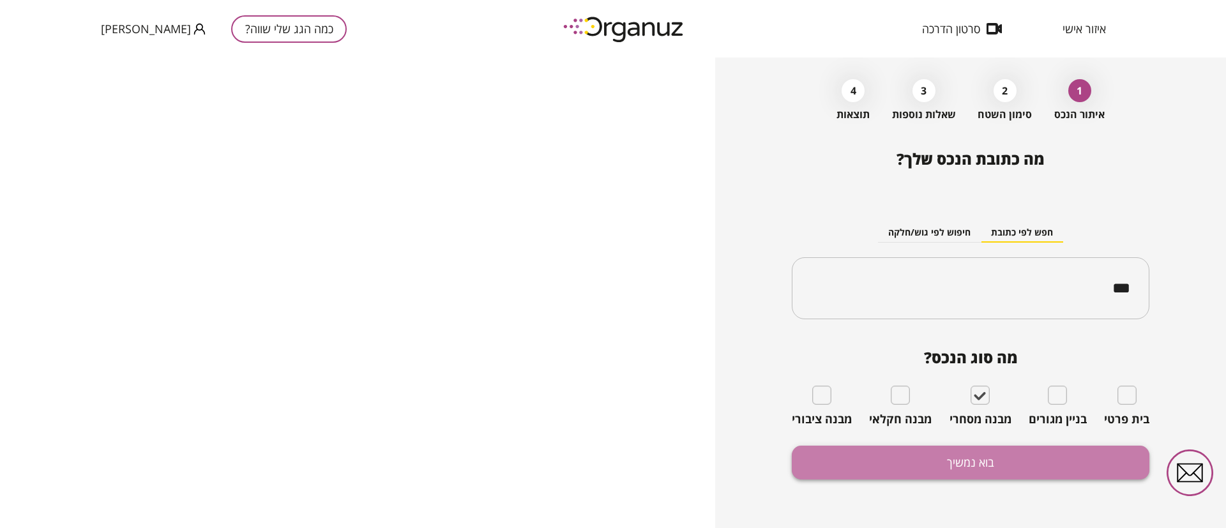
click at [987, 457] on button "בוא נמשיך" at bounding box center [971, 463] width 358 height 34
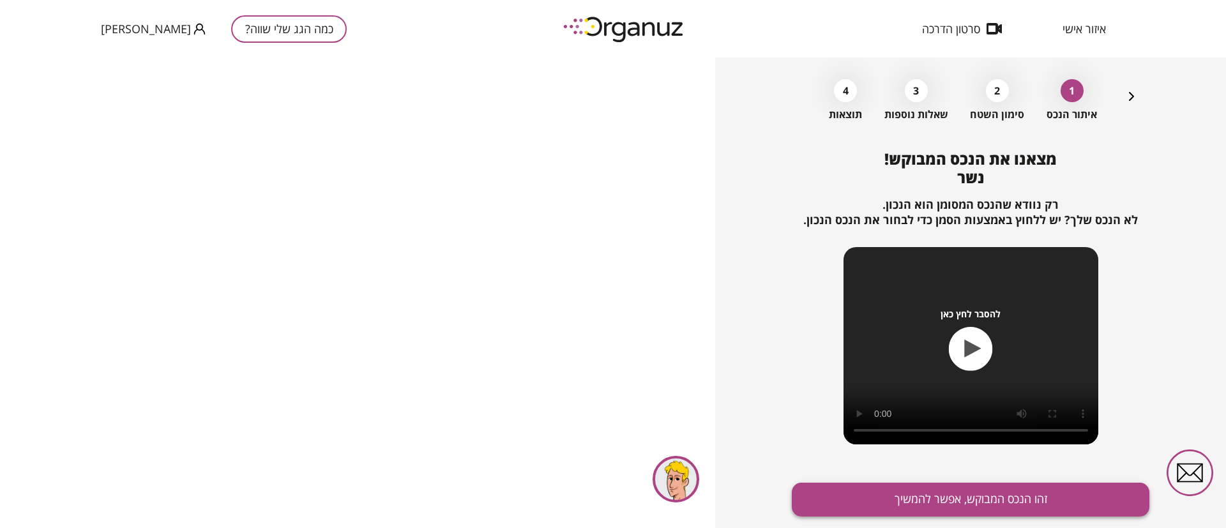
click at [969, 502] on button "זהו הנכס המבוקש, אפשר להמשיך" at bounding box center [971, 500] width 358 height 34
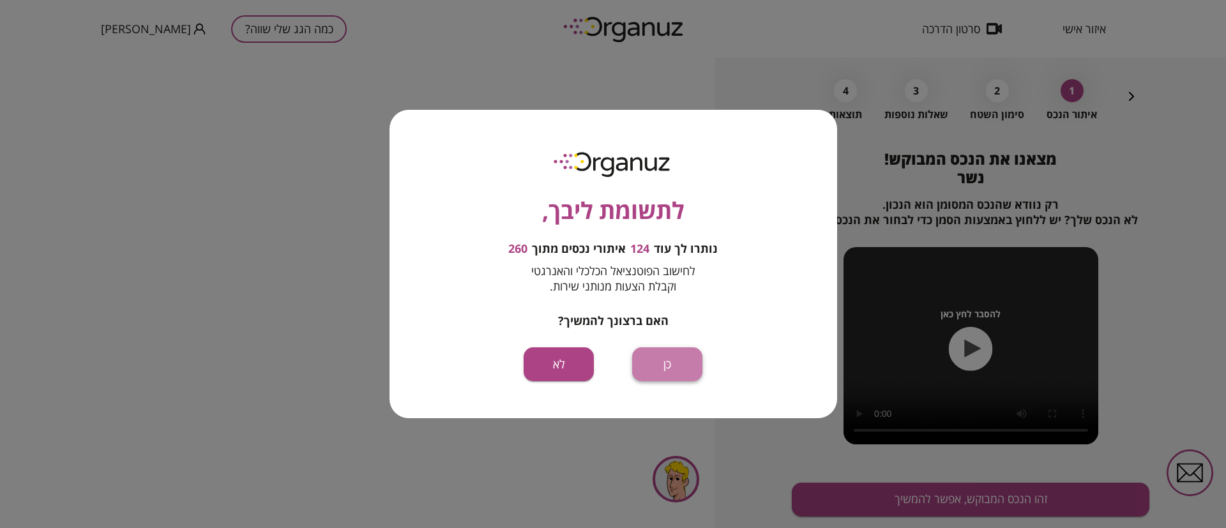
click at [653, 368] on button "כן" at bounding box center [667, 364] width 70 height 34
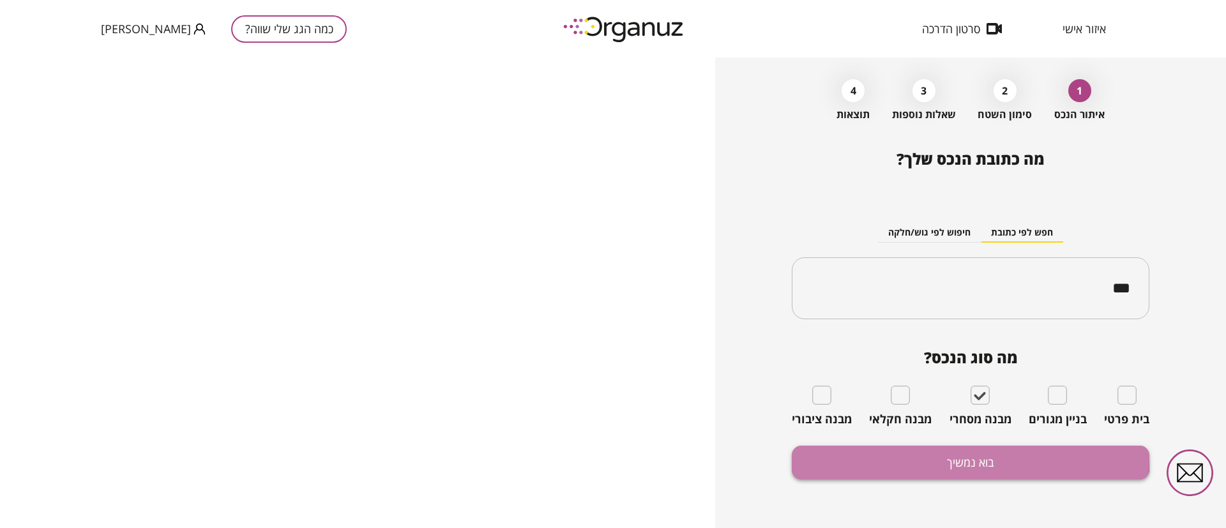
click at [912, 457] on button "בוא נמשיך" at bounding box center [971, 463] width 358 height 34
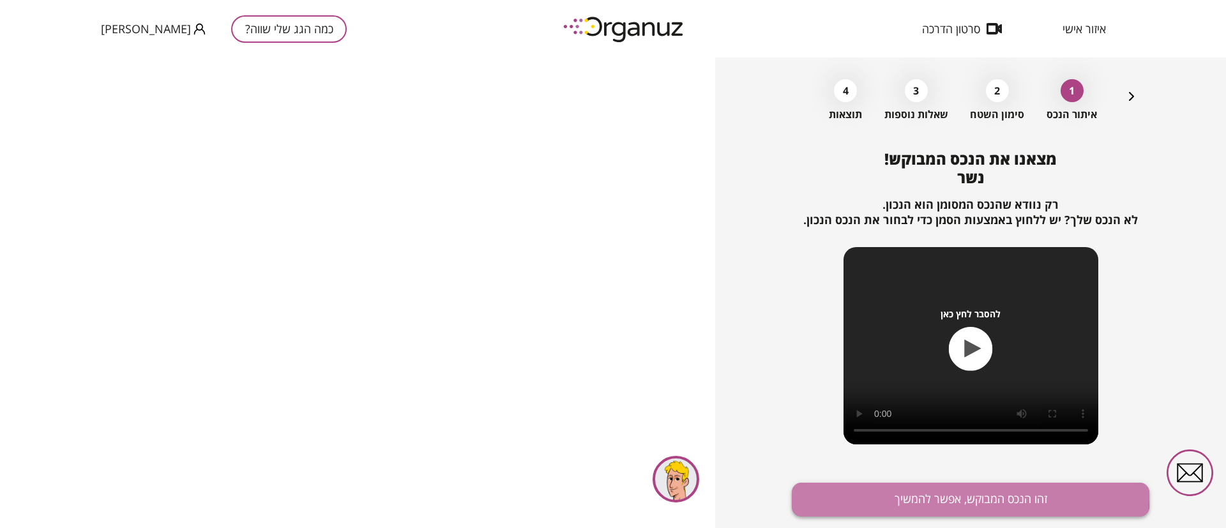
click at [945, 496] on button "זהו הנכס המבוקש, אפשר להמשיך" at bounding box center [971, 500] width 358 height 34
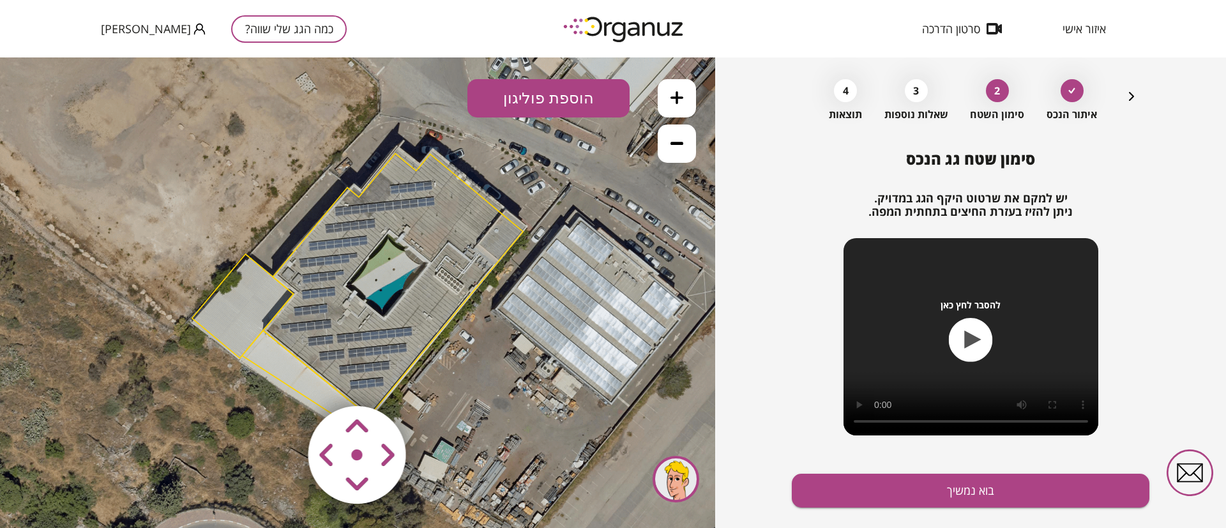
click at [282, 379] on area at bounding box center [282, 379] width 0 height 0
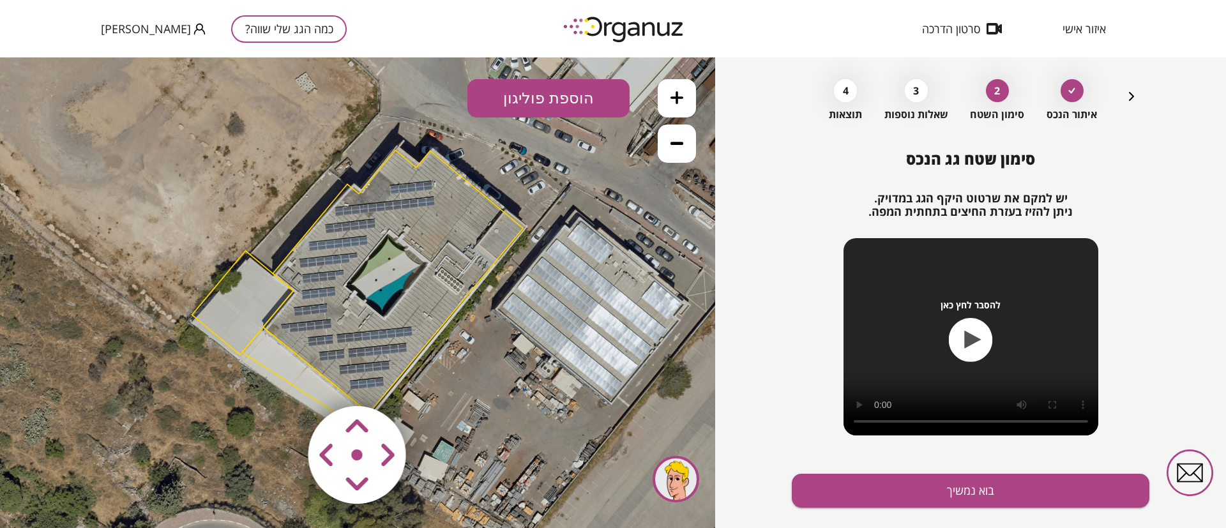
click at [282, 379] on area at bounding box center [282, 379] width 0 height 0
drag, startPoint x: 363, startPoint y: 428, endPoint x: 378, endPoint y: 454, distance: 29.2
click at [282, 379] on area at bounding box center [282, 379] width 0 height 0
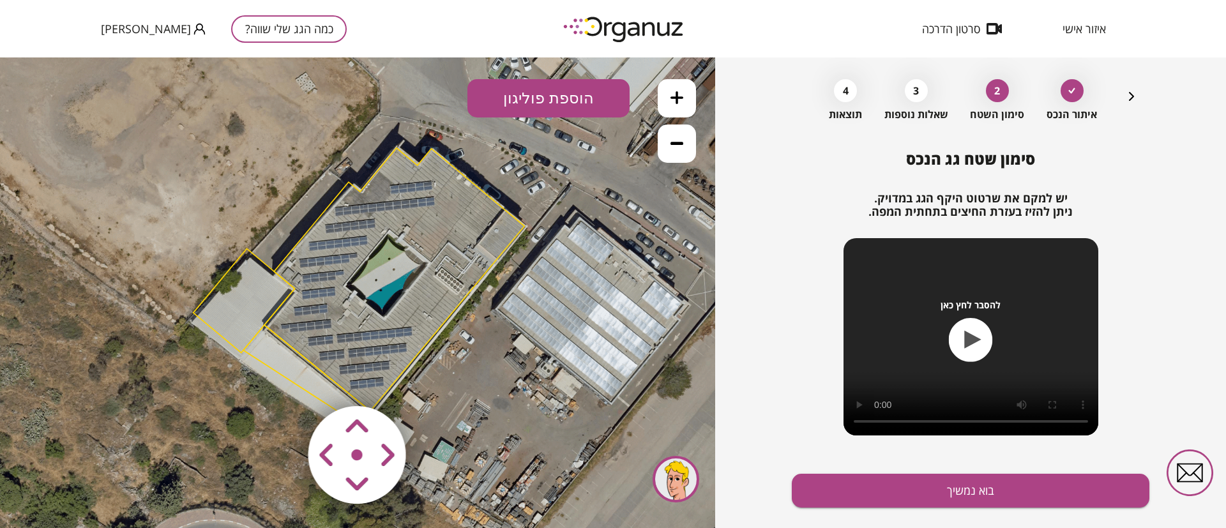
click at [282, 379] on area at bounding box center [282, 379] width 0 height 0
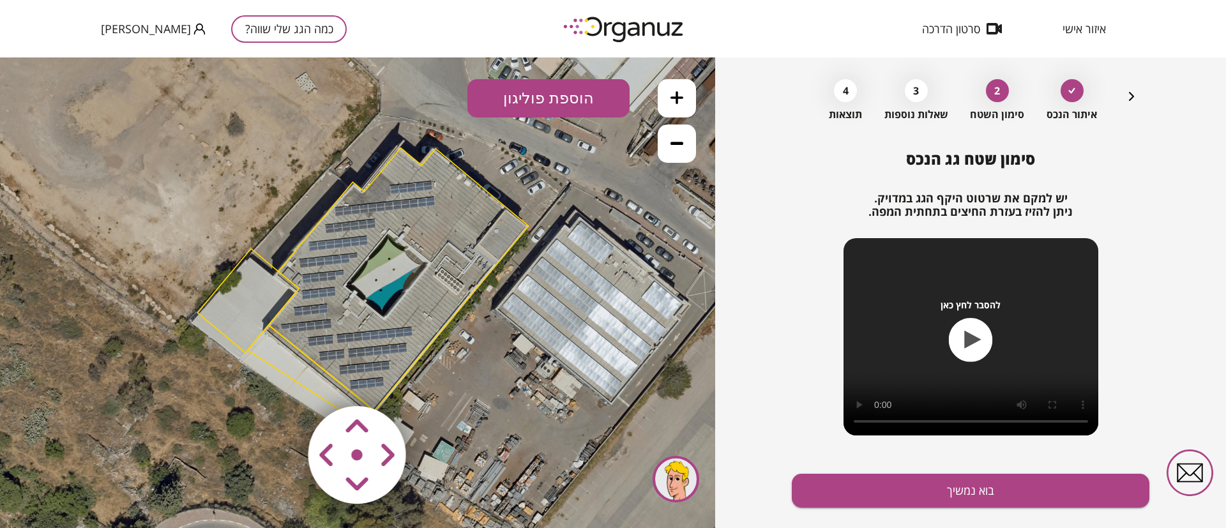
click at [282, 379] on area at bounding box center [282, 379] width 0 height 0
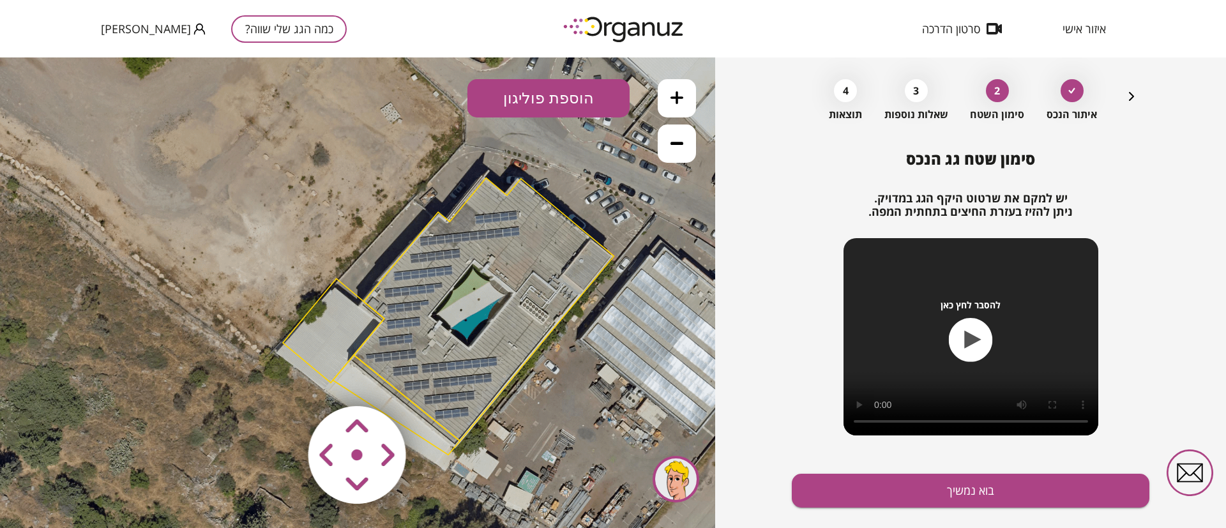
drag, startPoint x: 455, startPoint y: 369, endPoint x: 540, endPoint y: 399, distance: 90.1
click at [540, 399] on icon at bounding box center [443, 325] width 1012 height 1012
click at [676, 94] on icon at bounding box center [677, 97] width 13 height 13
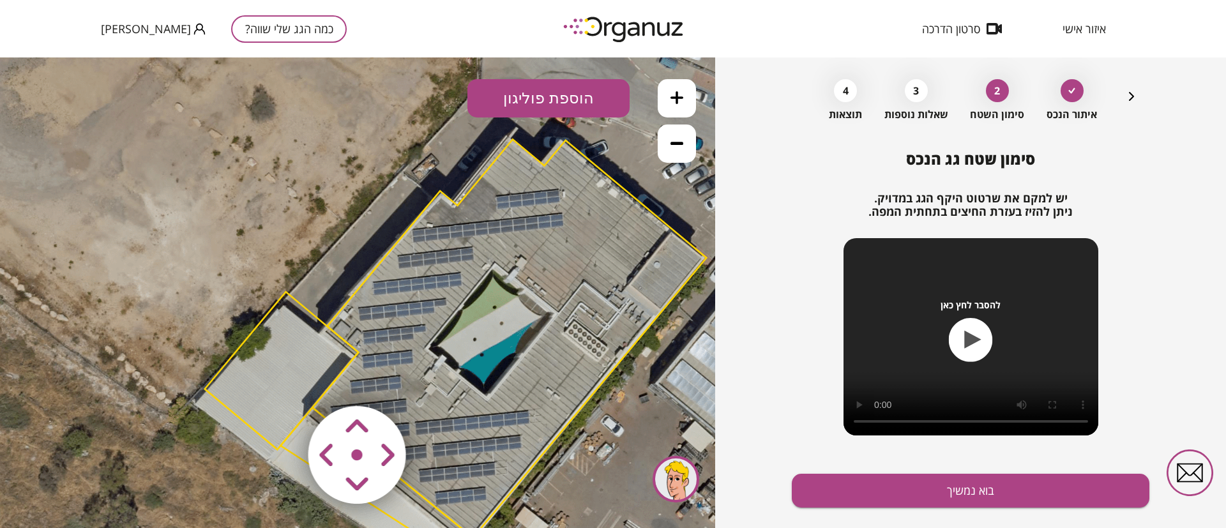
drag, startPoint x: 597, startPoint y: 284, endPoint x: 587, endPoint y: 289, distance: 10.9
click at [590, 303] on polygon at bounding box center [509, 338] width 394 height 399
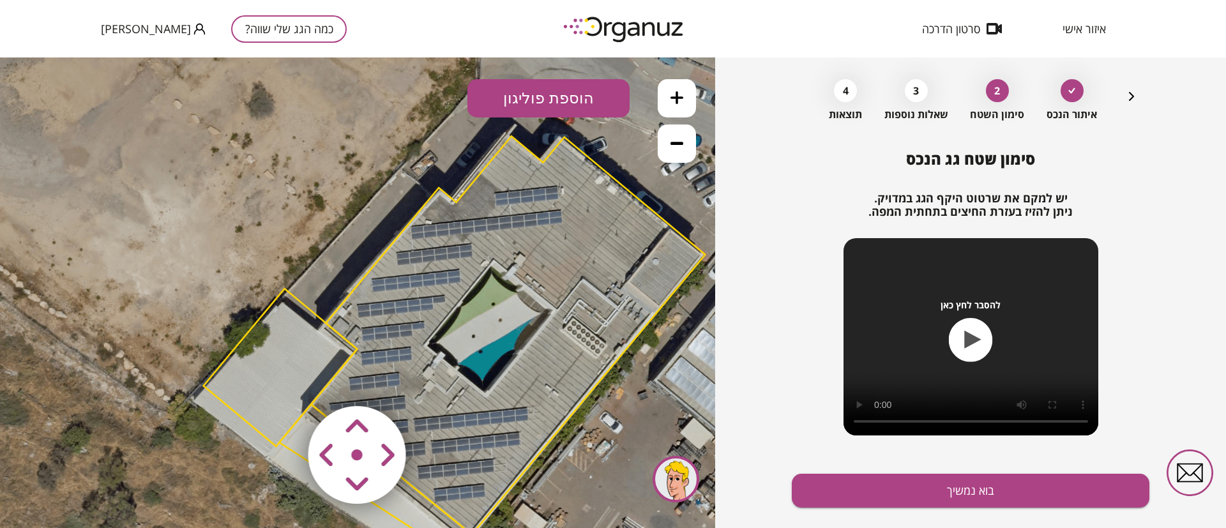
click at [676, 137] on icon at bounding box center [677, 143] width 13 height 13
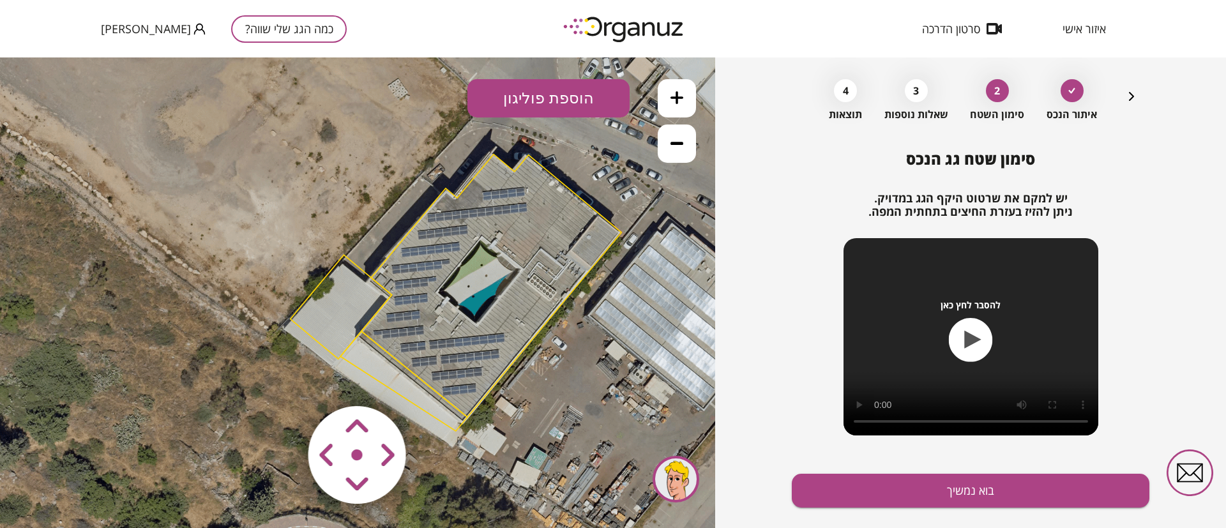
drag, startPoint x: 607, startPoint y: 310, endPoint x: 641, endPoint y: 275, distance: 49.2
click at [641, 275] on icon at bounding box center [451, 301] width 1012 height 1012
click at [282, 379] on area at bounding box center [282, 379] width 0 height 0
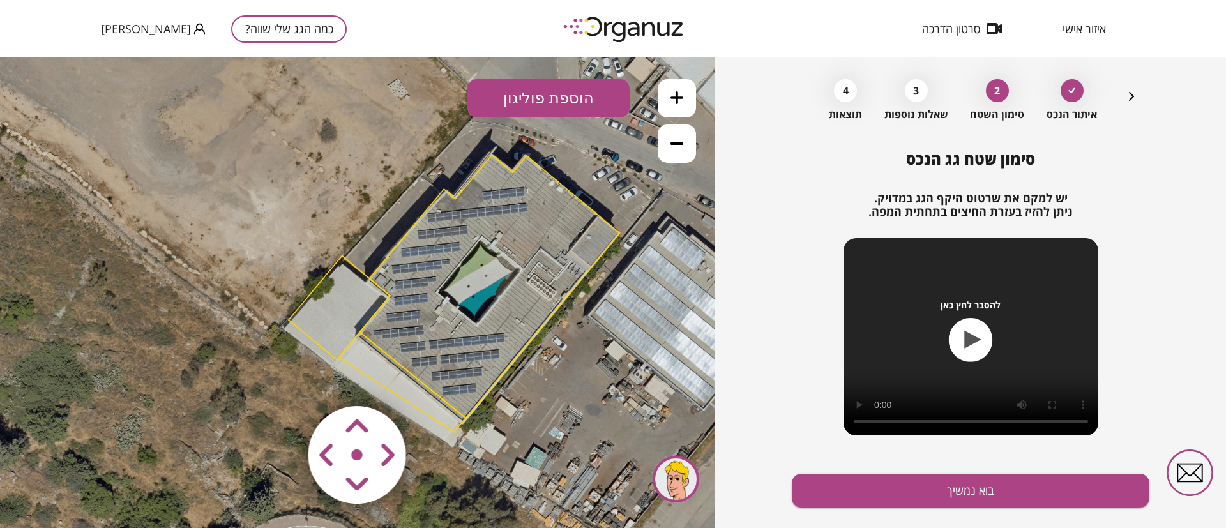
click at [282, 379] on area at bounding box center [282, 379] width 0 height 0
drag, startPoint x: 975, startPoint y: 490, endPoint x: 969, endPoint y: 491, distance: 6.5
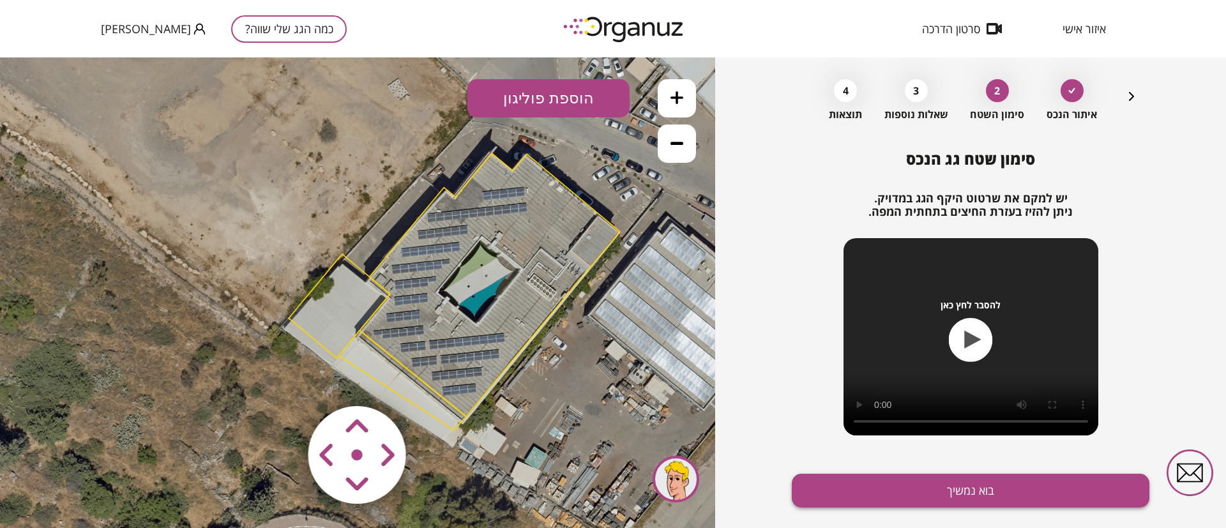
click at [969, 491] on button "בוא נמשיך" at bounding box center [971, 491] width 358 height 34
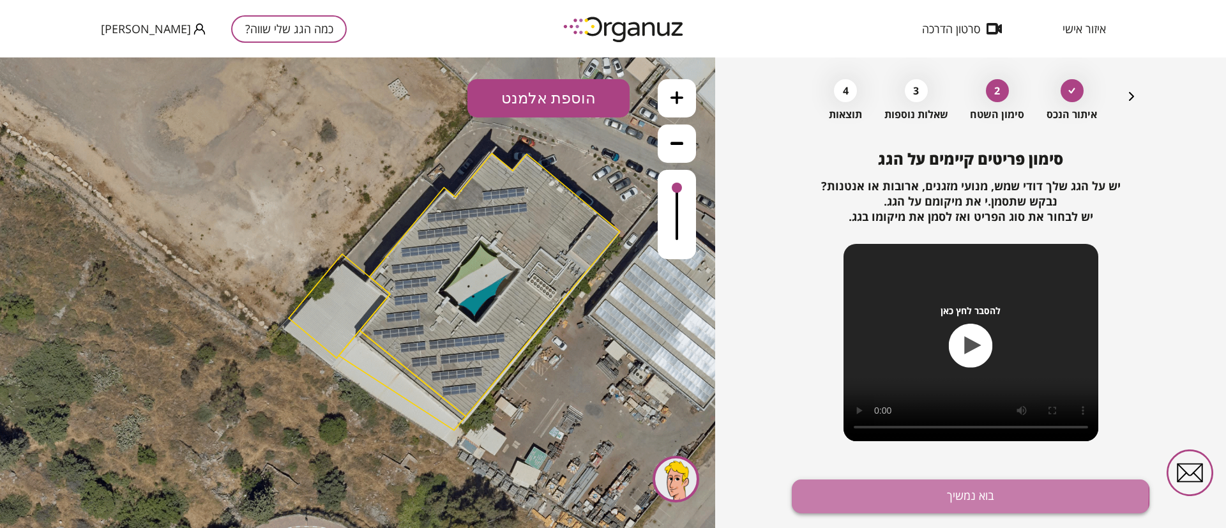
click at [866, 494] on button "בוא נמשיך" at bounding box center [971, 497] width 358 height 34
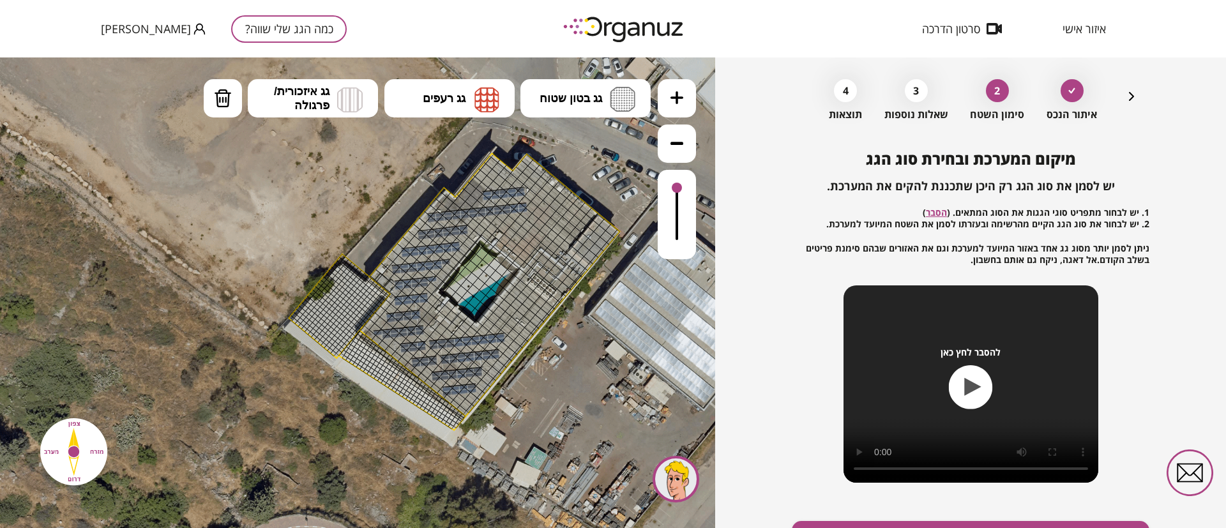
click at [676, 96] on icon at bounding box center [677, 97] width 13 height 13
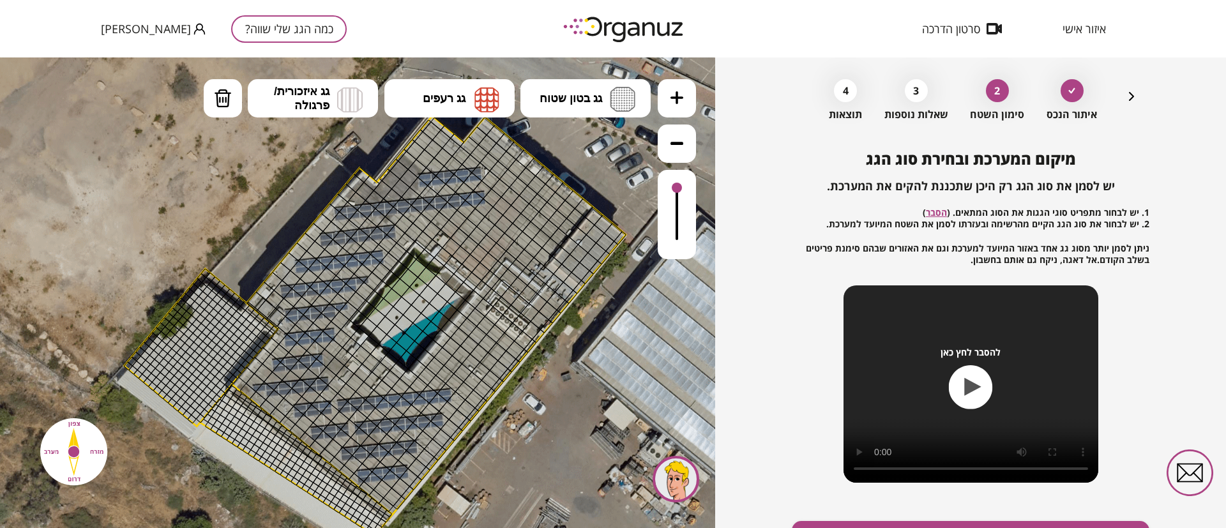
drag, startPoint x: 673, startPoint y: 378, endPoint x: 544, endPoint y: 411, distance: 133.2
click at [544, 411] on icon at bounding box center [369, 339] width 1533 height 1533
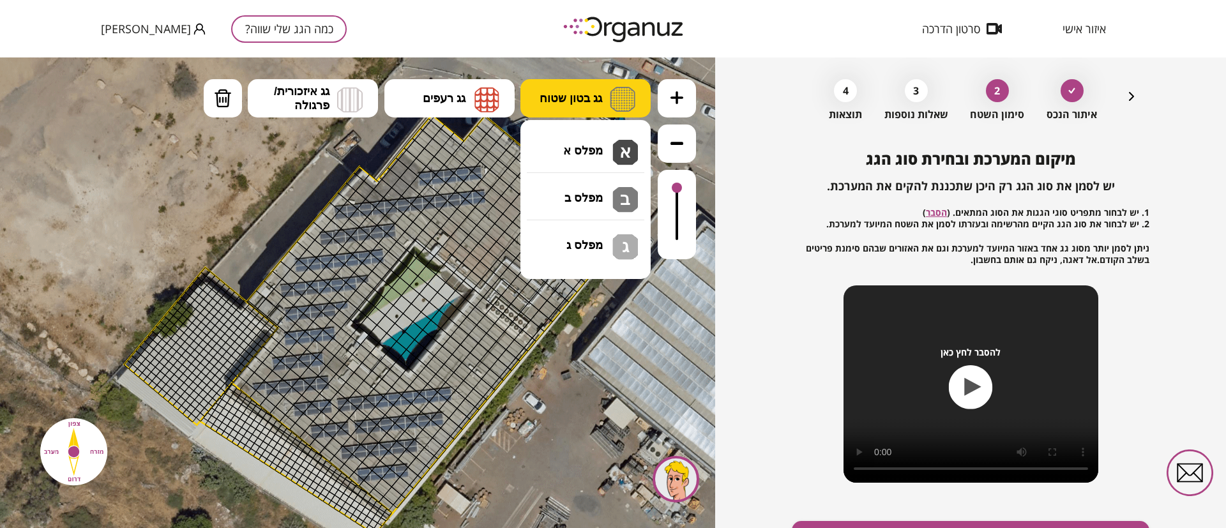
click at [570, 88] on button "גג בטון שטוח" at bounding box center [586, 98] width 130 height 38
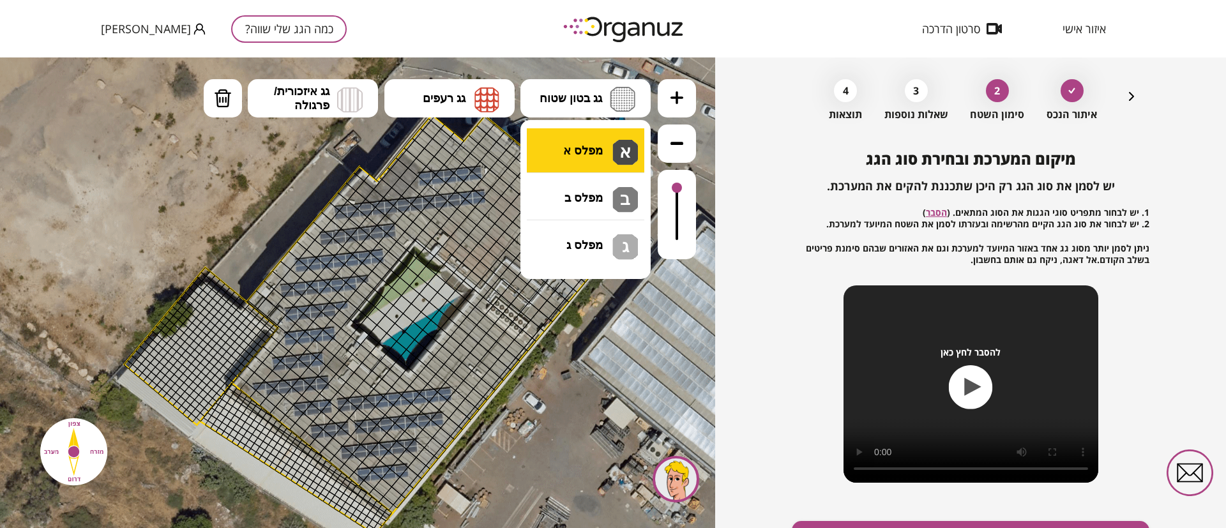
click at [597, 144] on div ".st0 { fill: #FFFFFF; } 10" at bounding box center [357, 292] width 715 height 471
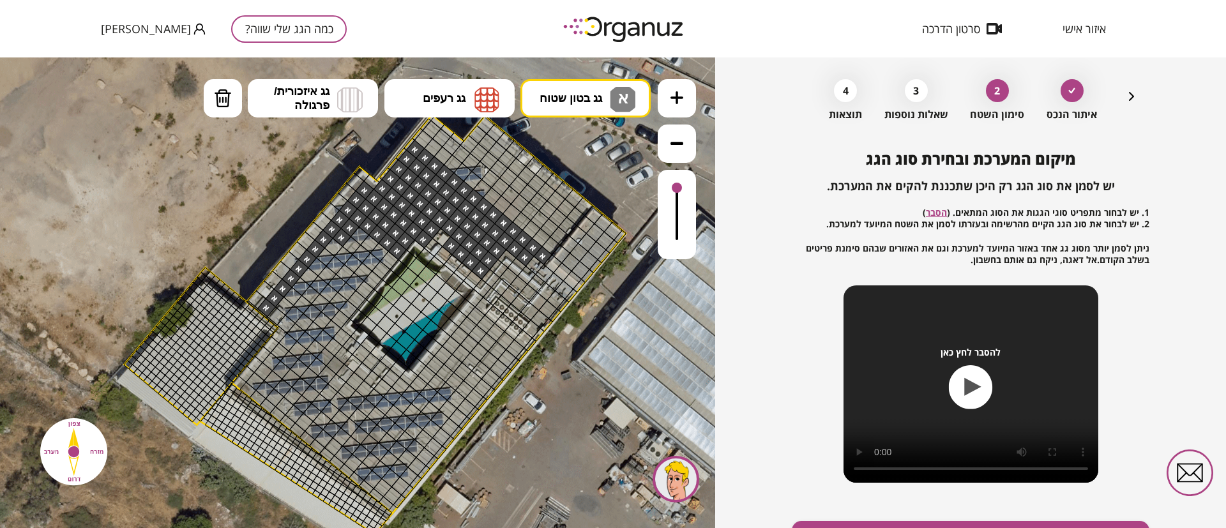
drag, startPoint x: 538, startPoint y: 252, endPoint x: 266, endPoint y: 290, distance: 274.2
drag, startPoint x: 279, startPoint y: 270, endPoint x: 360, endPoint y: 176, distance: 124.5
click at [286, 280] on div at bounding box center [291, 278] width 19 height 19
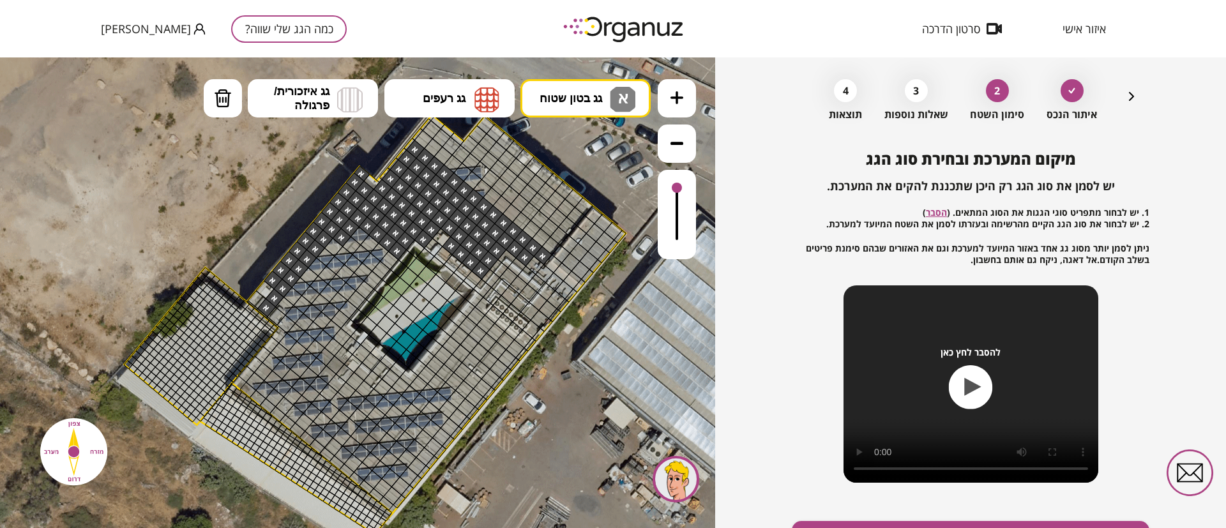
click at [275, 279] on div at bounding box center [273, 280] width 19 height 19
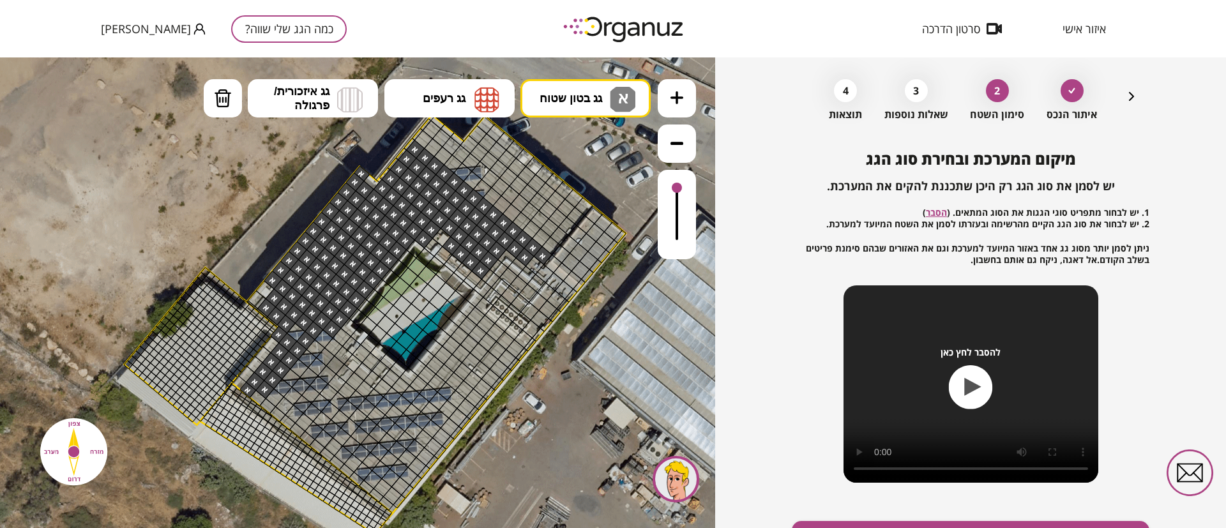
drag, startPoint x: 363, startPoint y: 236, endPoint x: 323, endPoint y: 293, distance: 69.7
click at [294, 326] on div at bounding box center [296, 332] width 19 height 19
drag, startPoint x: 275, startPoint y: 346, endPoint x: 256, endPoint y: 381, distance: 39.2
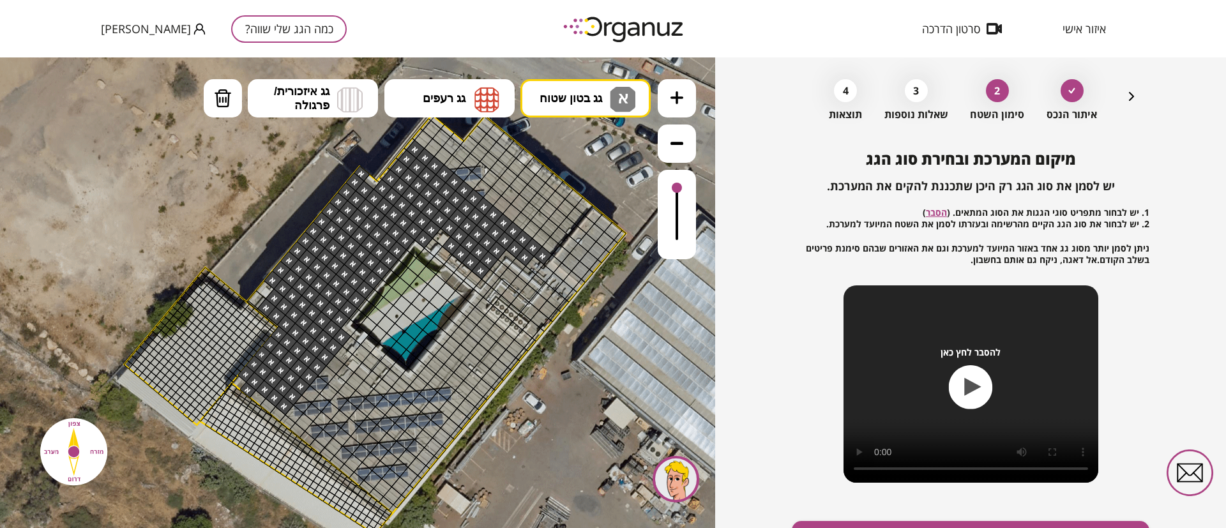
drag, startPoint x: 342, startPoint y: 338, endPoint x: 325, endPoint y: 337, distance: 17.3
drag, startPoint x: 524, startPoint y: 351, endPoint x: 466, endPoint y: 326, distance: 63.2
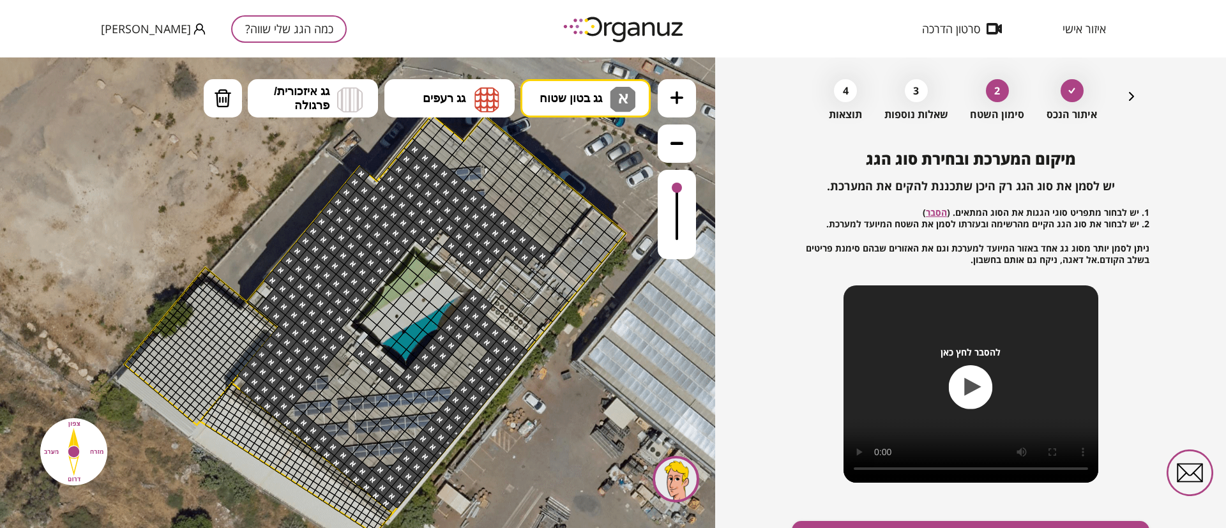
drag, startPoint x: 518, startPoint y: 358, endPoint x: 362, endPoint y: 353, distance: 156.6
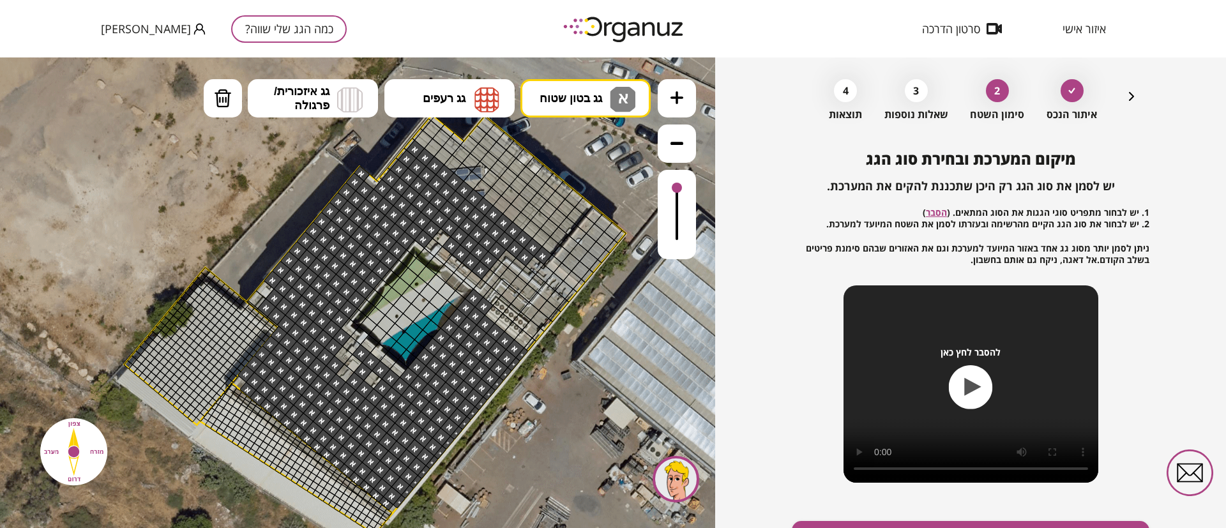
drag, startPoint x: 472, startPoint y: 342, endPoint x: 334, endPoint y: 365, distance: 139.9
drag, startPoint x: 406, startPoint y: 144, endPoint x: 383, endPoint y: 174, distance: 38.7
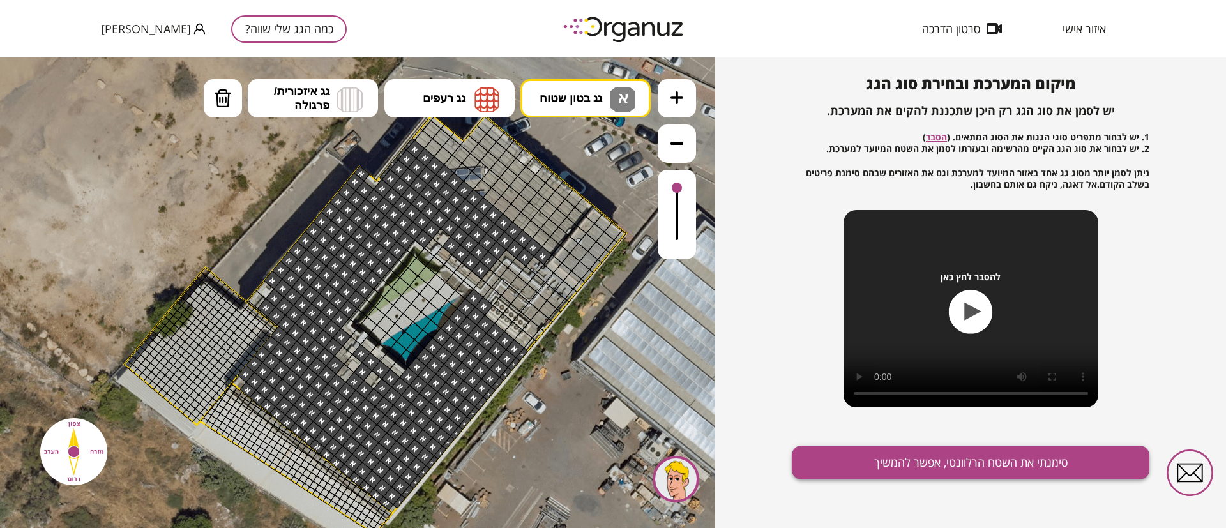
click at [936, 464] on button "סימנתי את השטח הרלוונטי, אפשר להמשיך" at bounding box center [971, 463] width 358 height 34
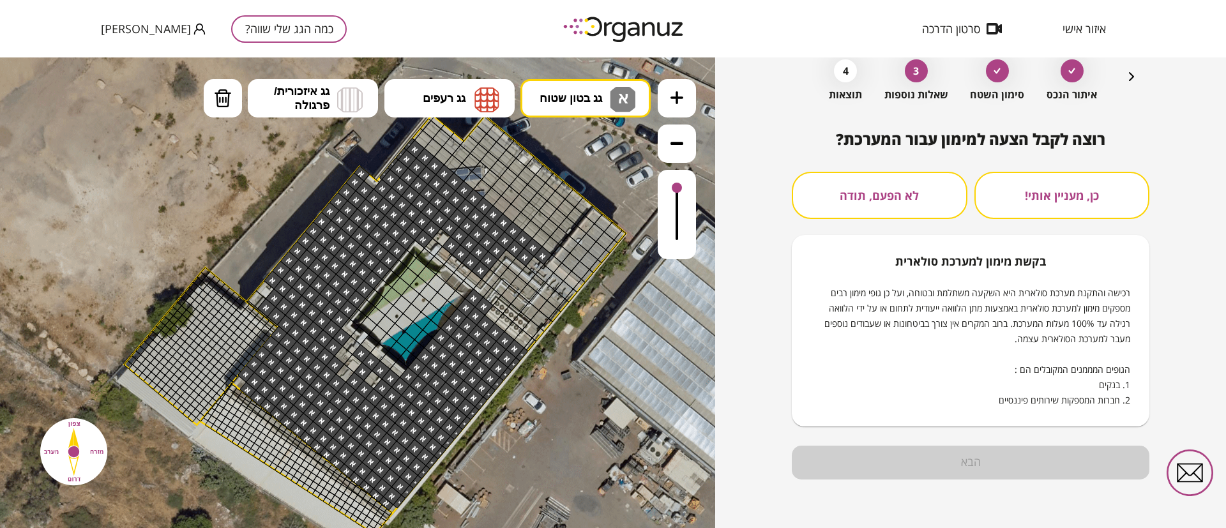
scroll to position [65, 0]
drag, startPoint x: 922, startPoint y: 206, endPoint x: 922, endPoint y: 284, distance: 77.3
click at [922, 206] on button "לא הפעם, תודה" at bounding box center [880, 195] width 176 height 47
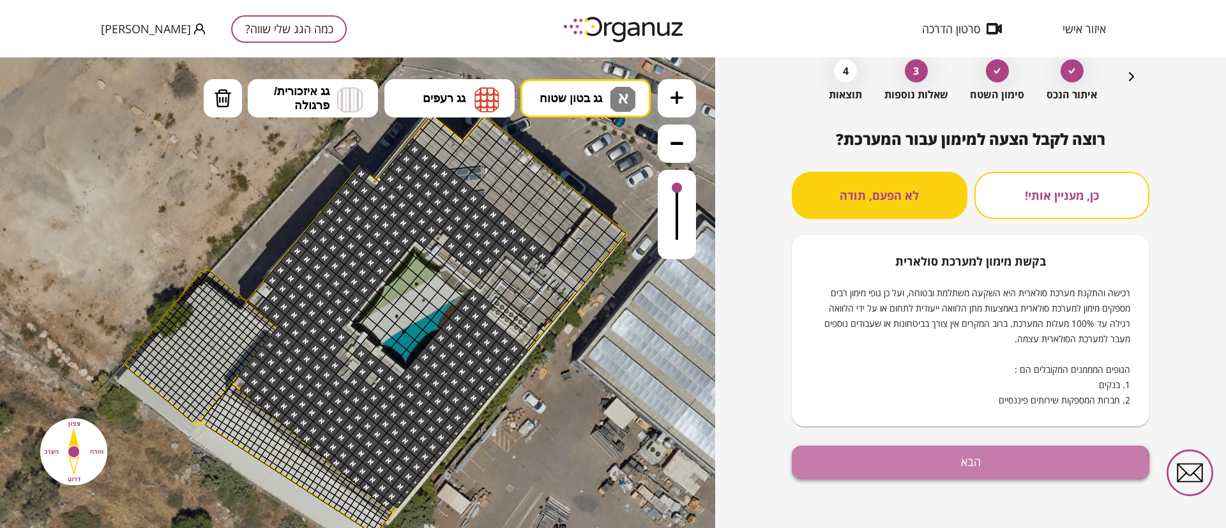
click at [934, 467] on button "הבא" at bounding box center [971, 463] width 358 height 34
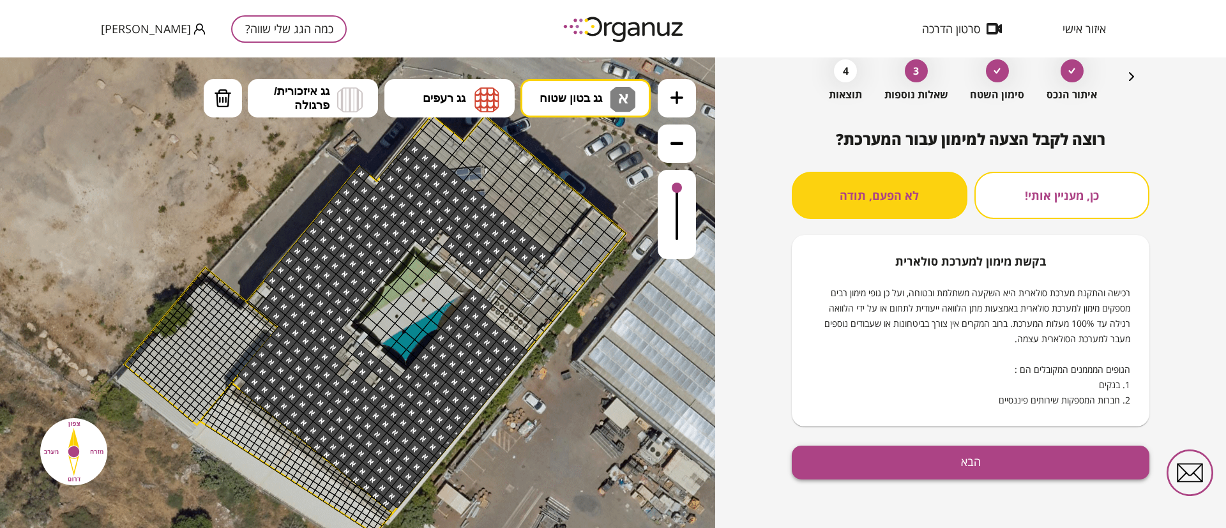
click at [899, 467] on div "כמה הגג שלי שווה? איתור הנכס סימון השטח 3 שאלות נוספות 4 תוצאות רוצה לקבל הצעה …" at bounding box center [613, 292] width 1226 height 471
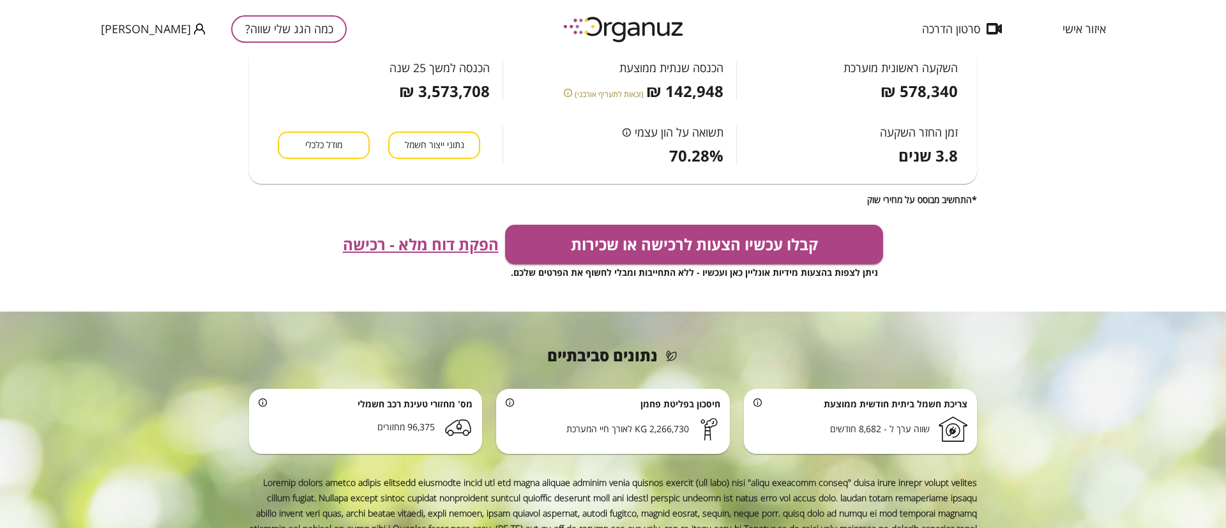
scroll to position [371, 0]
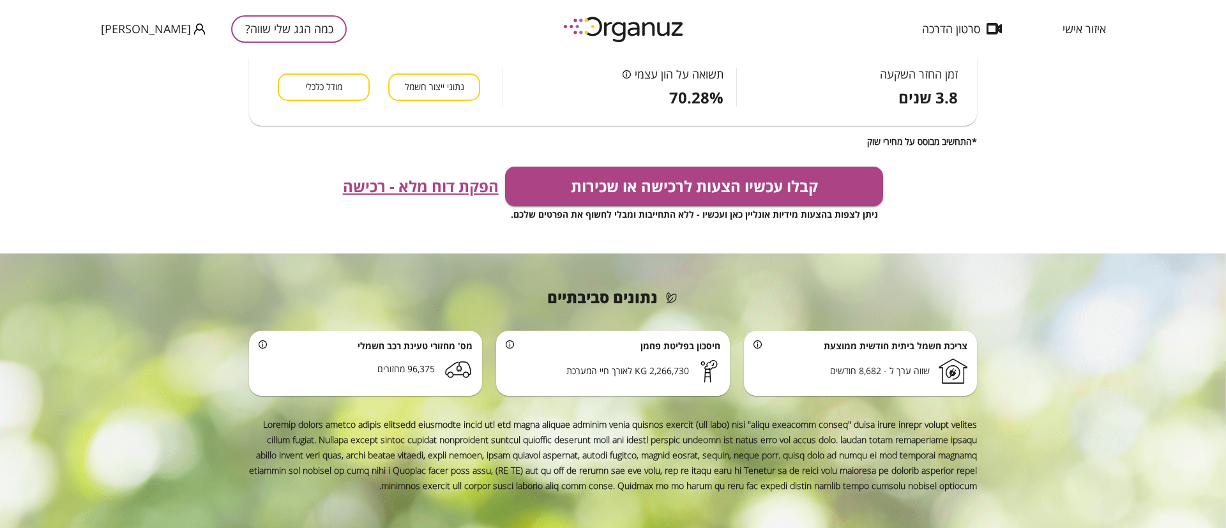
click at [461, 183] on span "הפקת דוח מלא - רכישה" at bounding box center [421, 187] width 156 height 18
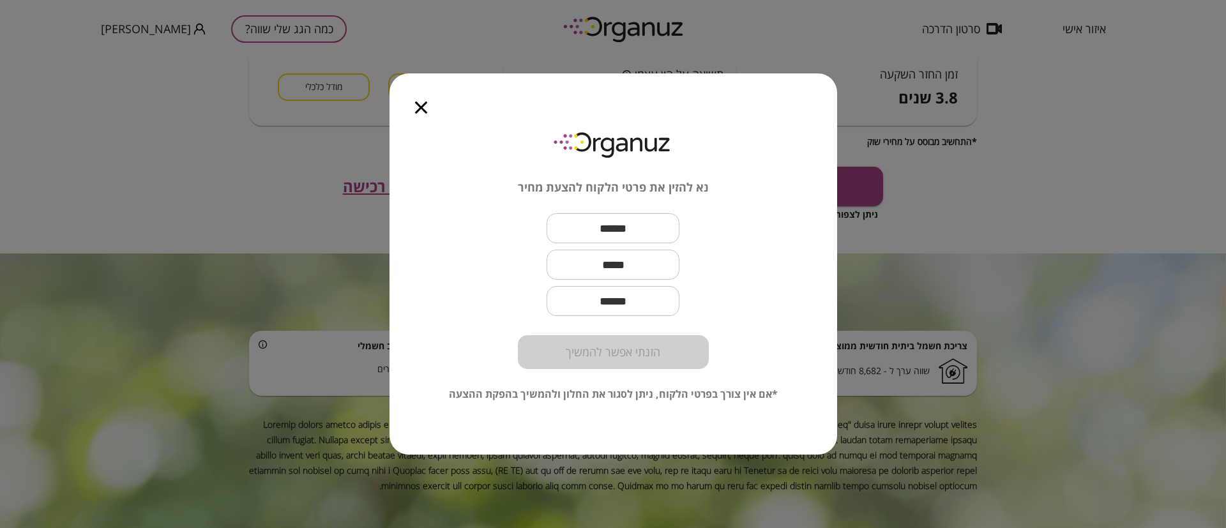
click at [422, 112] on icon "button" at bounding box center [421, 108] width 12 height 12
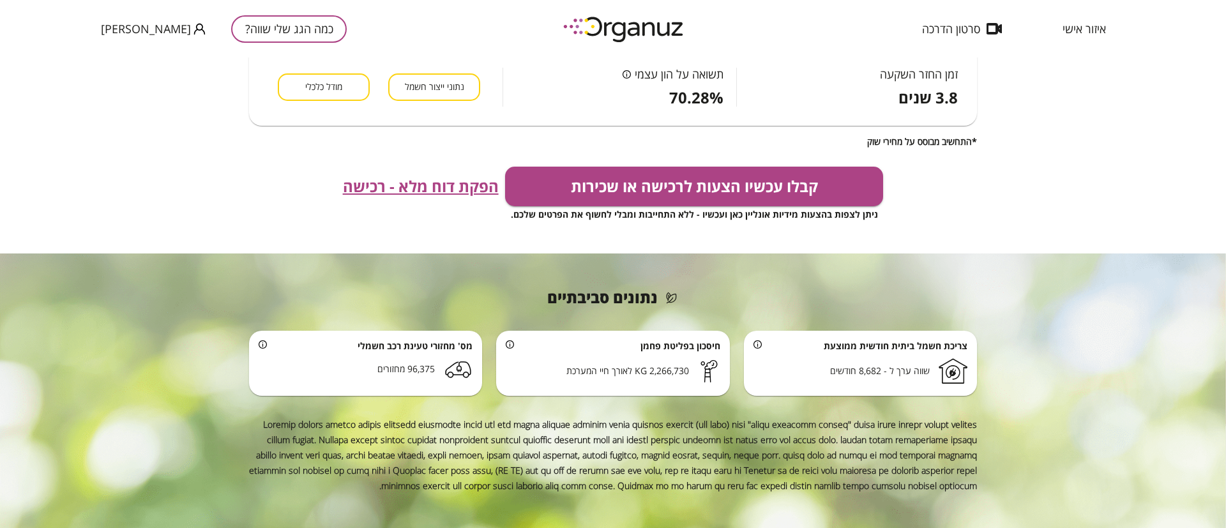
scroll to position [0, 0]
